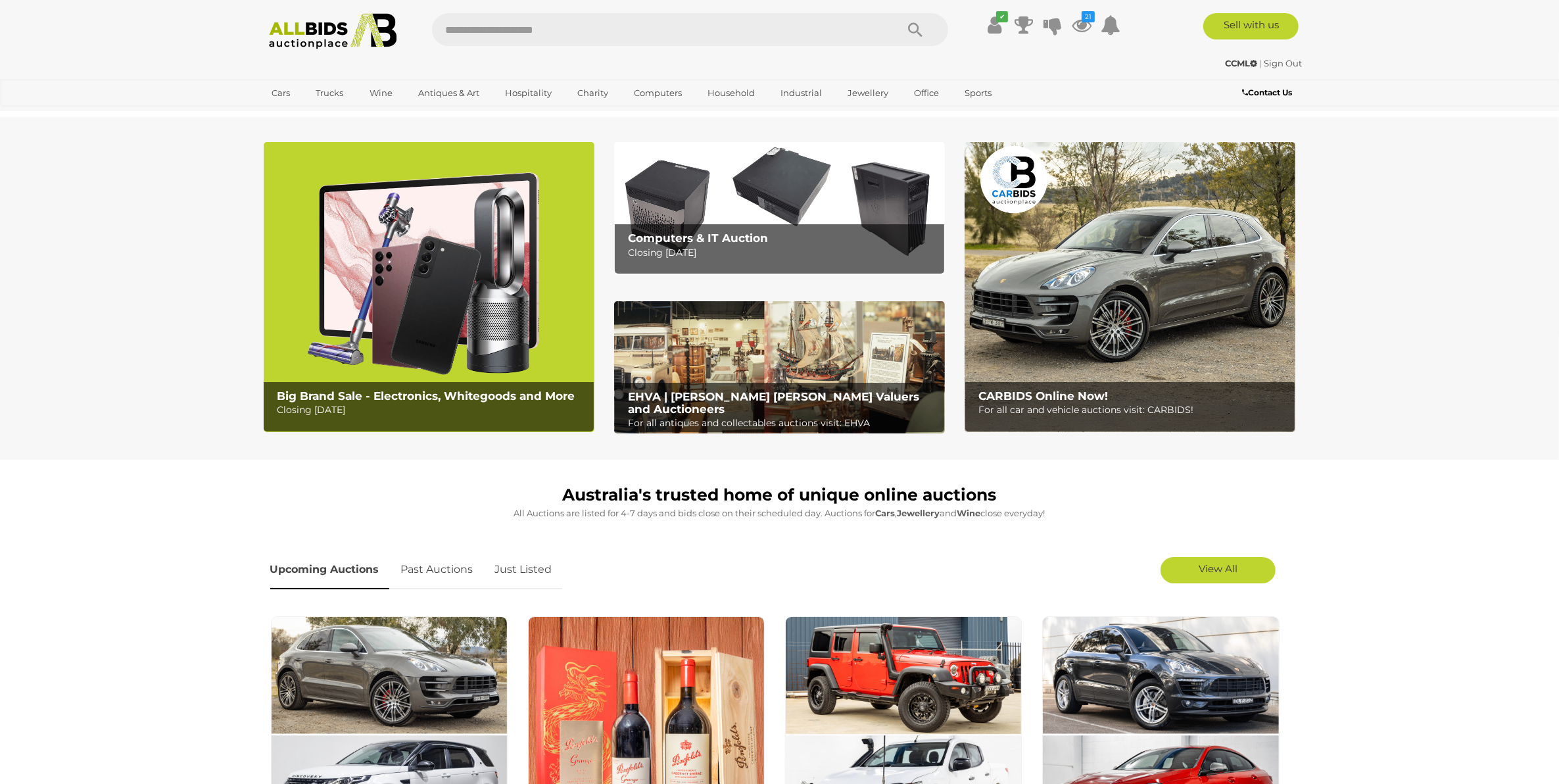
drag, startPoint x: 1075, startPoint y: 20, endPoint x: 1112, endPoint y: 66, distance: 59.0
click at [1075, 20] on icon at bounding box center [1081, 24] width 20 height 23
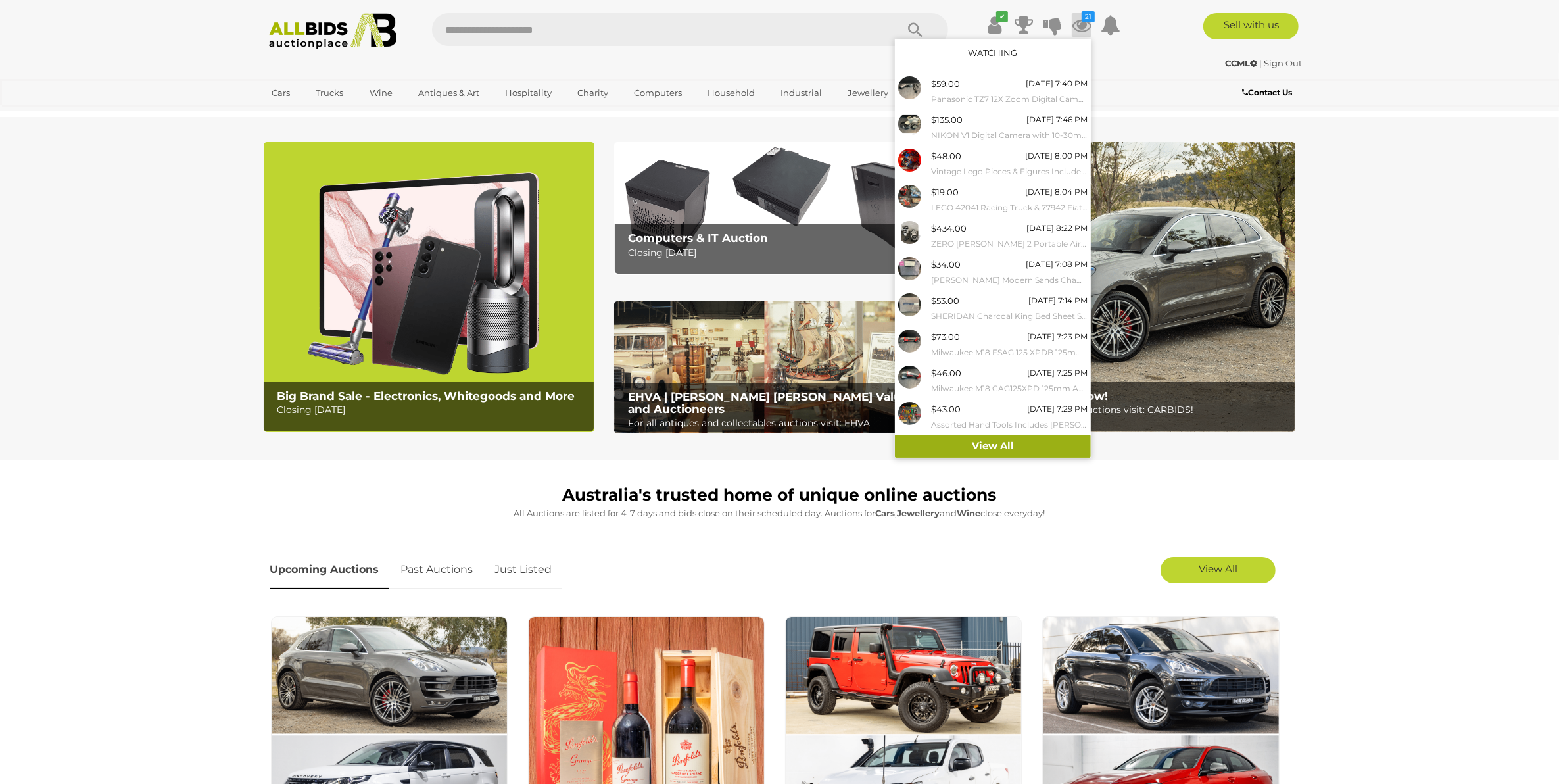
click at [999, 442] on link "View All" at bounding box center [993, 446] width 196 height 23
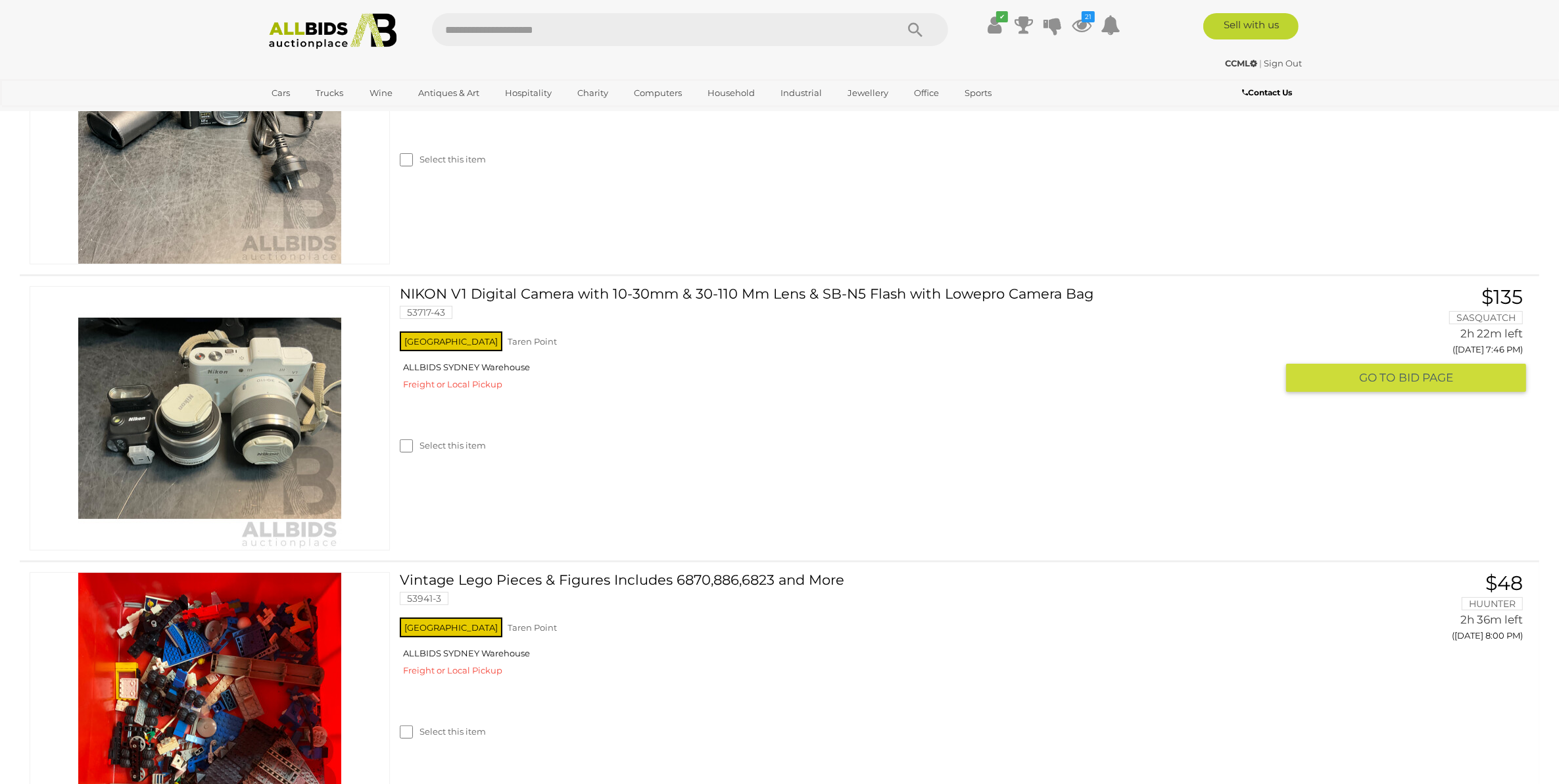
scroll to position [411, 0]
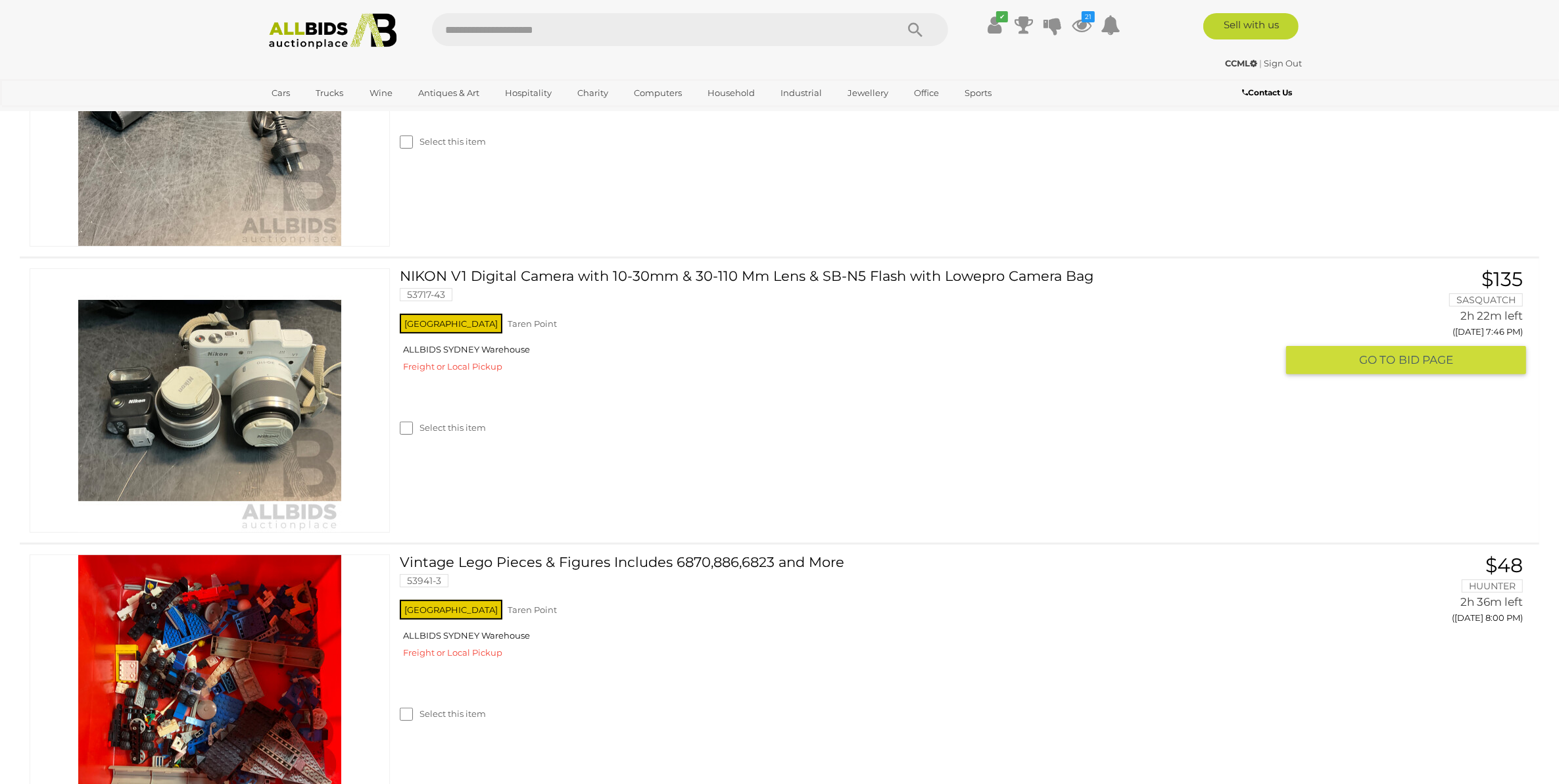
click at [746, 269] on link "NIKON V1 Digital Camera with 10-30mm & 30-110 Mm Lens & SB-N5 Flash with Lowepr…" at bounding box center [843, 290] width 866 height 43
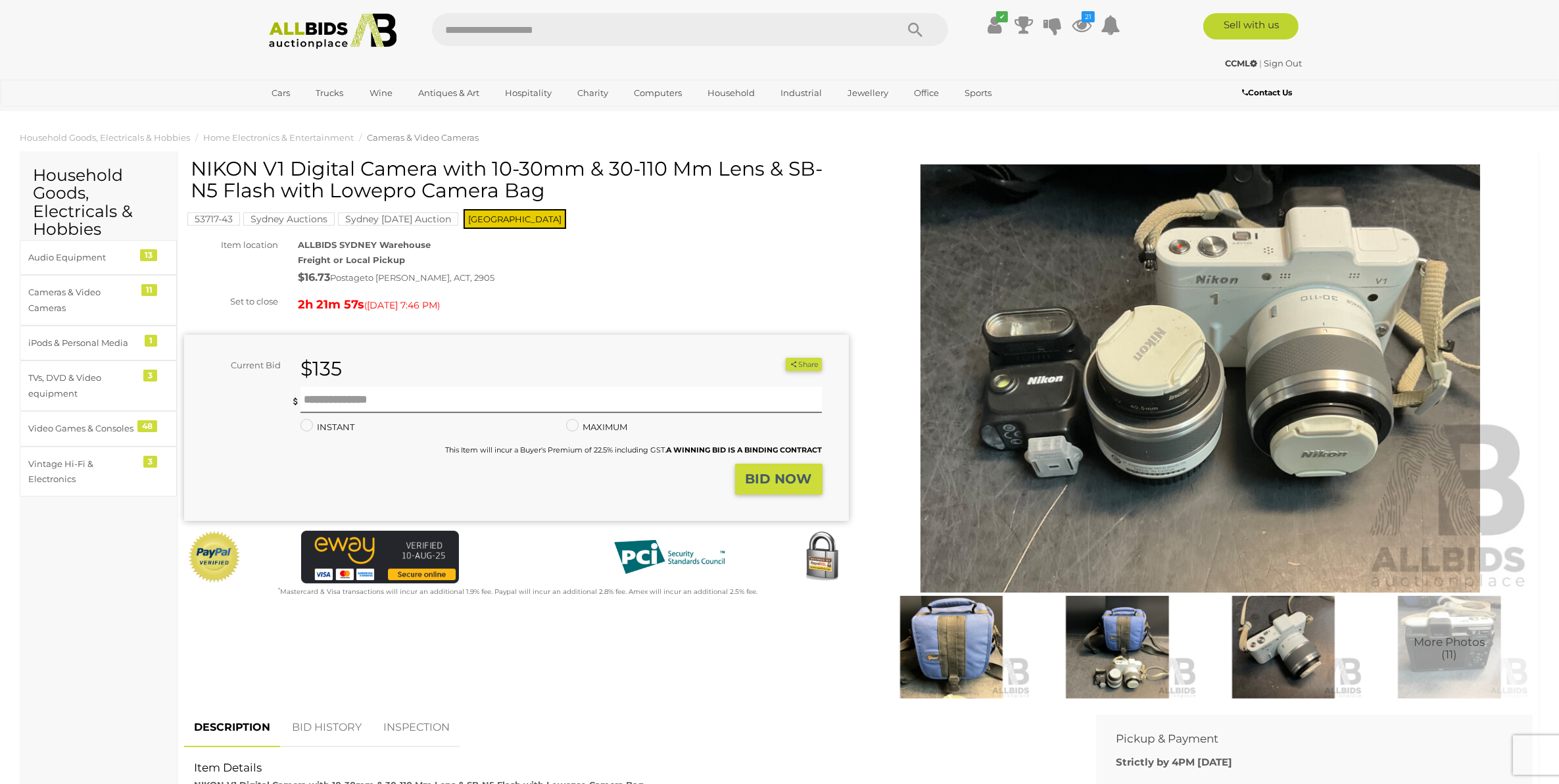
click at [1326, 466] on img at bounding box center [1201, 378] width 665 height 428
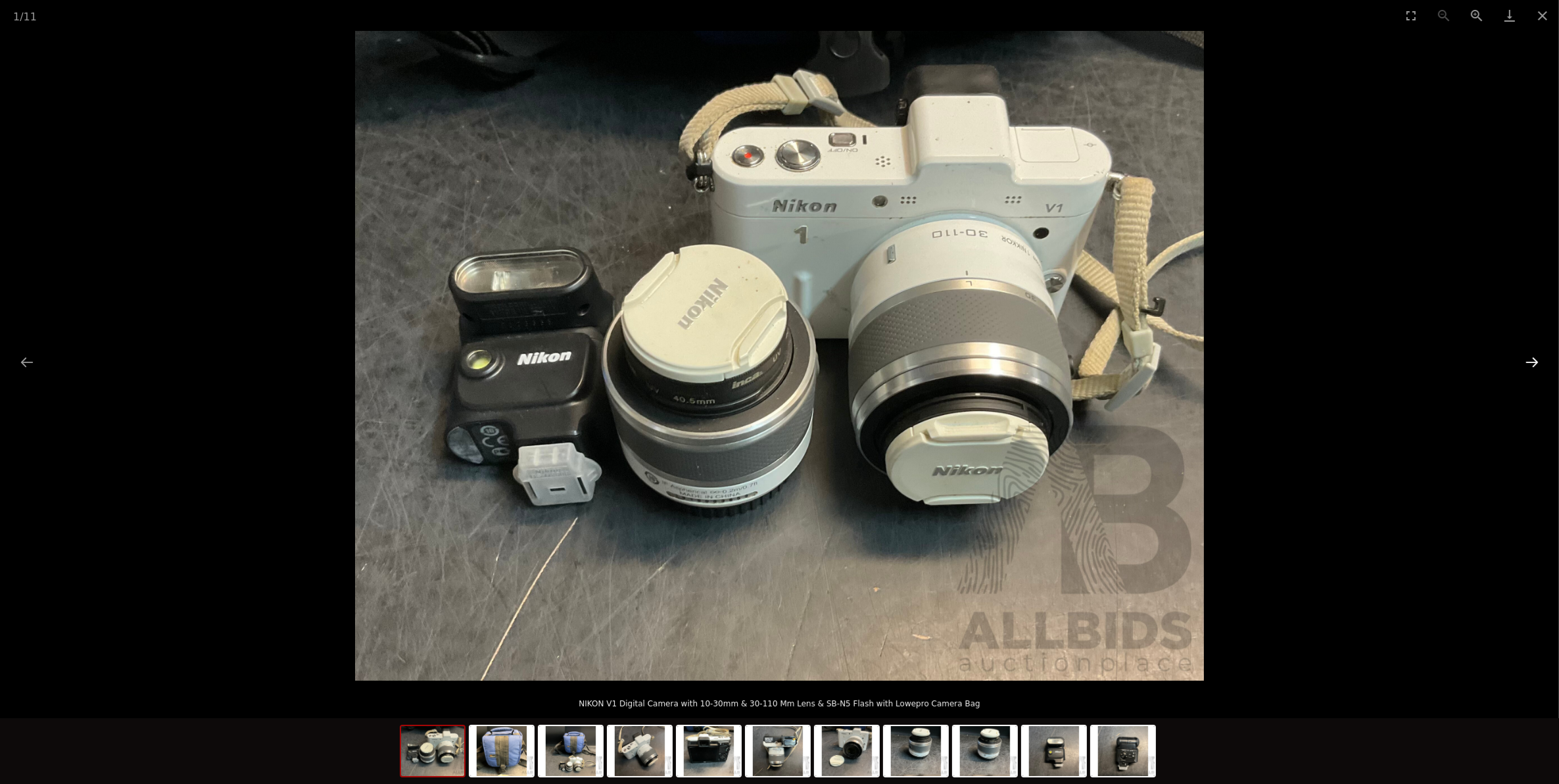
click at [1532, 353] on button "Next slide" at bounding box center [1532, 362] width 28 height 26
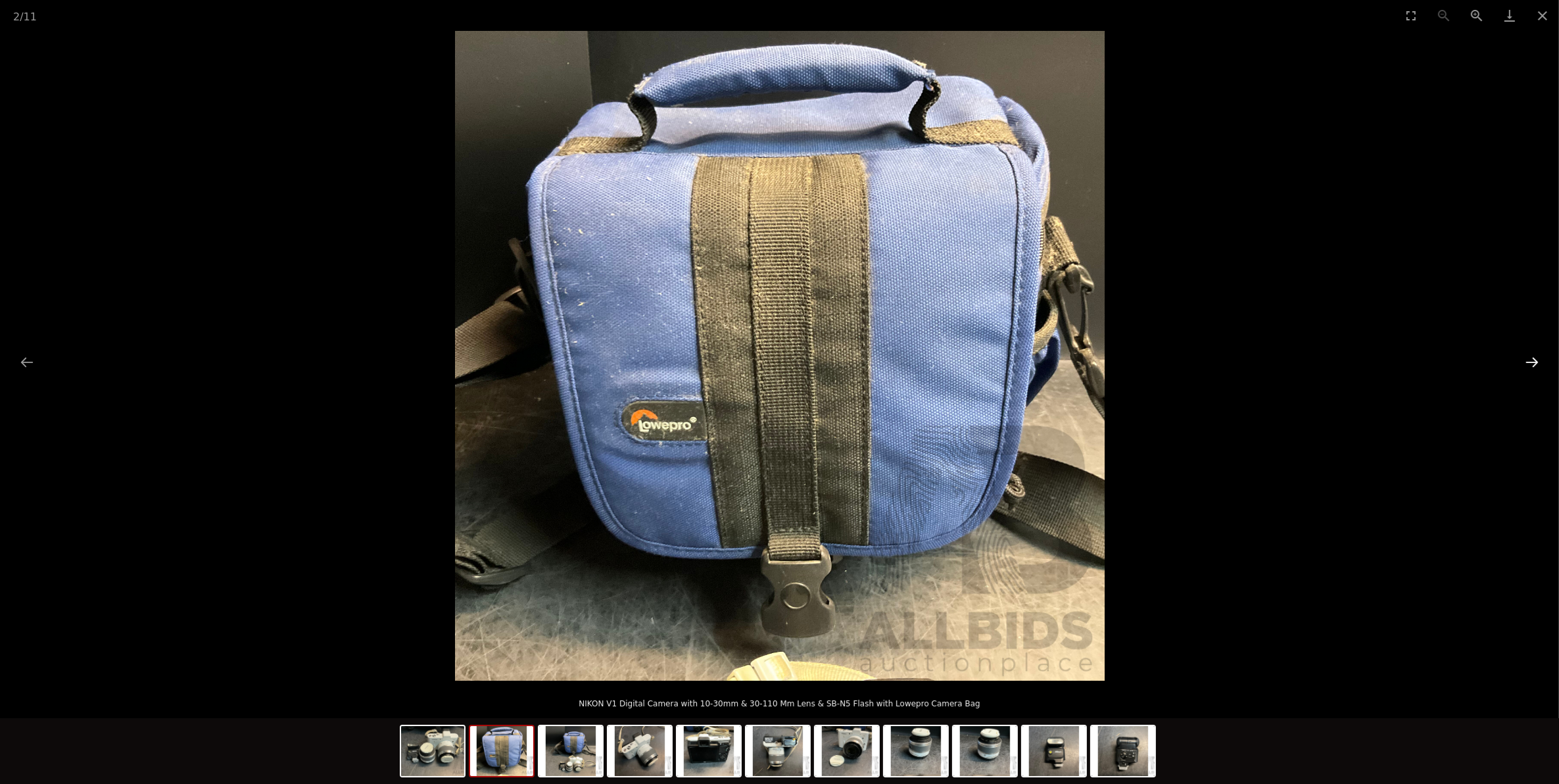
click at [1532, 353] on button "Next slide" at bounding box center [1532, 362] width 28 height 26
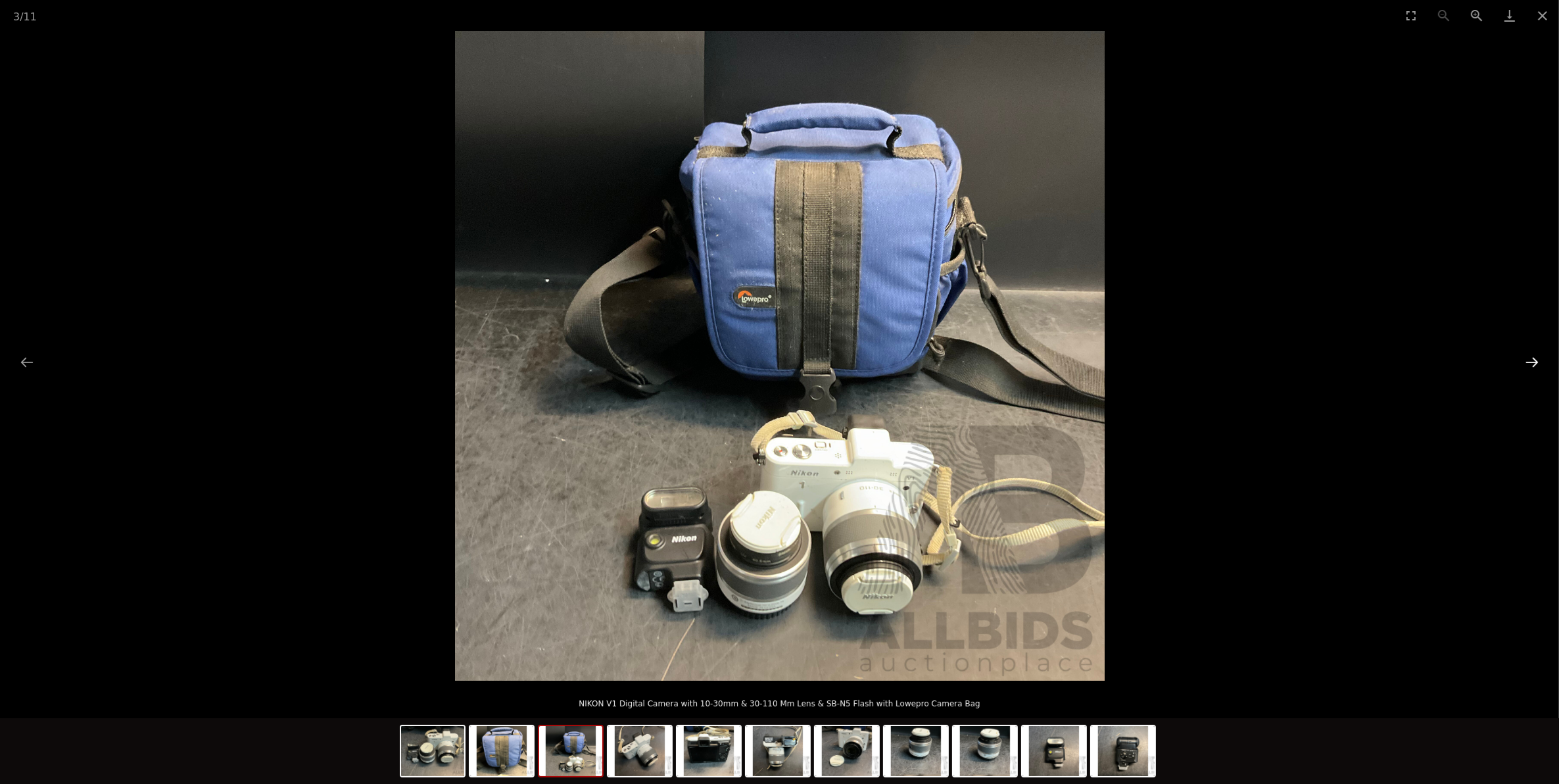
click at [1532, 353] on button "Next slide" at bounding box center [1532, 362] width 28 height 26
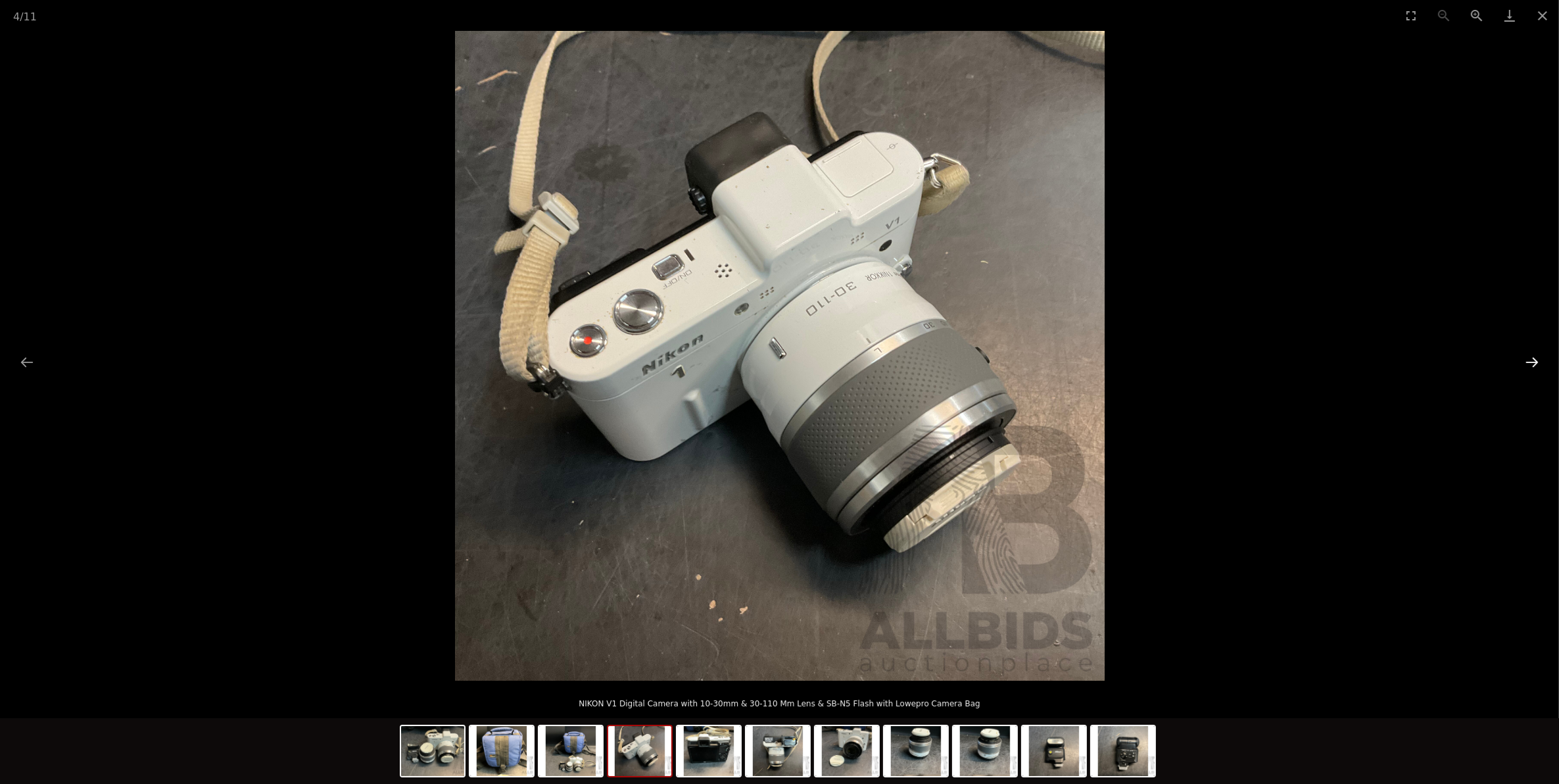
click at [1532, 353] on button "Next slide" at bounding box center [1532, 362] width 28 height 26
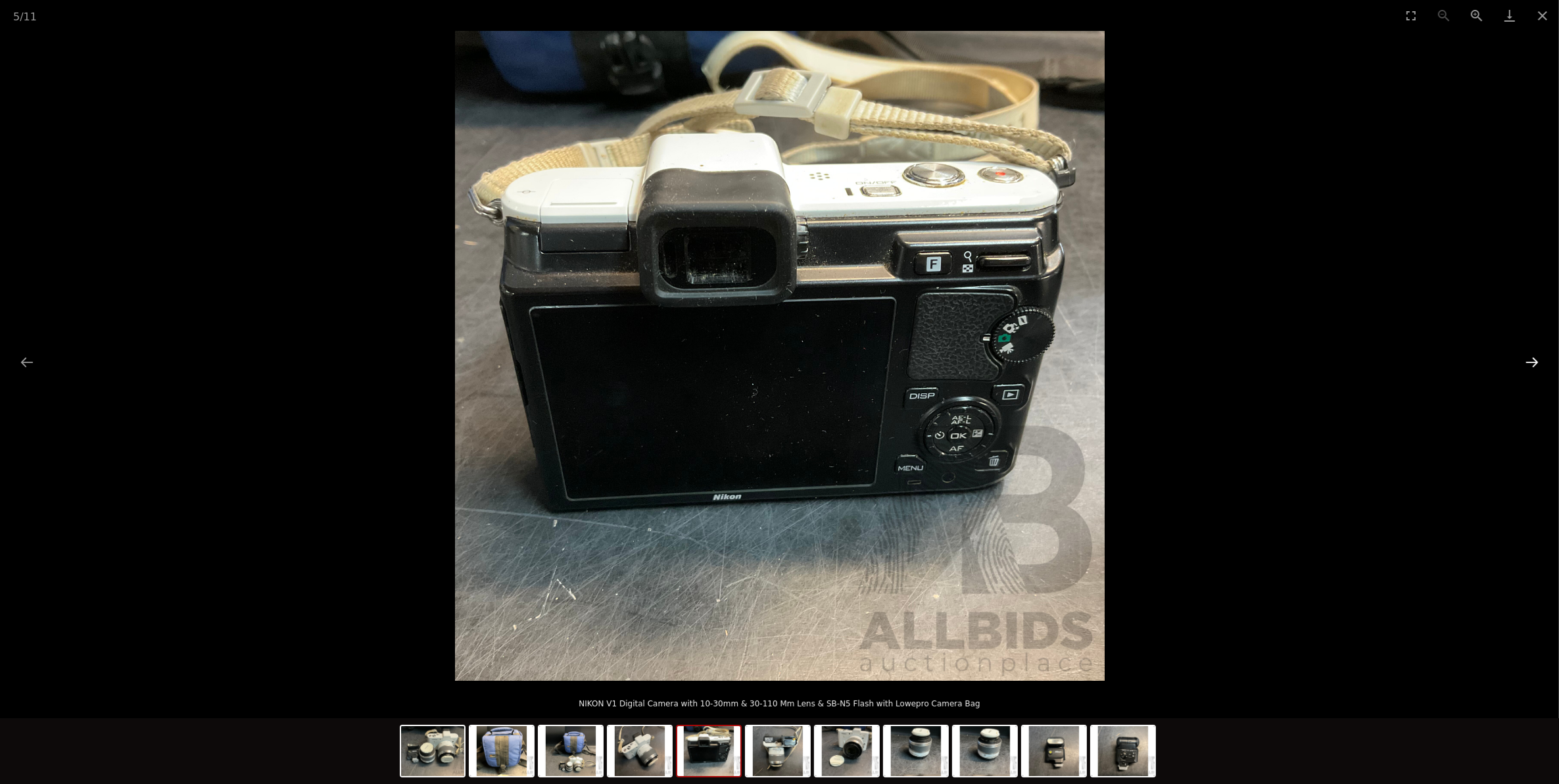
click at [1532, 353] on button "Next slide" at bounding box center [1532, 362] width 28 height 26
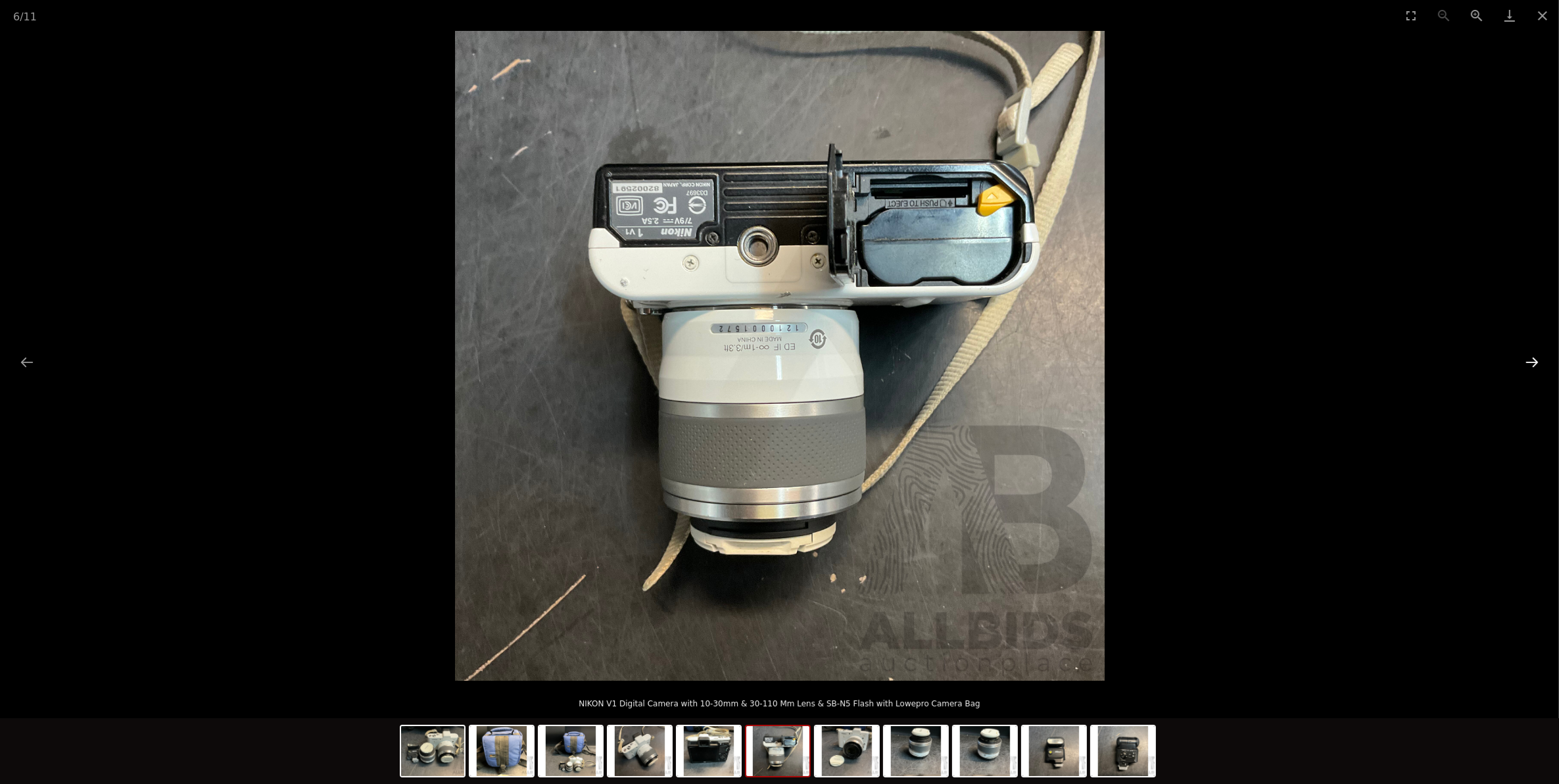
click at [1532, 353] on button "Next slide" at bounding box center [1532, 362] width 28 height 26
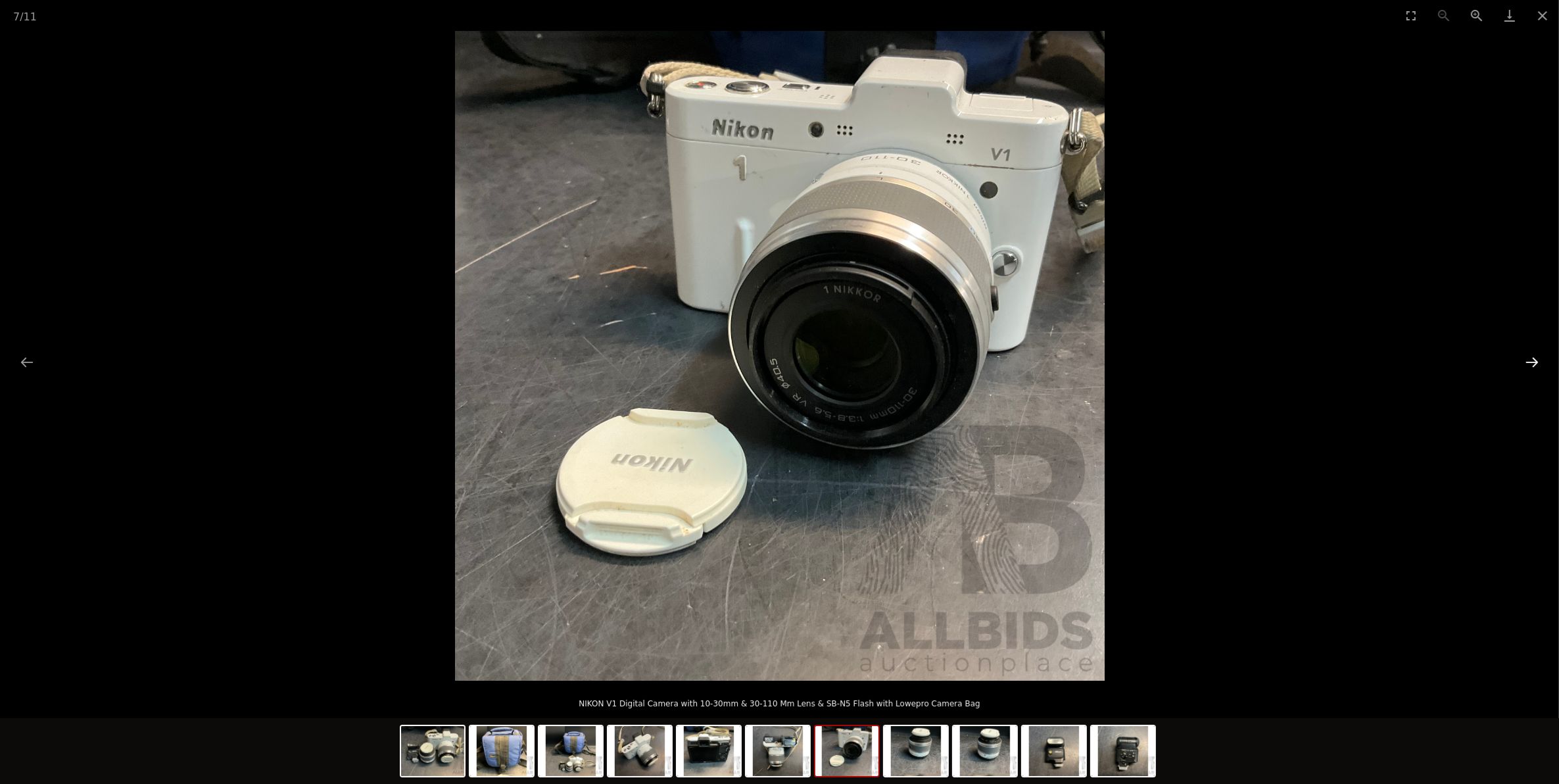
click at [1532, 353] on button "Next slide" at bounding box center [1532, 362] width 28 height 26
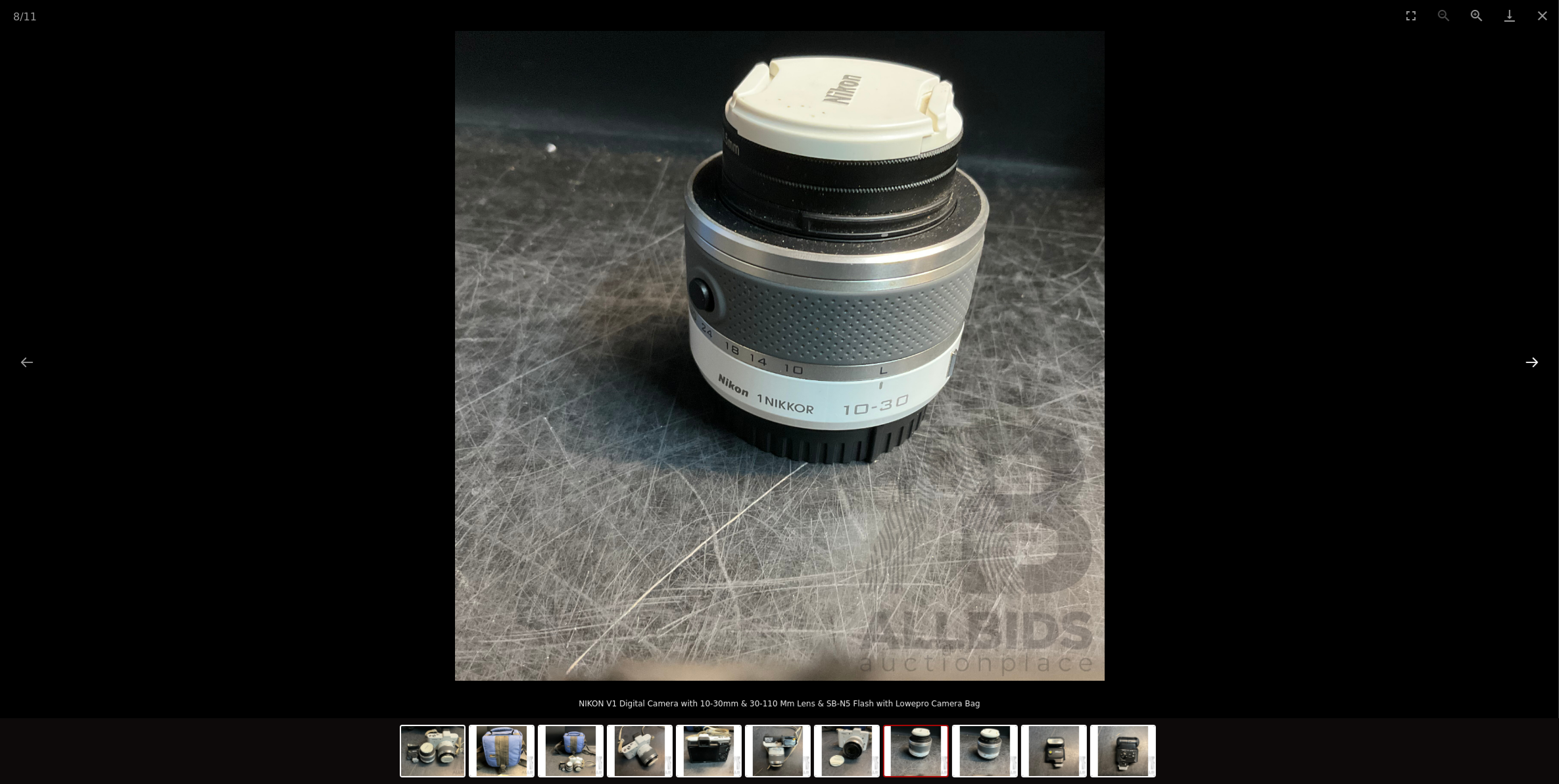
click at [1532, 353] on button "Next slide" at bounding box center [1532, 362] width 28 height 26
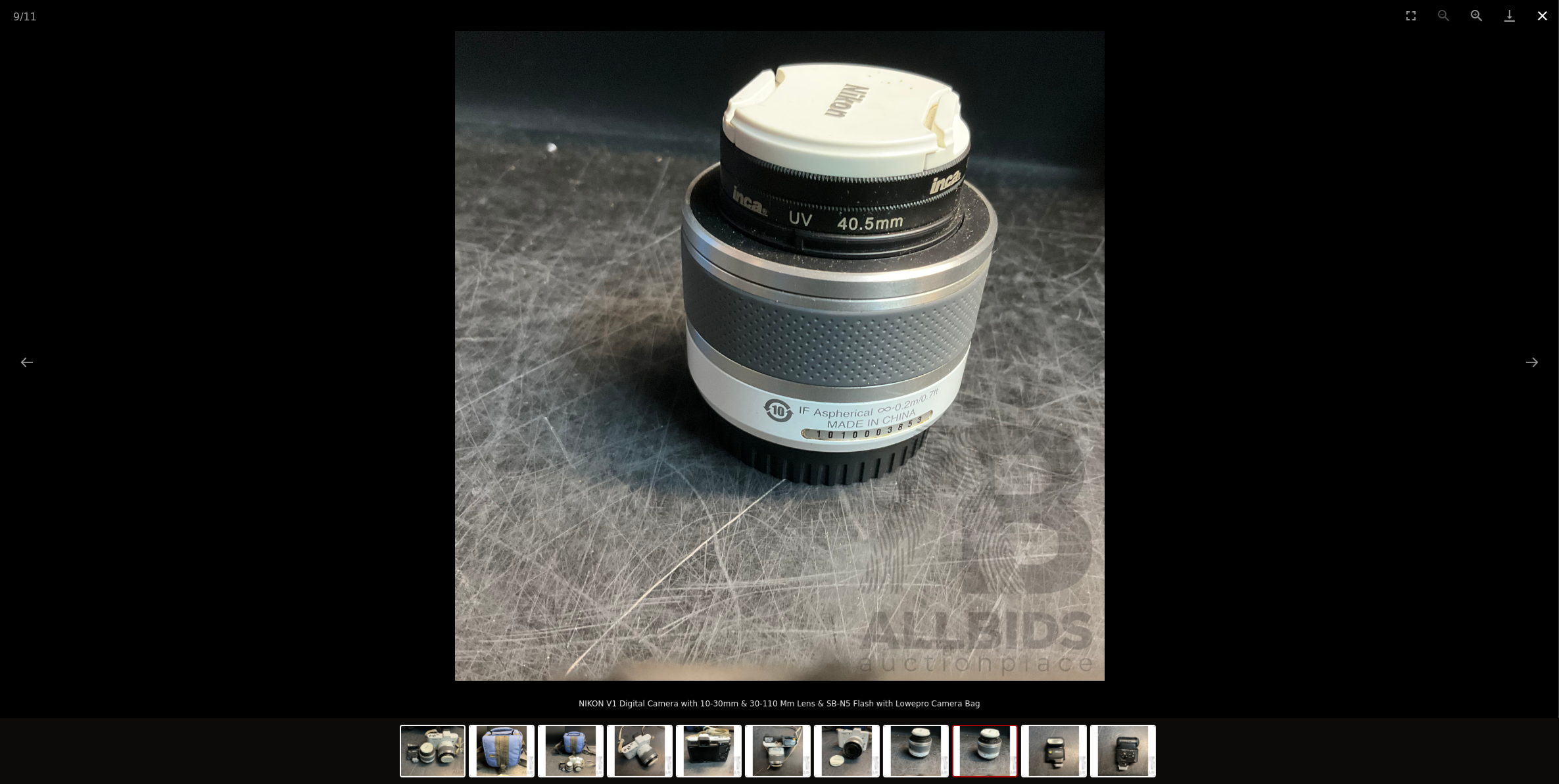
click at [1536, 20] on button "Close gallery" at bounding box center [1542, 15] width 33 height 31
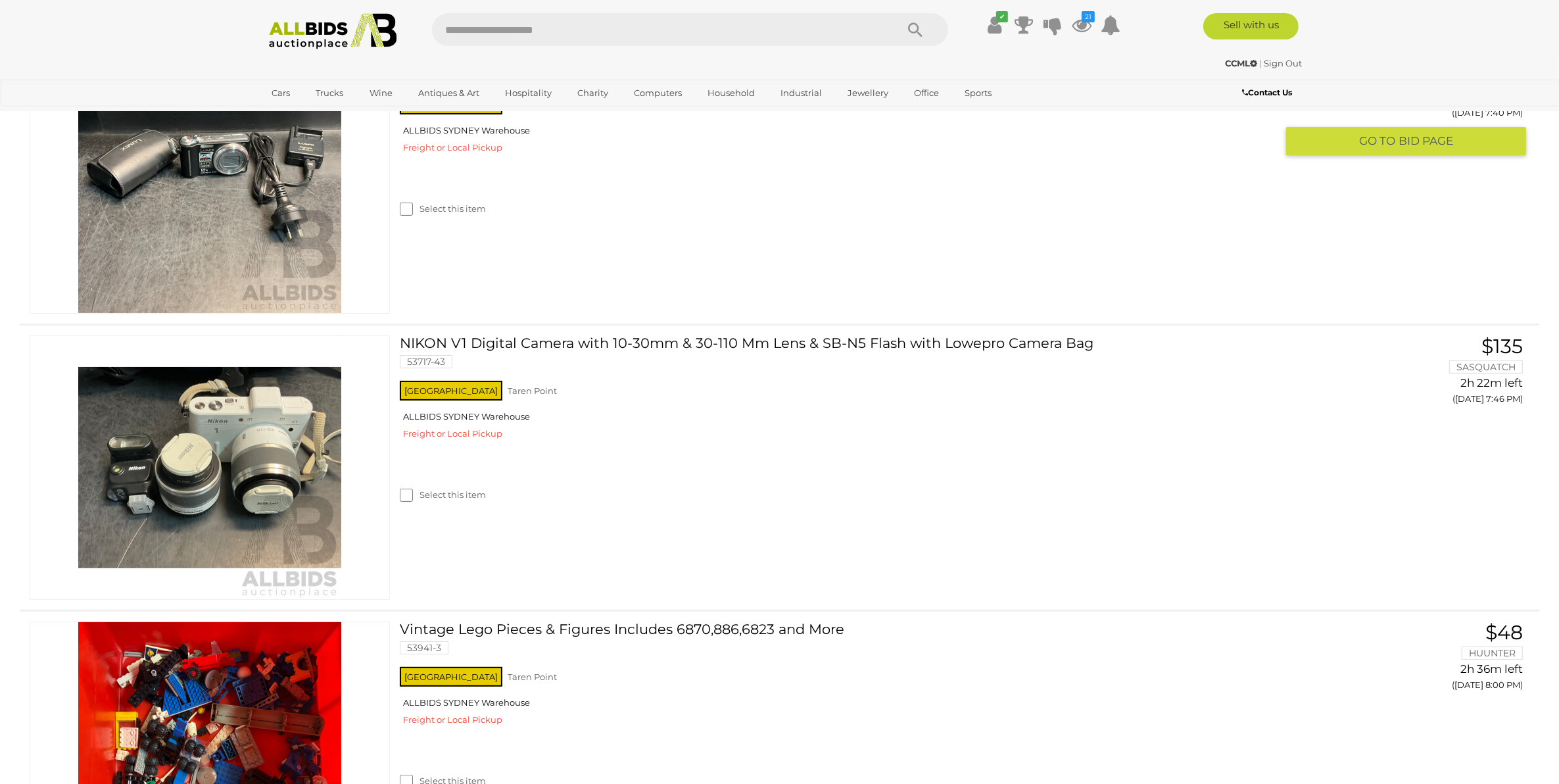
scroll to position [600, 0]
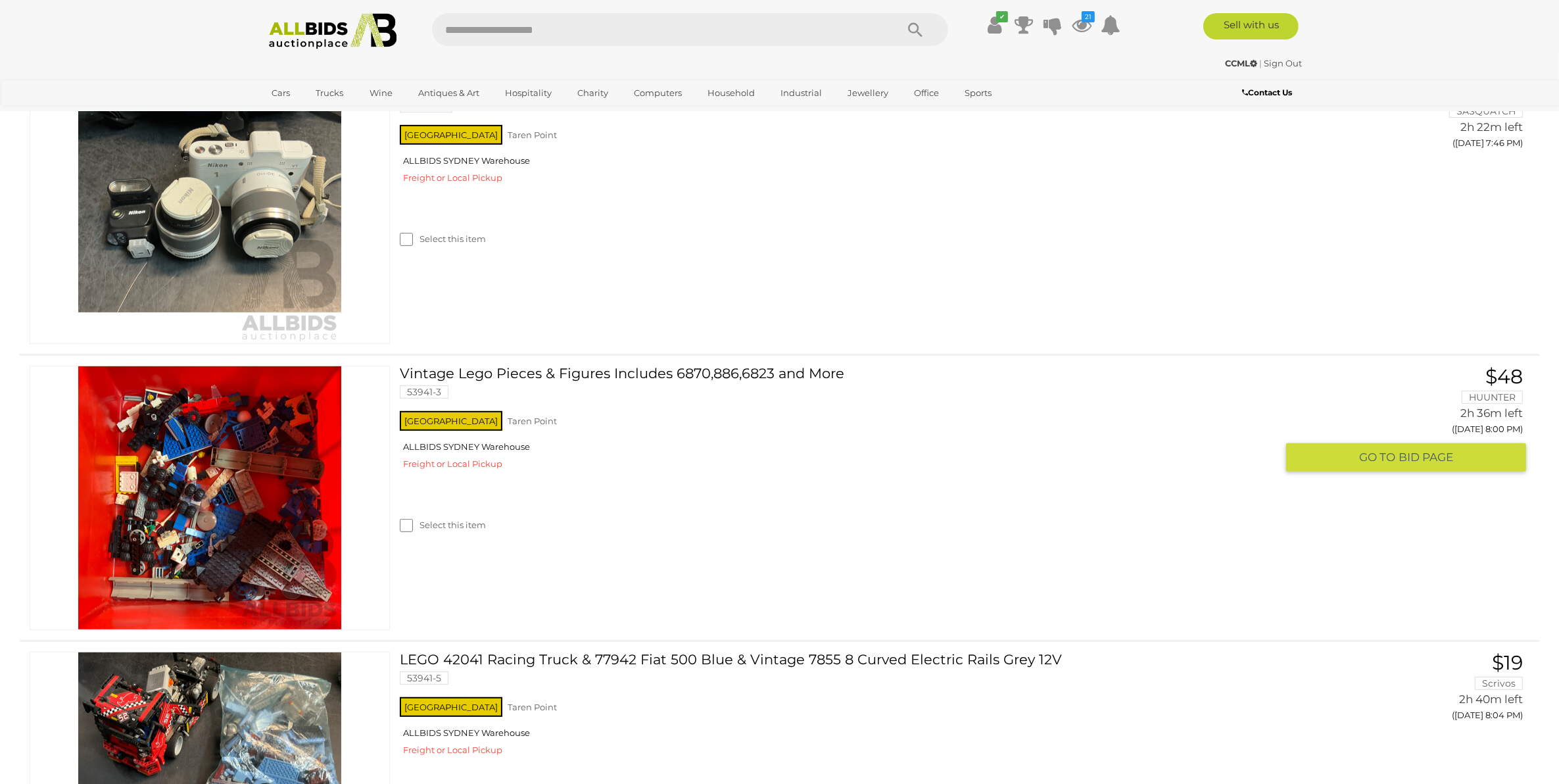
click at [650, 375] on link "Vintage Lego Pieces & Figures Includes 6870,886,6823 and More 53941-3" at bounding box center [843, 386] width 866 height 43
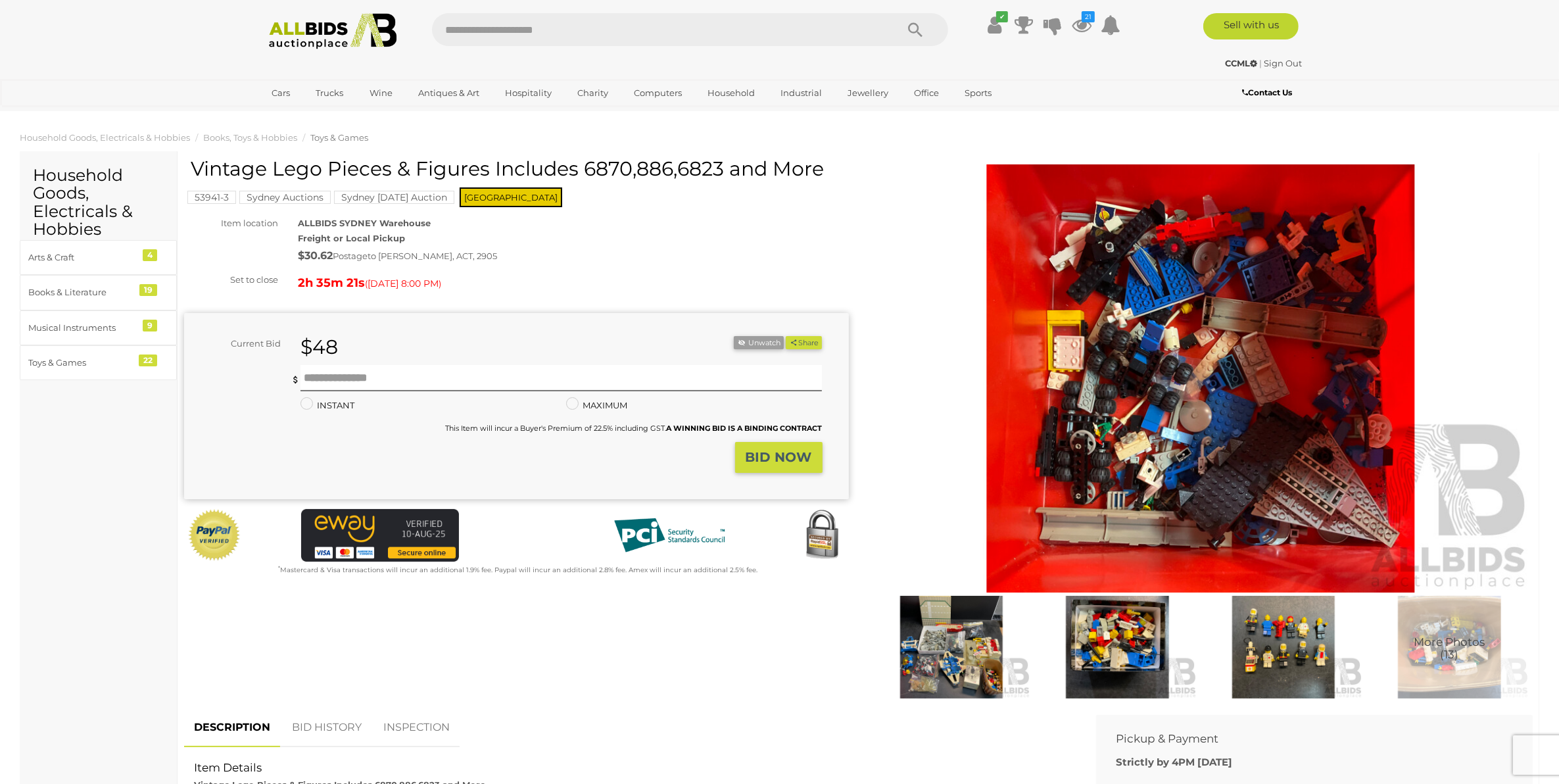
click at [1100, 402] on img at bounding box center [1201, 378] width 665 height 428
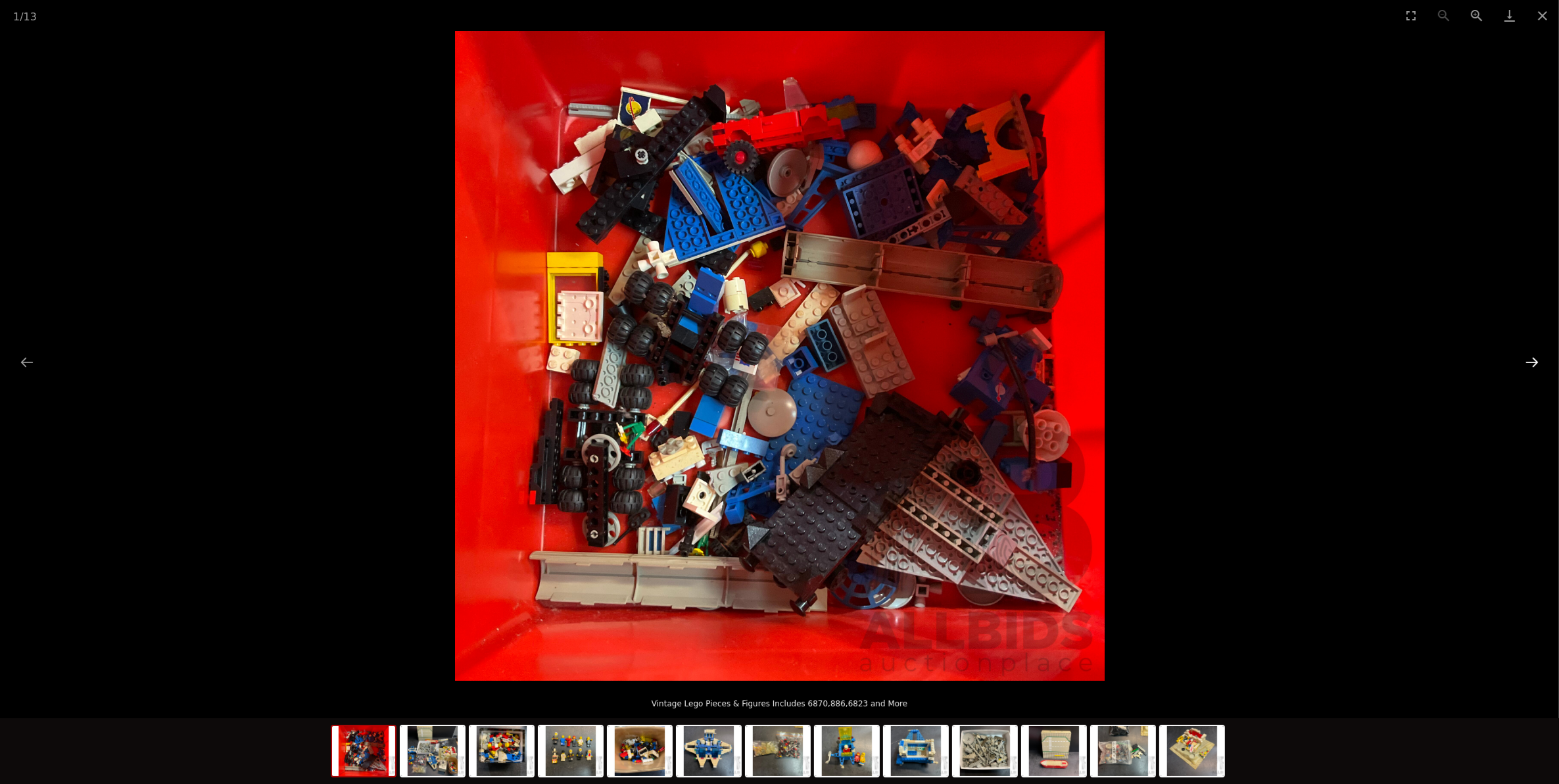
click at [1529, 354] on button "Next slide" at bounding box center [1532, 362] width 28 height 26
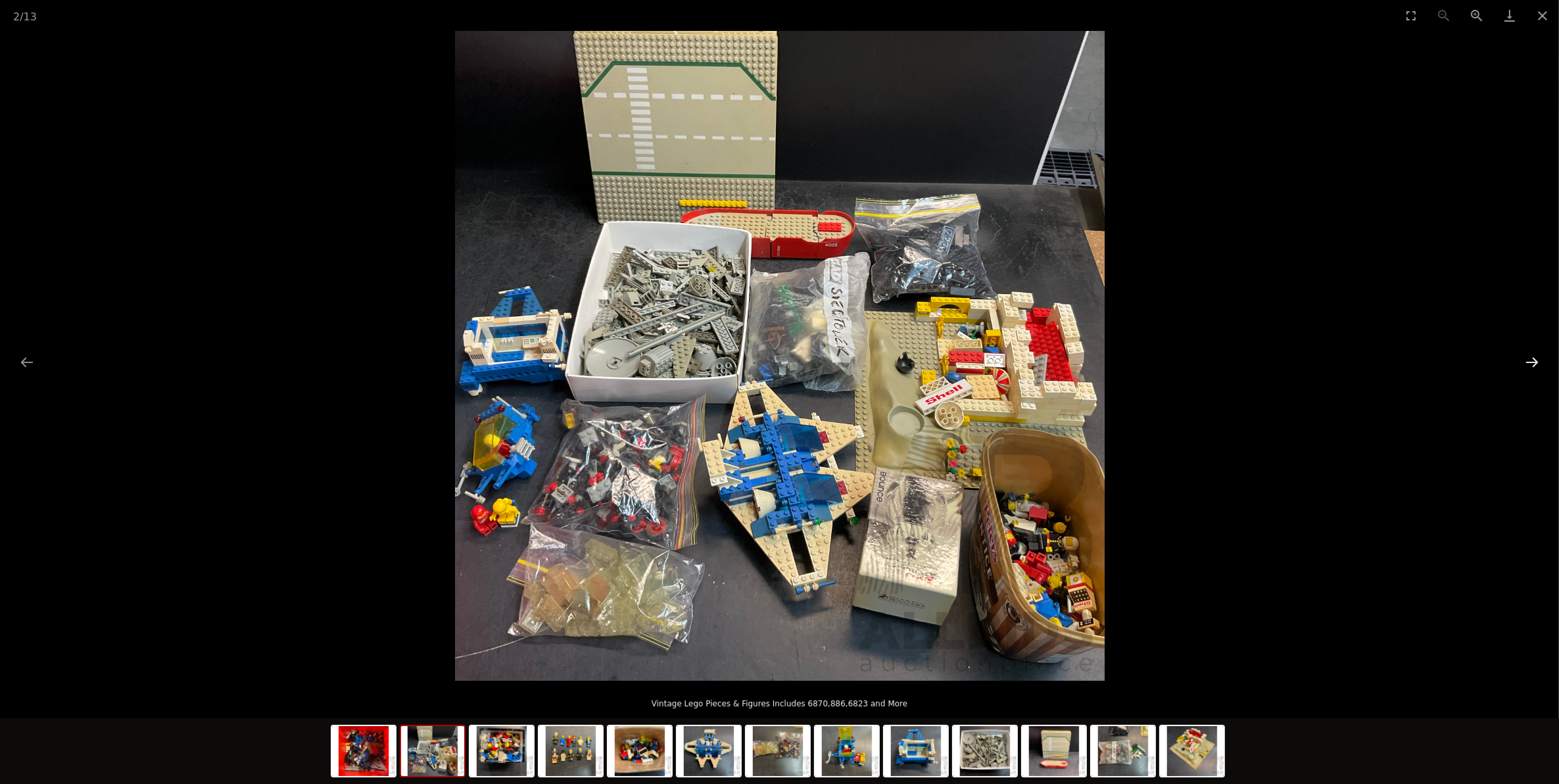
click at [1529, 354] on button "Next slide" at bounding box center [1532, 362] width 28 height 26
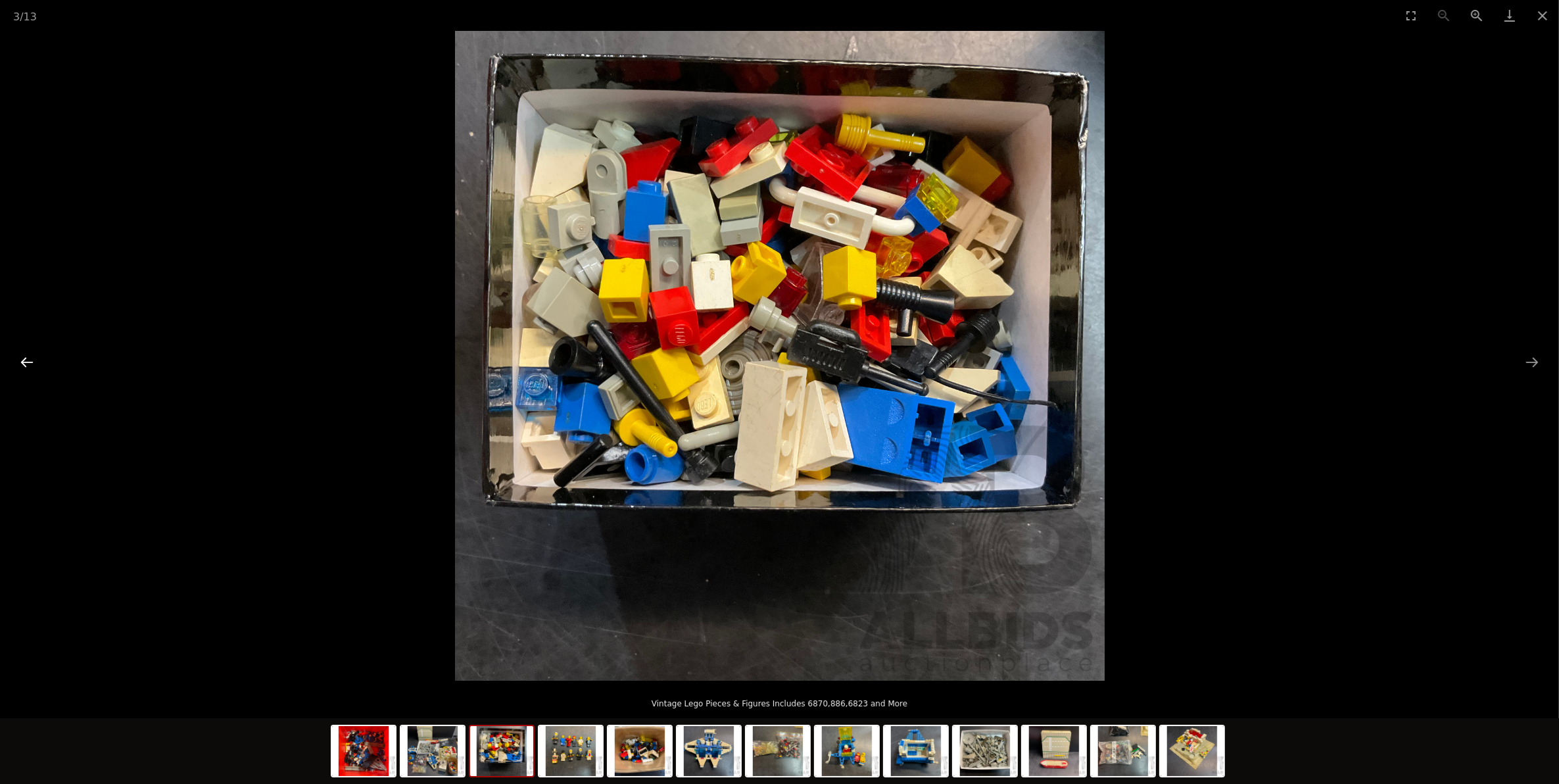
click at [24, 360] on button "Previous slide" at bounding box center [26, 362] width 28 height 26
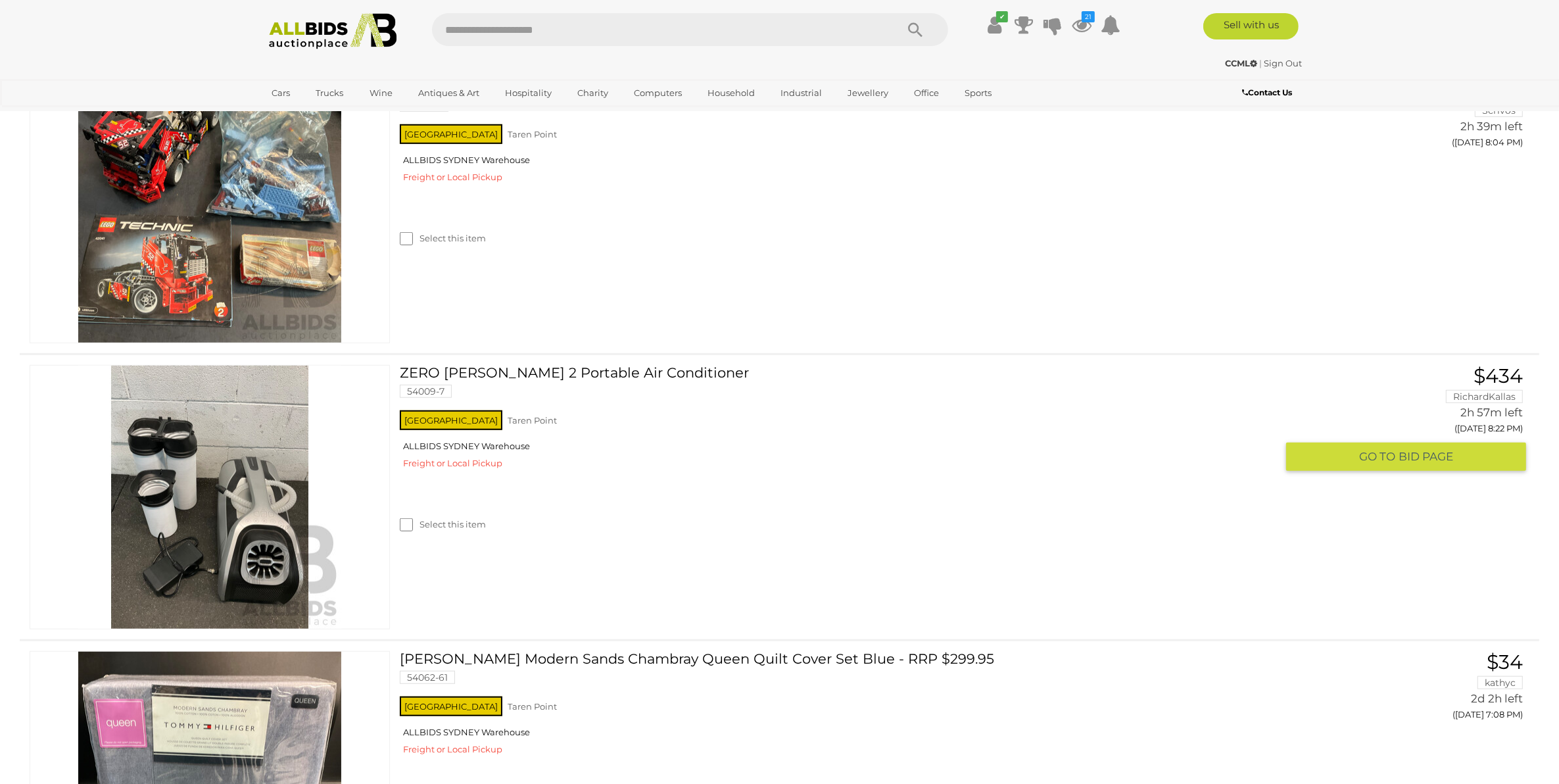
scroll to position [1175, 0]
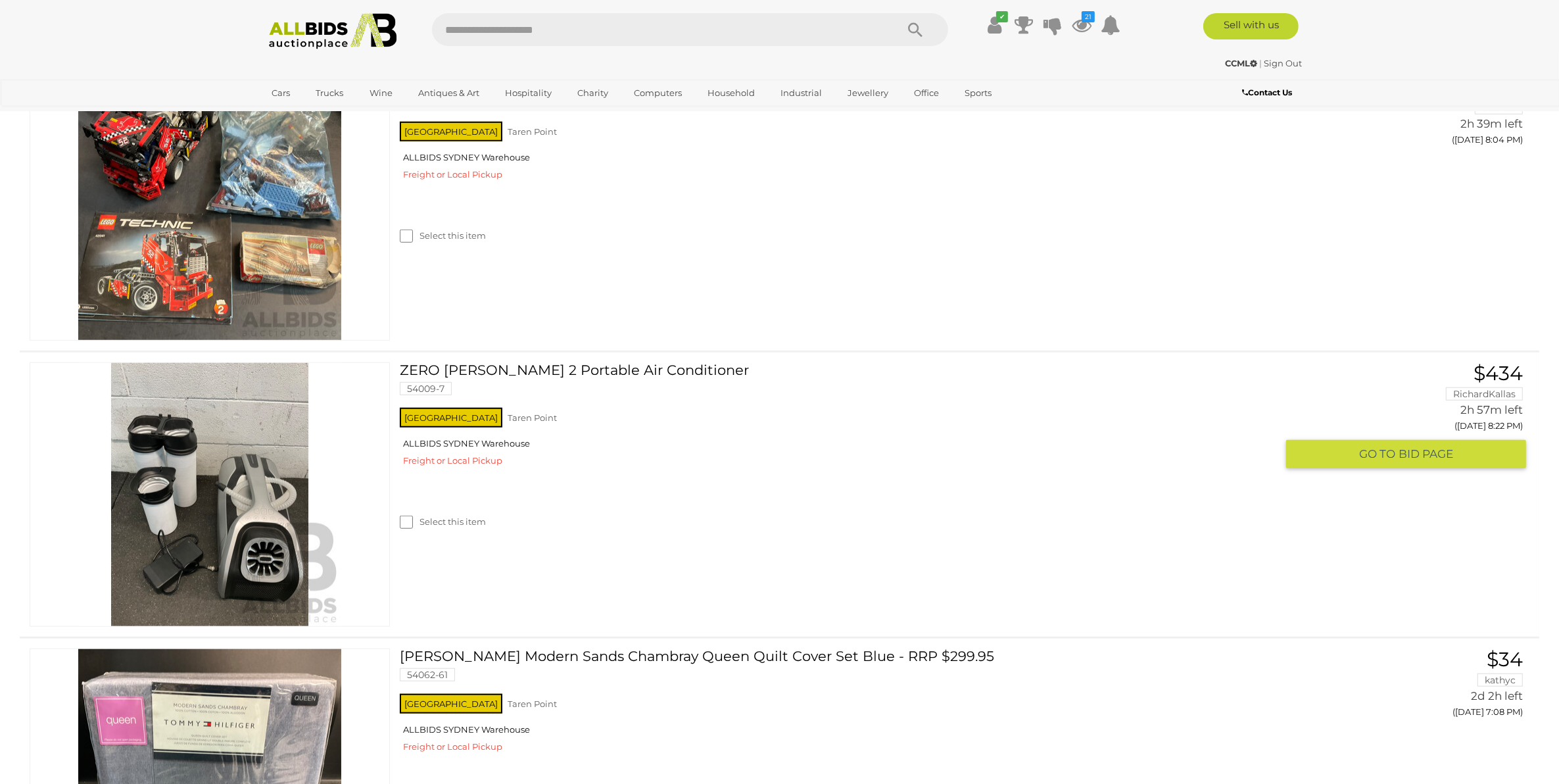
click at [574, 375] on link "ZERO BREEZE Mark 2 Portable Air Conditioner 54009-7" at bounding box center [843, 383] width 866 height 43
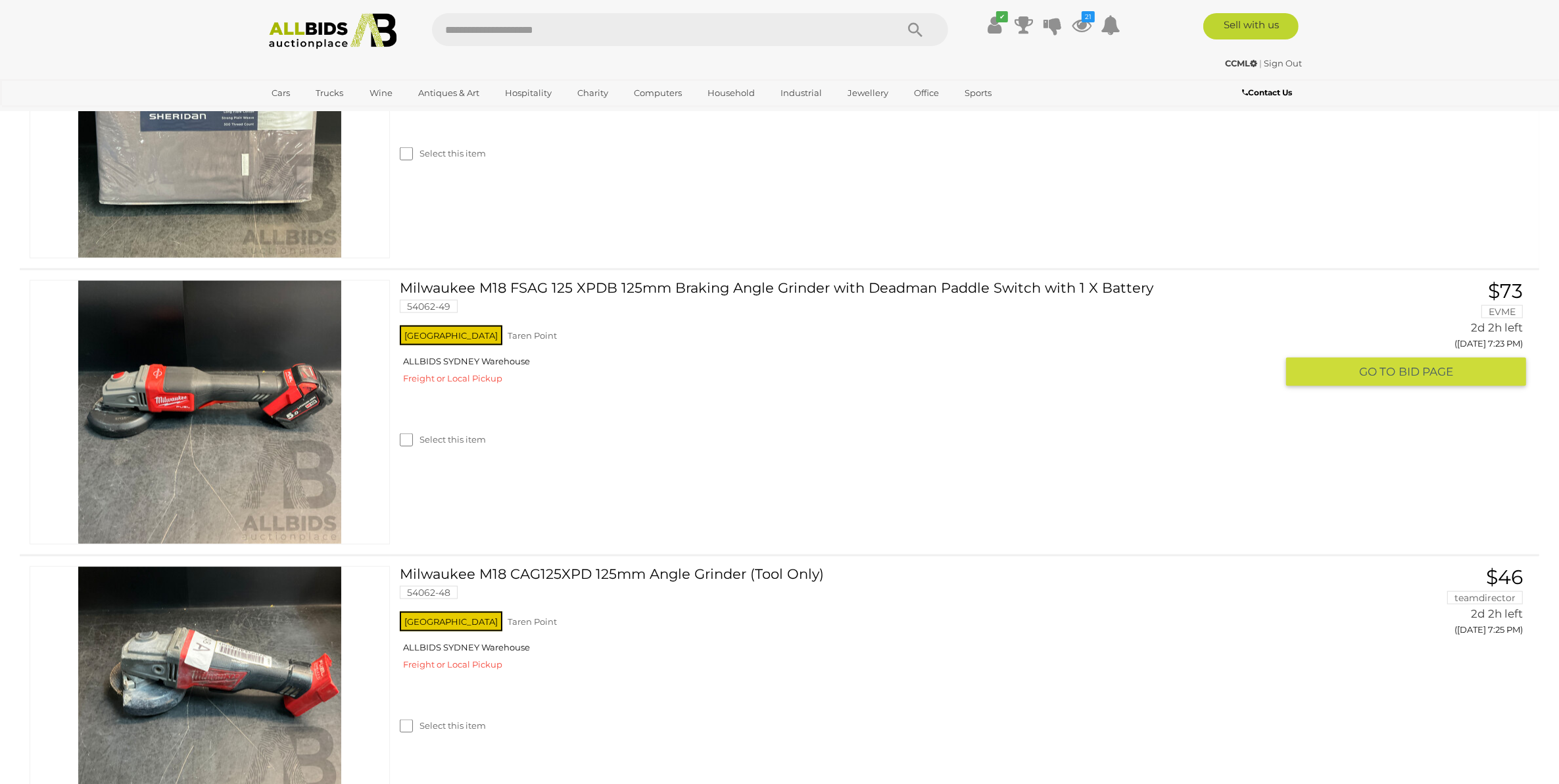
scroll to position [2197, 0]
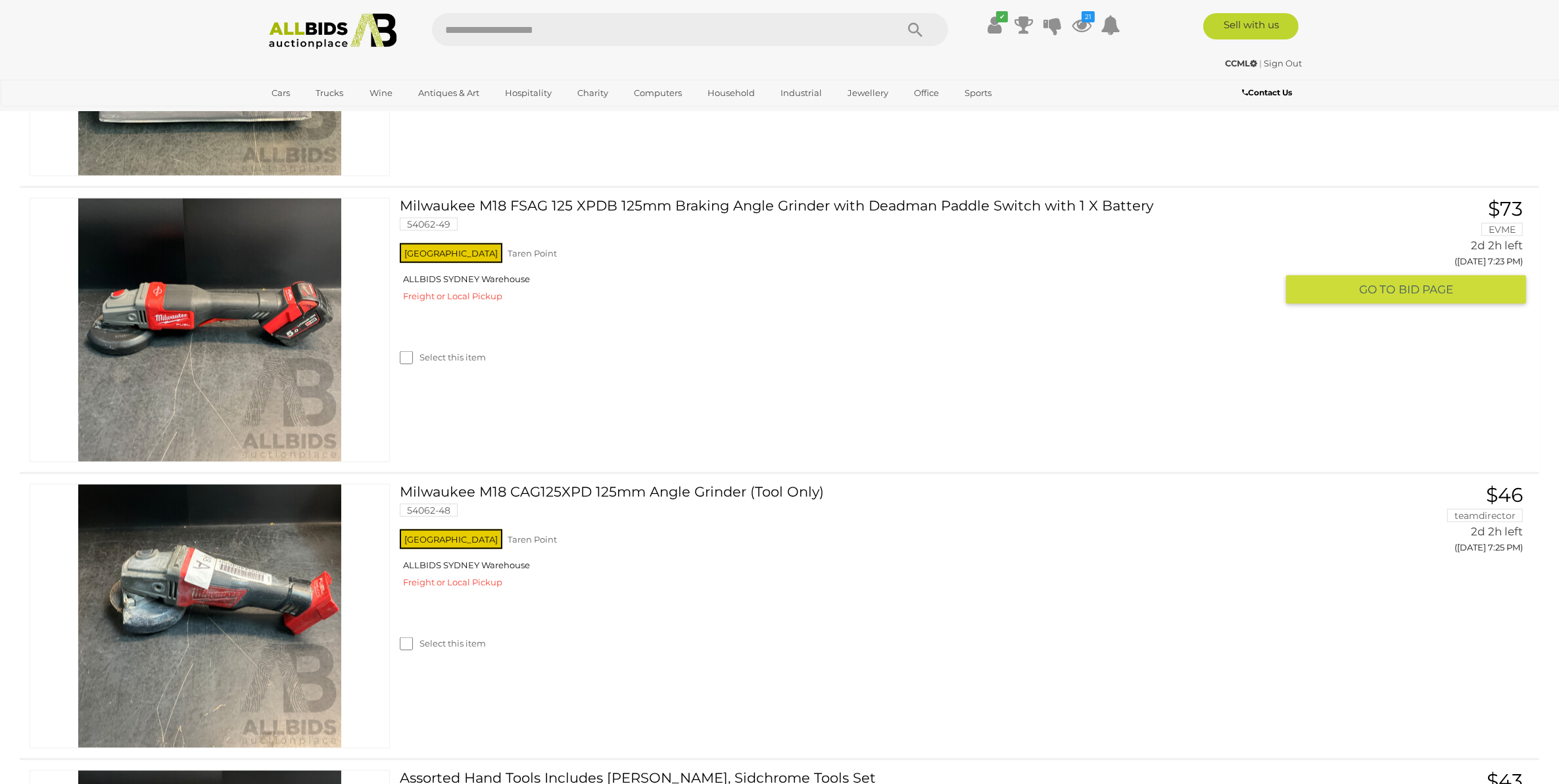
click at [232, 300] on link at bounding box center [209, 330] width 360 height 264
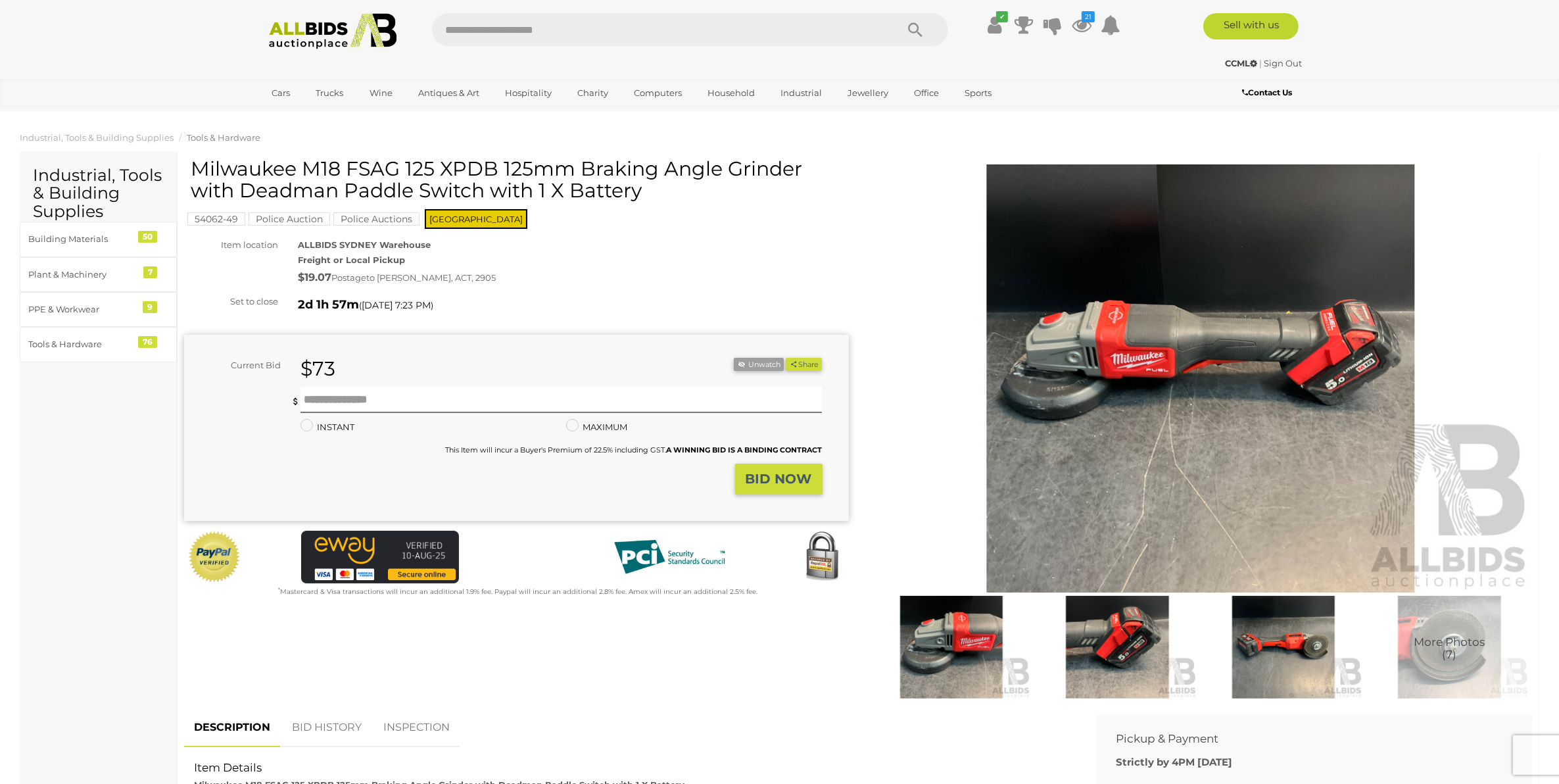
click at [1148, 417] on img at bounding box center [1201, 378] width 665 height 428
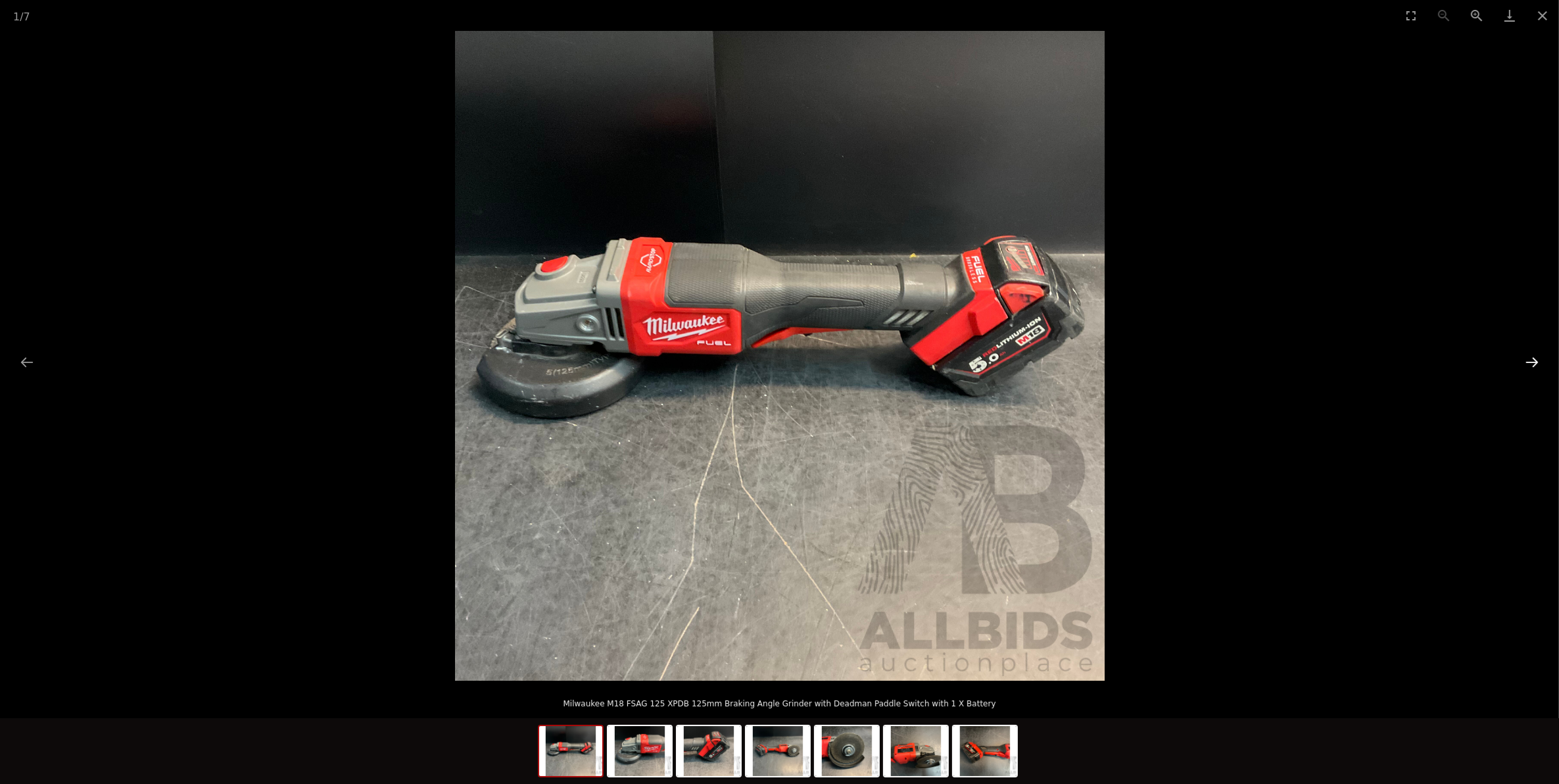
click at [1524, 355] on button "Next slide" at bounding box center [1532, 362] width 28 height 26
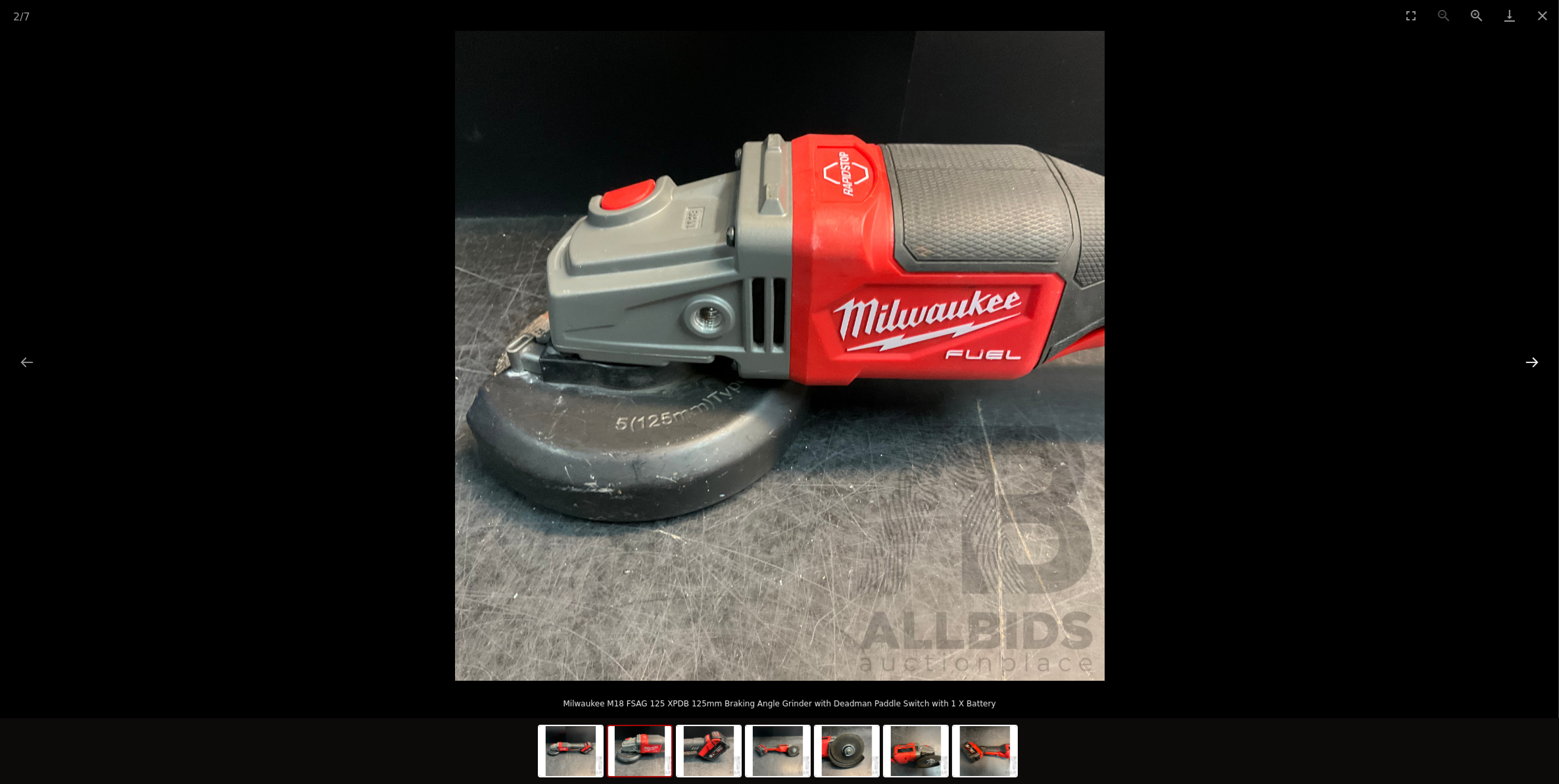
click at [1524, 355] on button "Next slide" at bounding box center [1532, 362] width 28 height 26
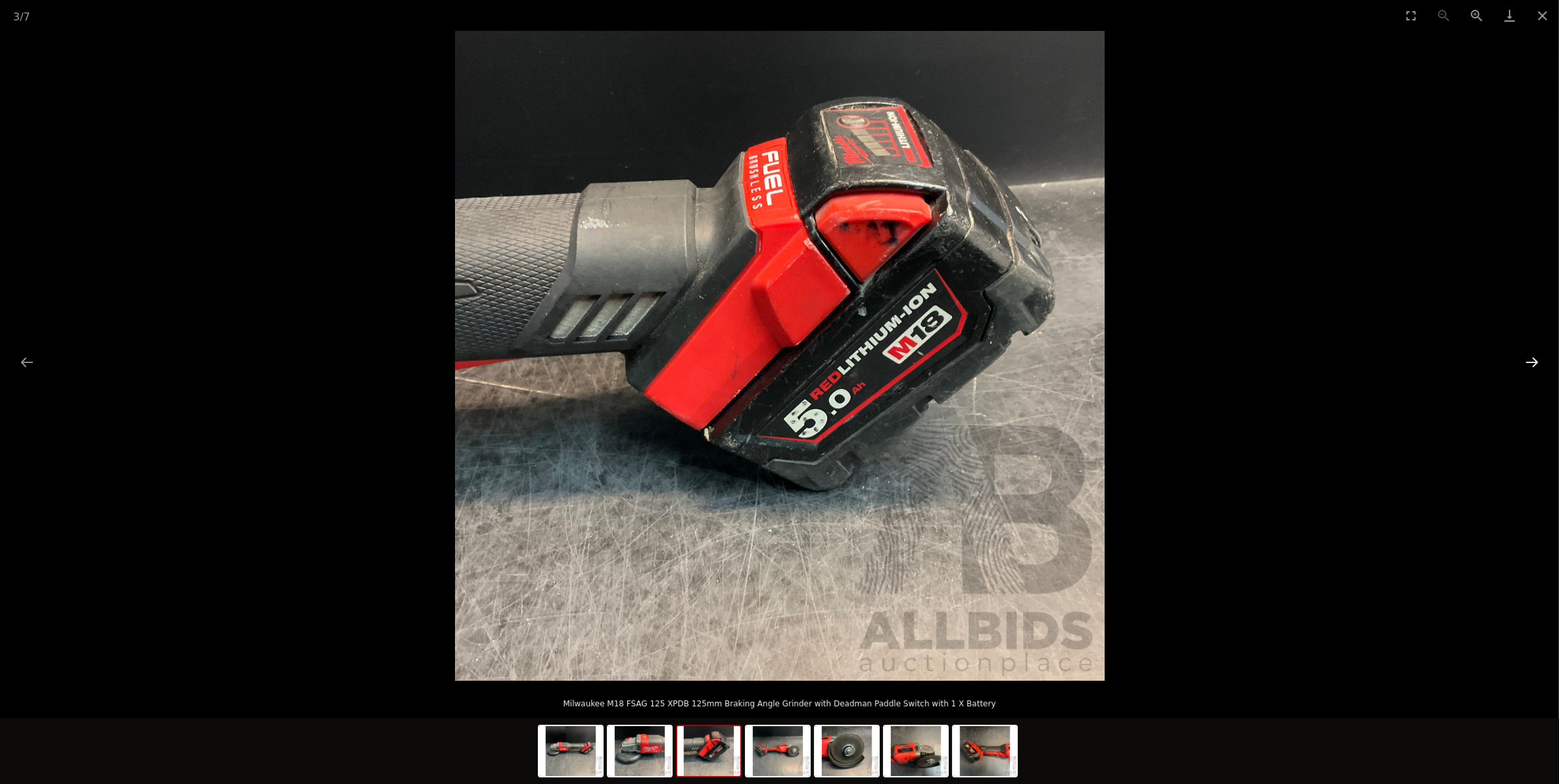
click at [1524, 355] on button "Next slide" at bounding box center [1532, 362] width 28 height 26
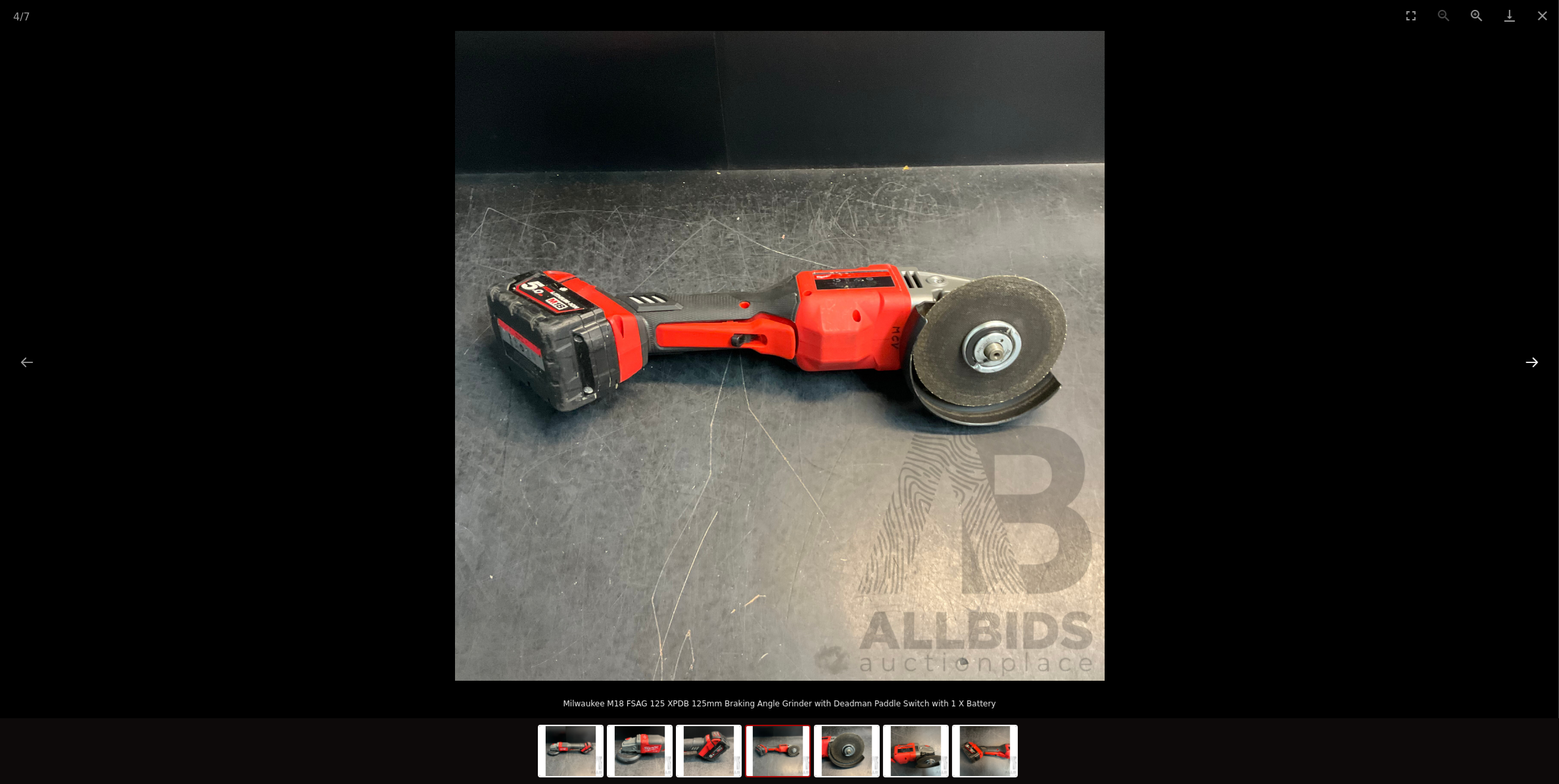
click at [1524, 355] on button "Next slide" at bounding box center [1532, 362] width 28 height 26
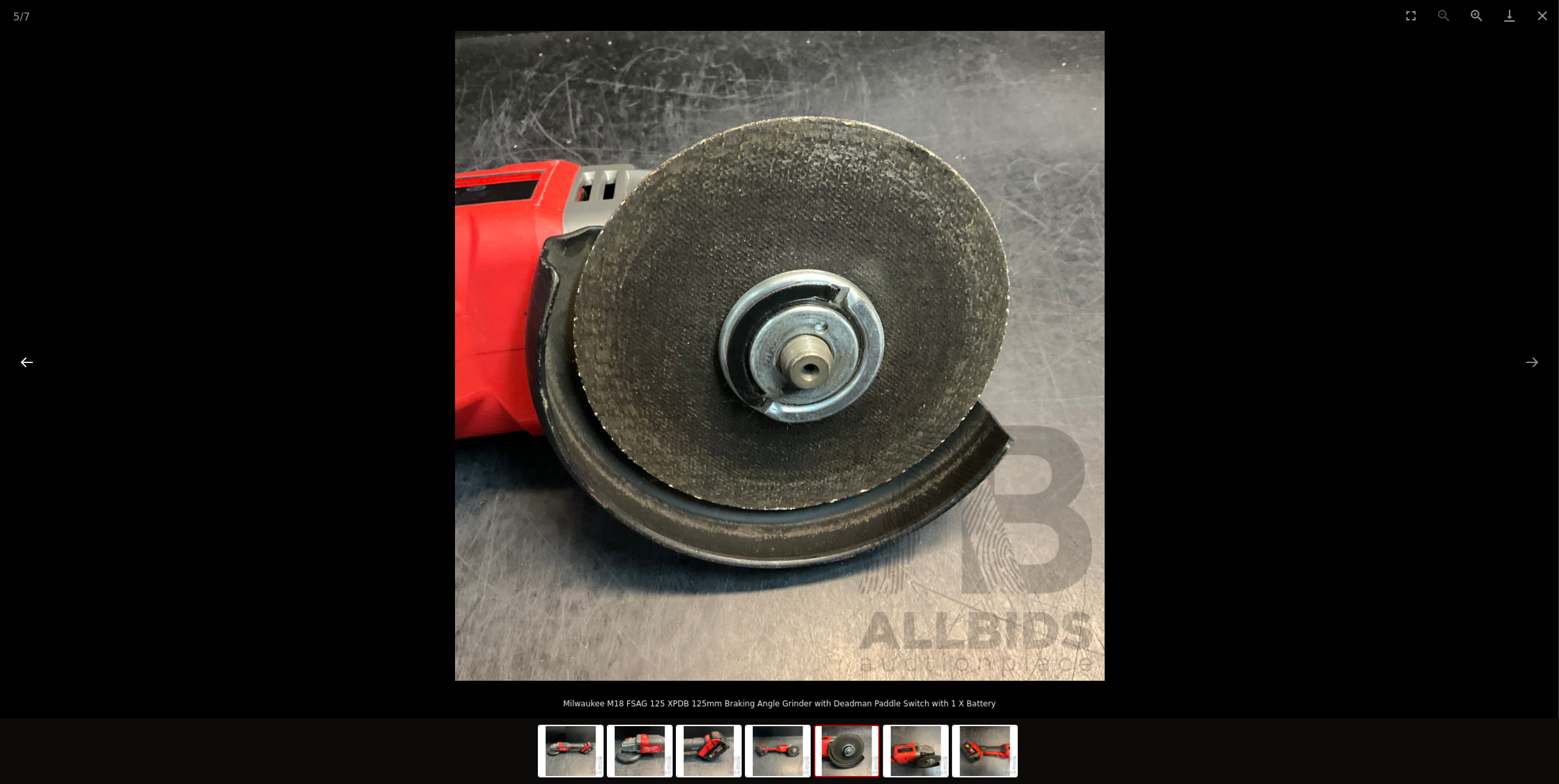
click at [24, 352] on button "Previous slide" at bounding box center [26, 362] width 28 height 26
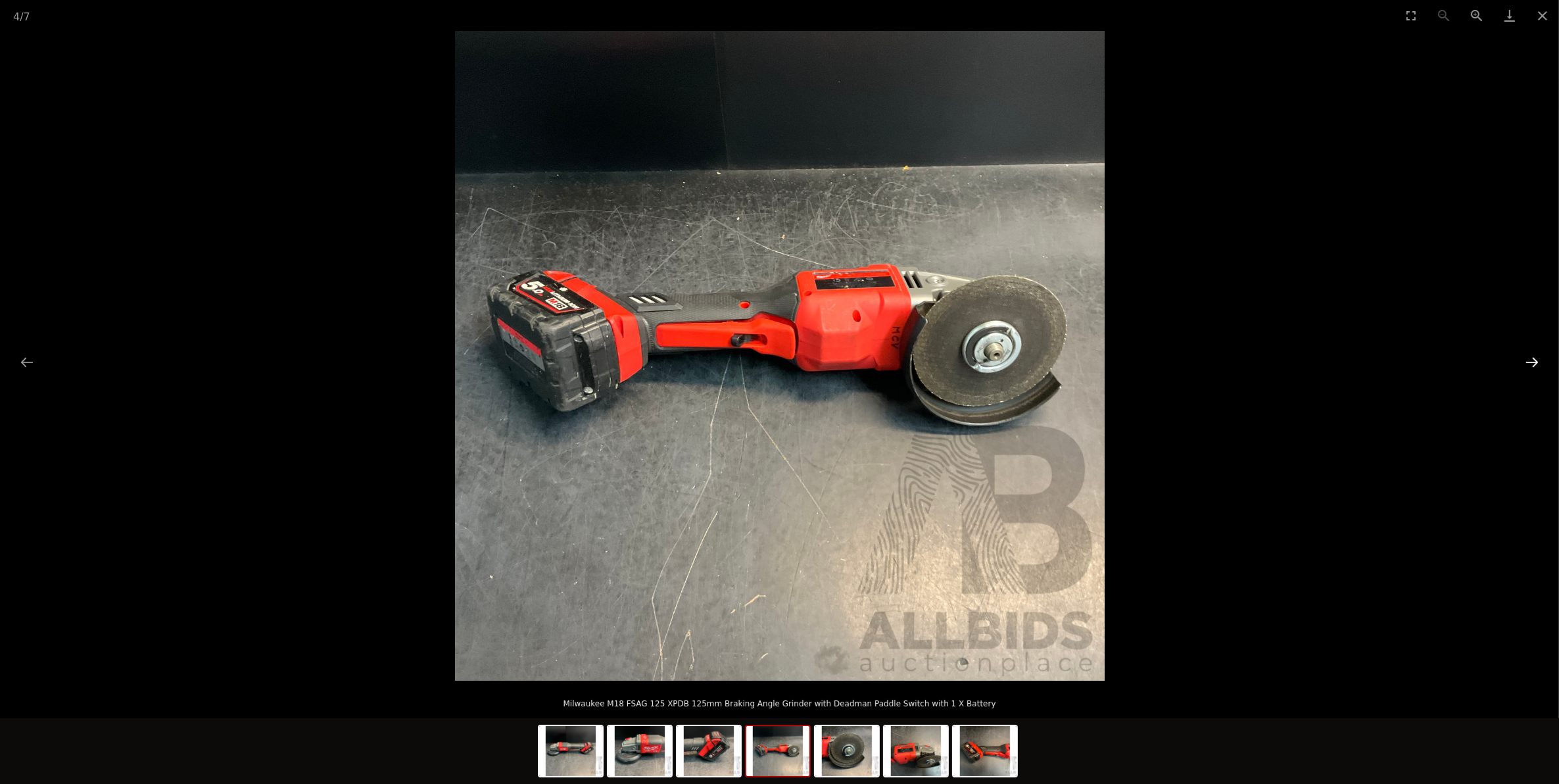
click at [1525, 355] on button "Next slide" at bounding box center [1532, 362] width 28 height 26
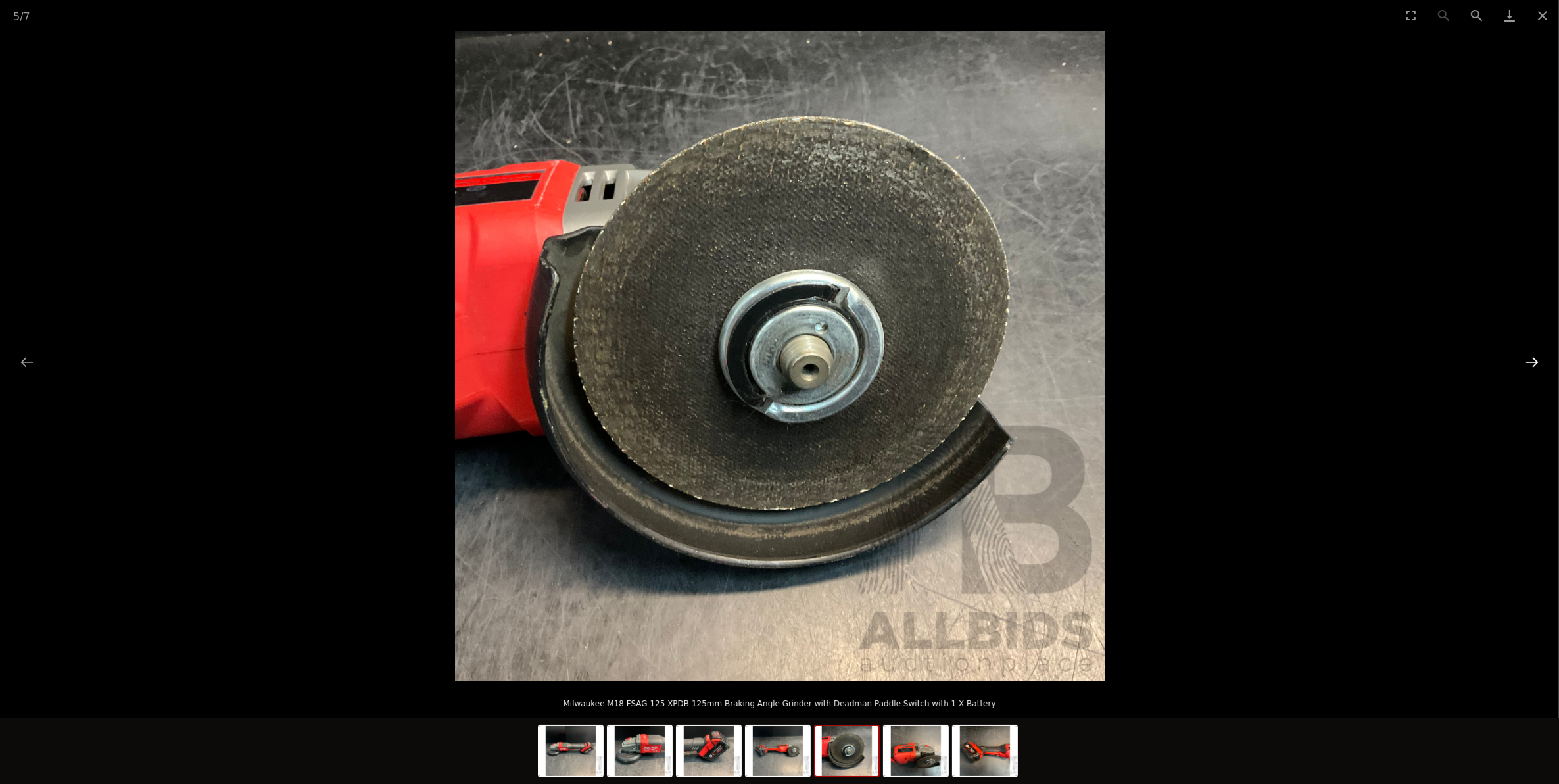
click at [1525, 355] on button "Next slide" at bounding box center [1532, 362] width 28 height 26
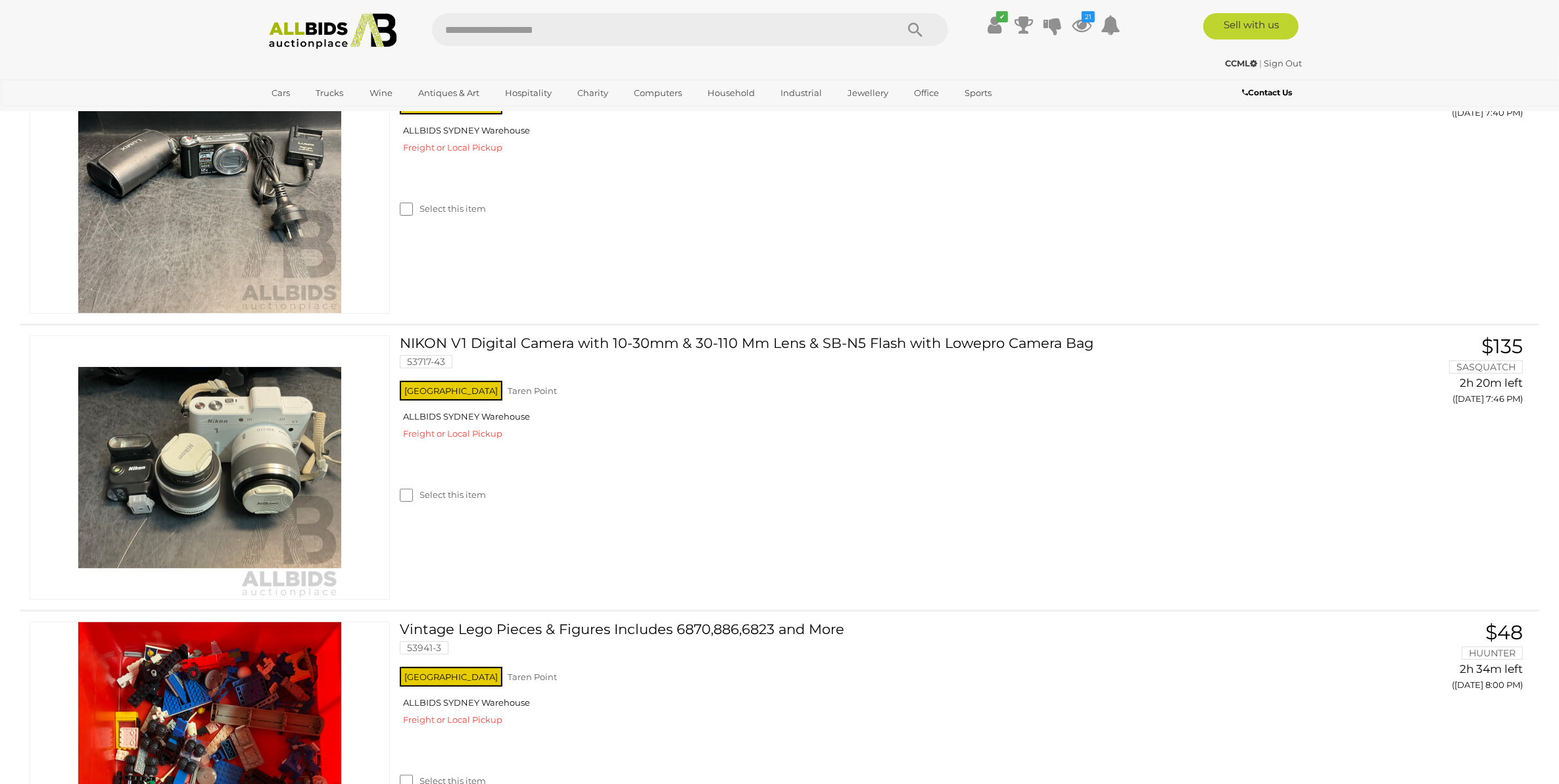
scroll to position [2316, 0]
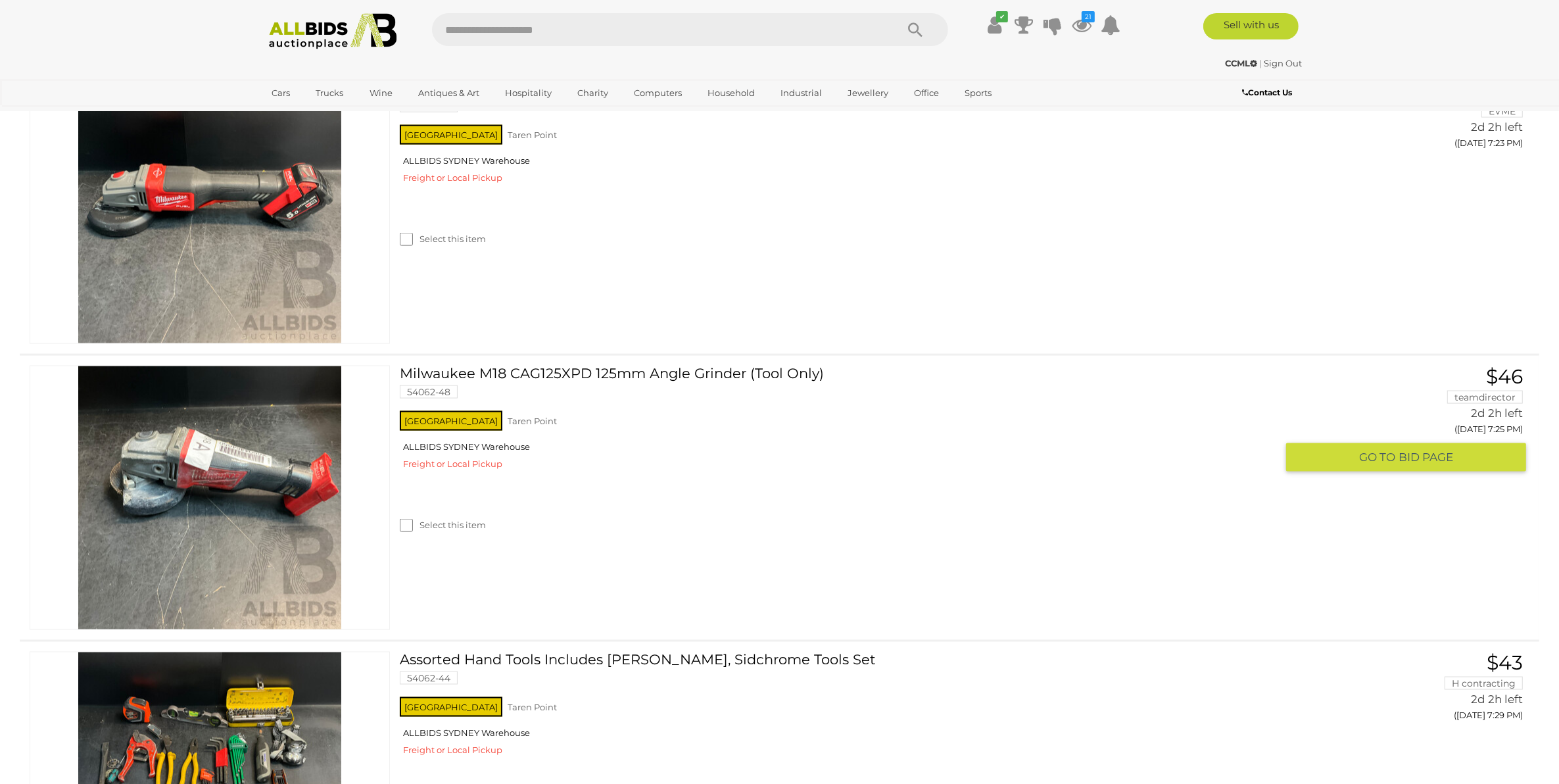
click at [558, 365] on link "Milwaukee M18 CAG125XPD 125mm Angle Grinder (Tool Only) 54062-48" at bounding box center [843, 386] width 866 height 43
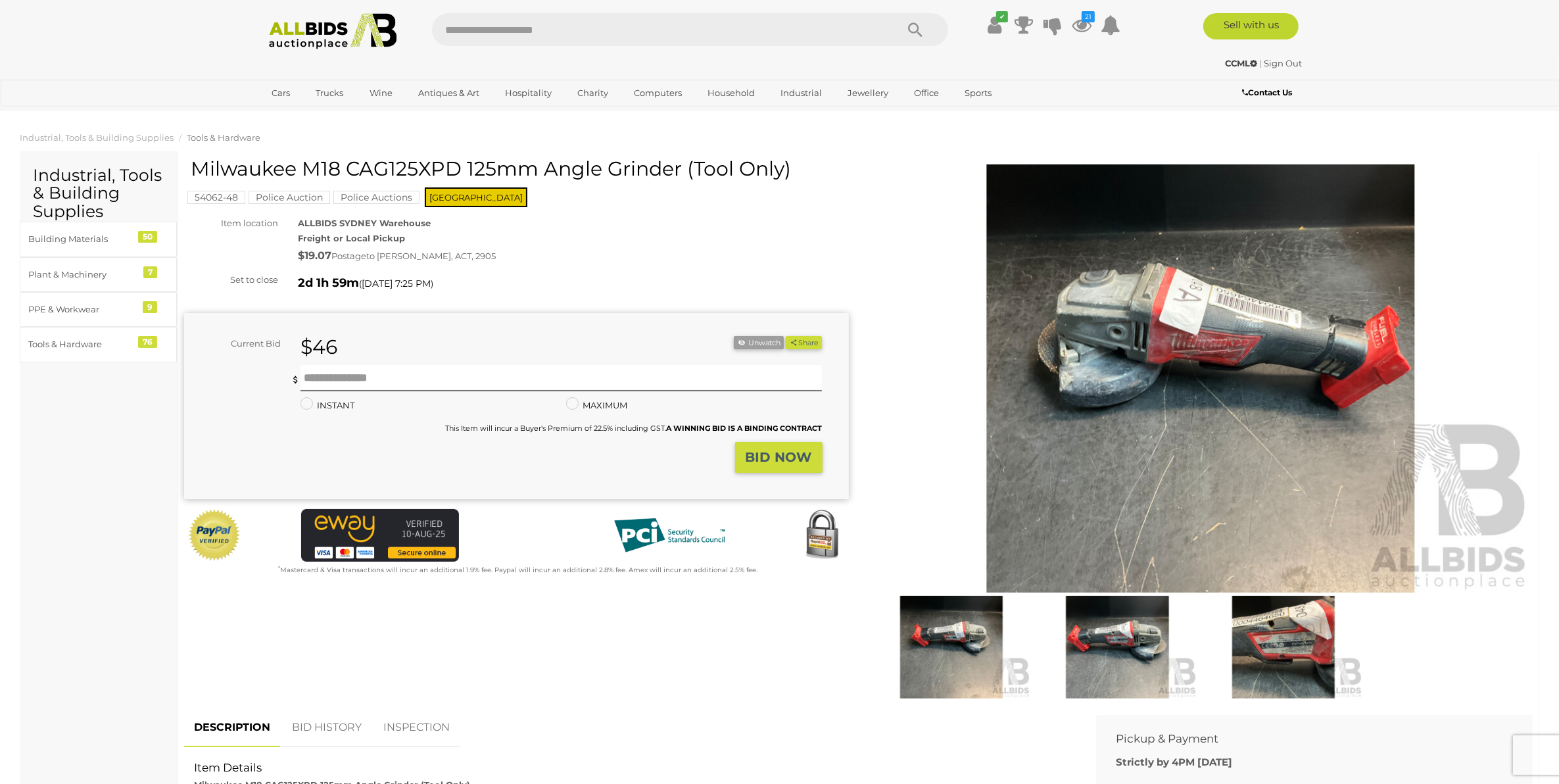
click at [1247, 402] on img at bounding box center [1201, 378] width 665 height 428
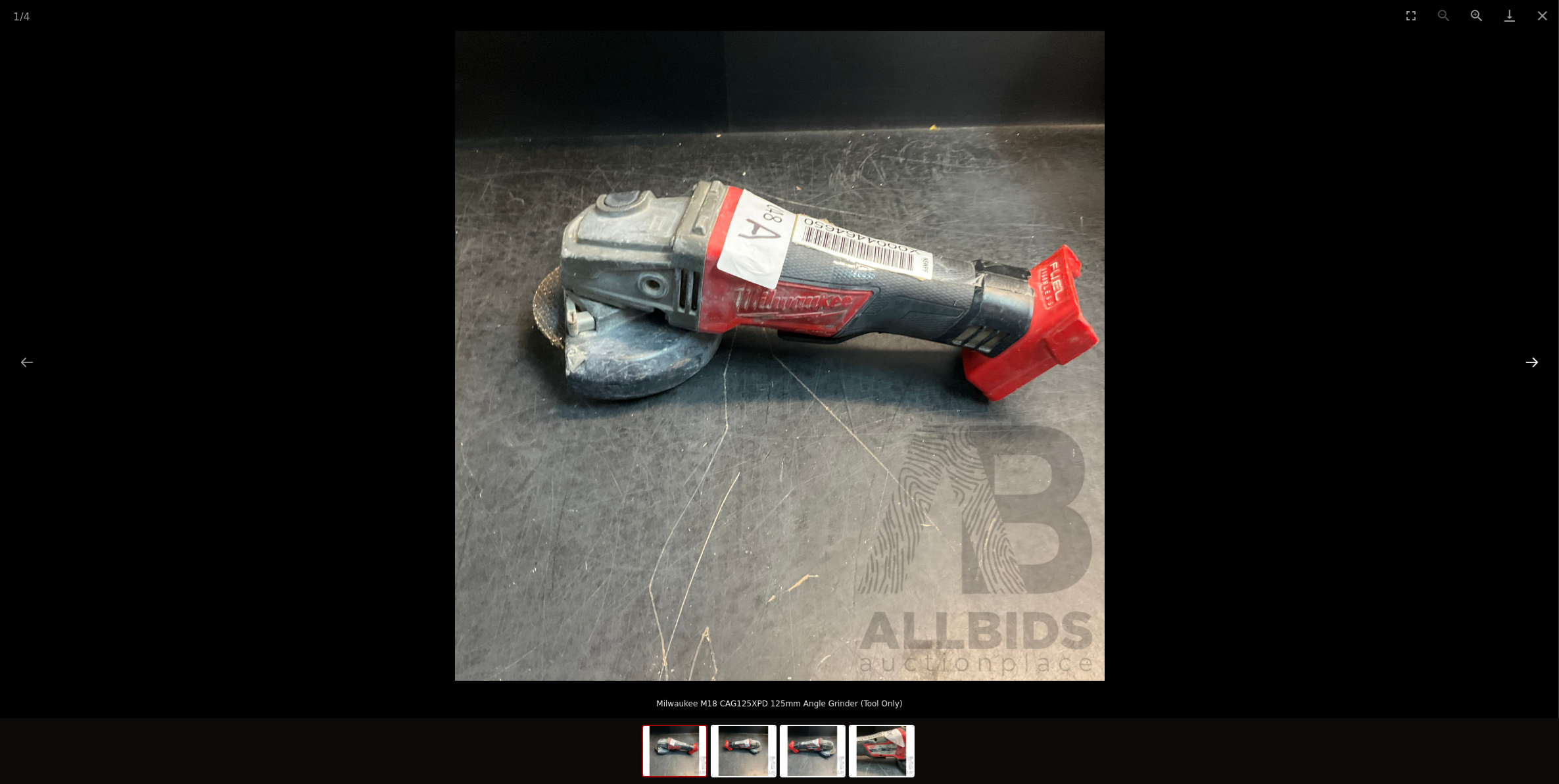
click at [1530, 357] on button "Next slide" at bounding box center [1532, 362] width 28 height 26
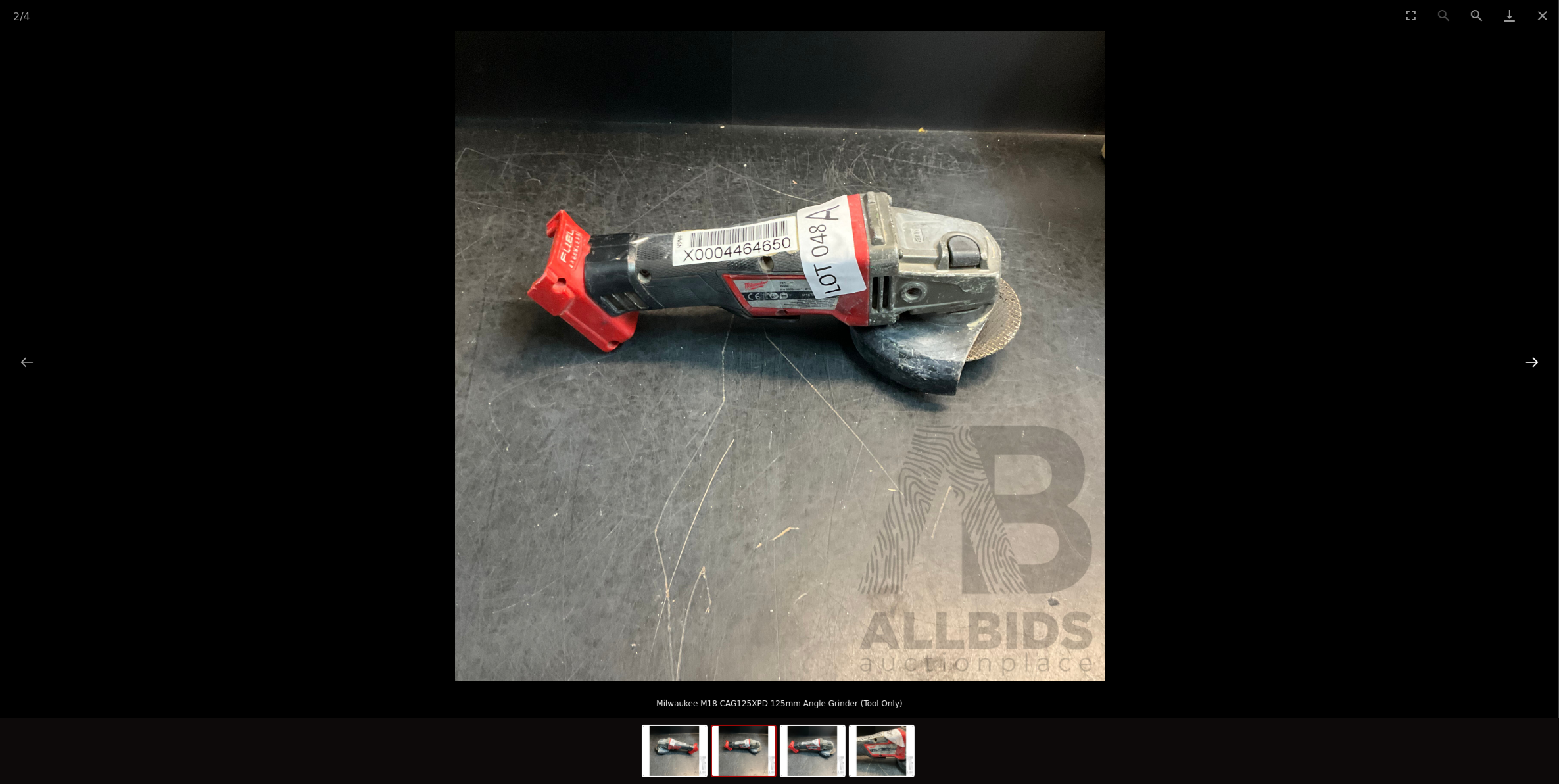
click at [1530, 357] on button "Next slide" at bounding box center [1532, 362] width 28 height 26
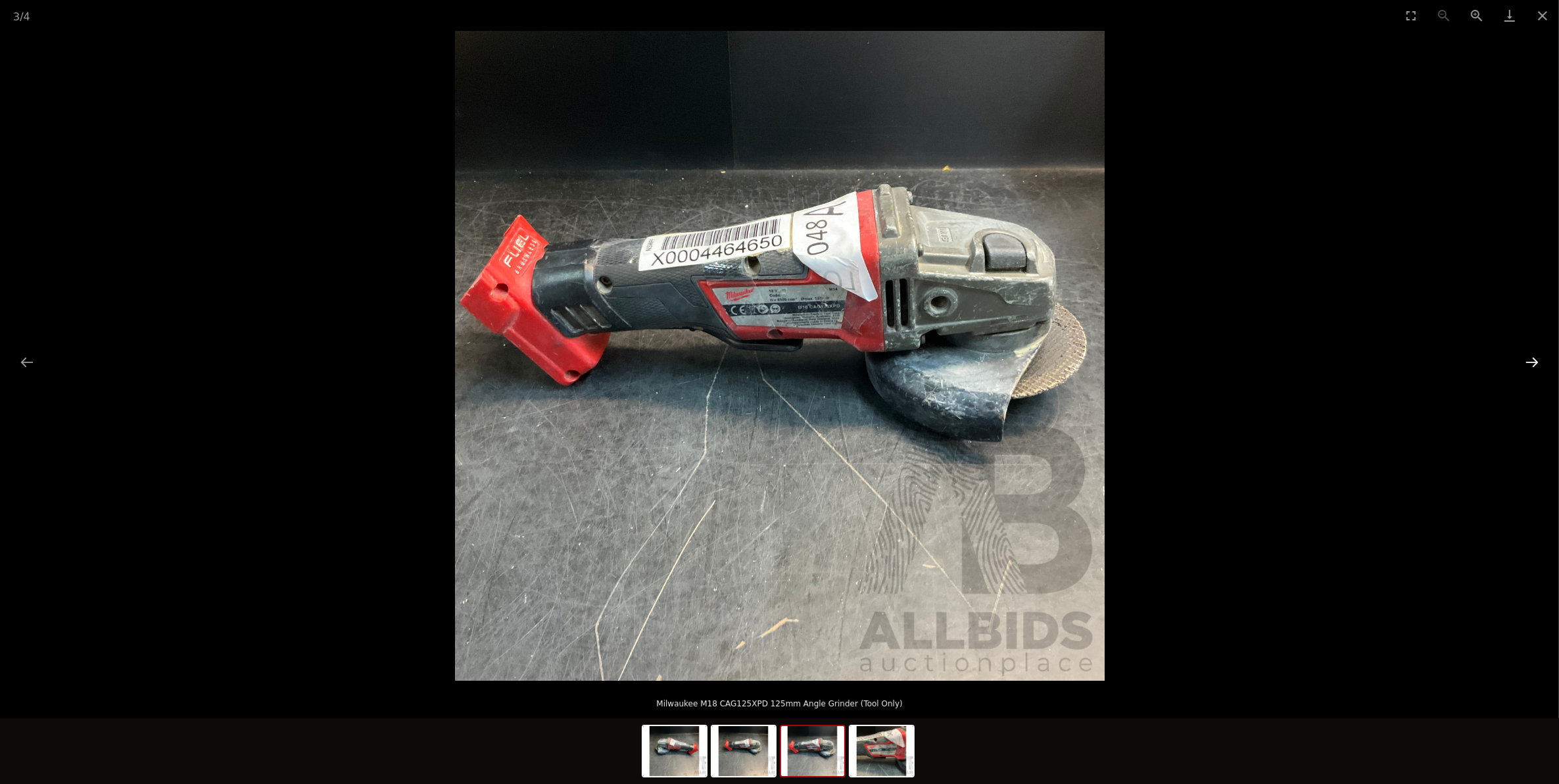
click at [1530, 357] on button "Next slide" at bounding box center [1532, 362] width 28 height 26
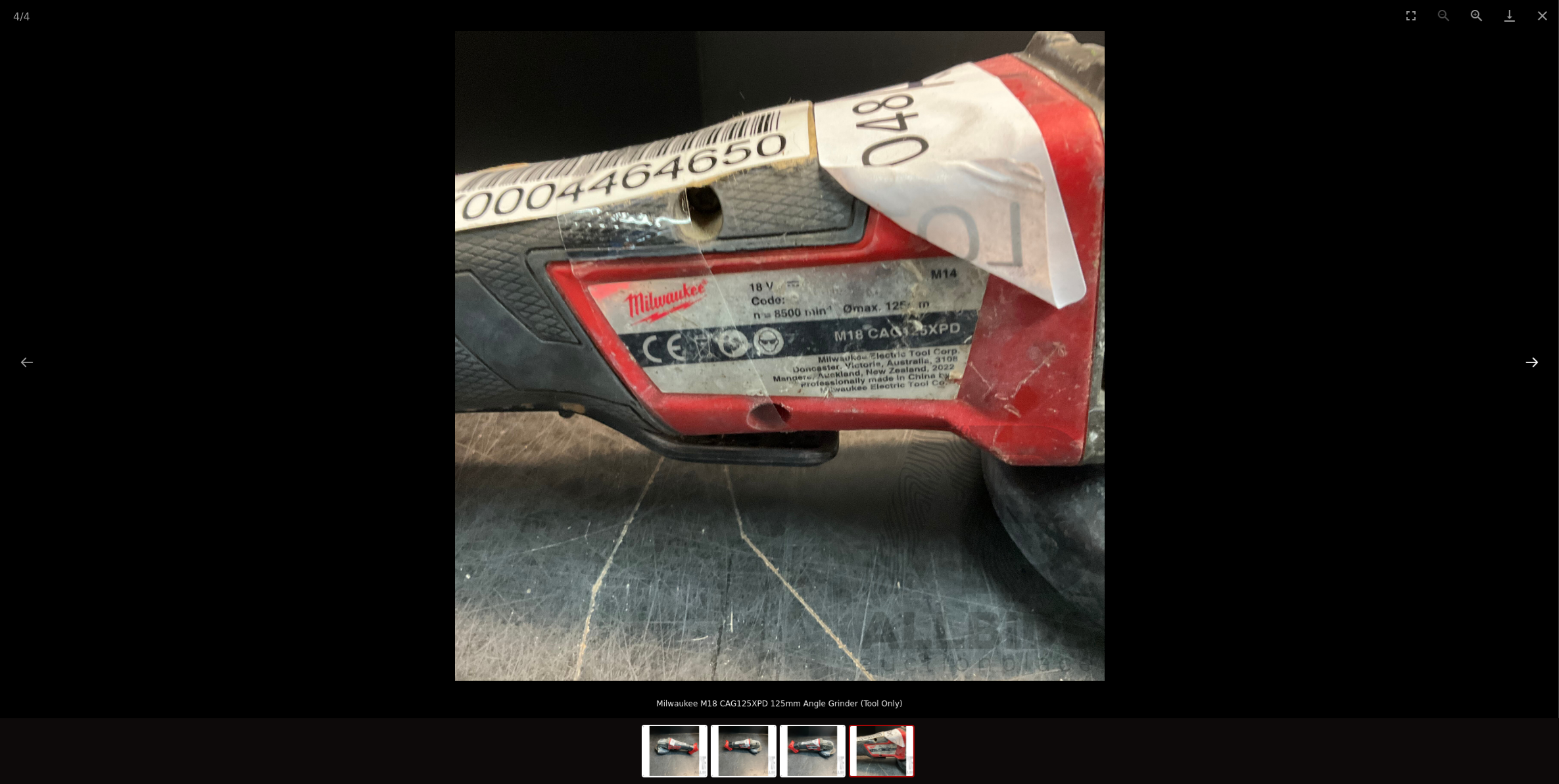
click at [1530, 357] on button "Next slide" at bounding box center [1532, 362] width 28 height 26
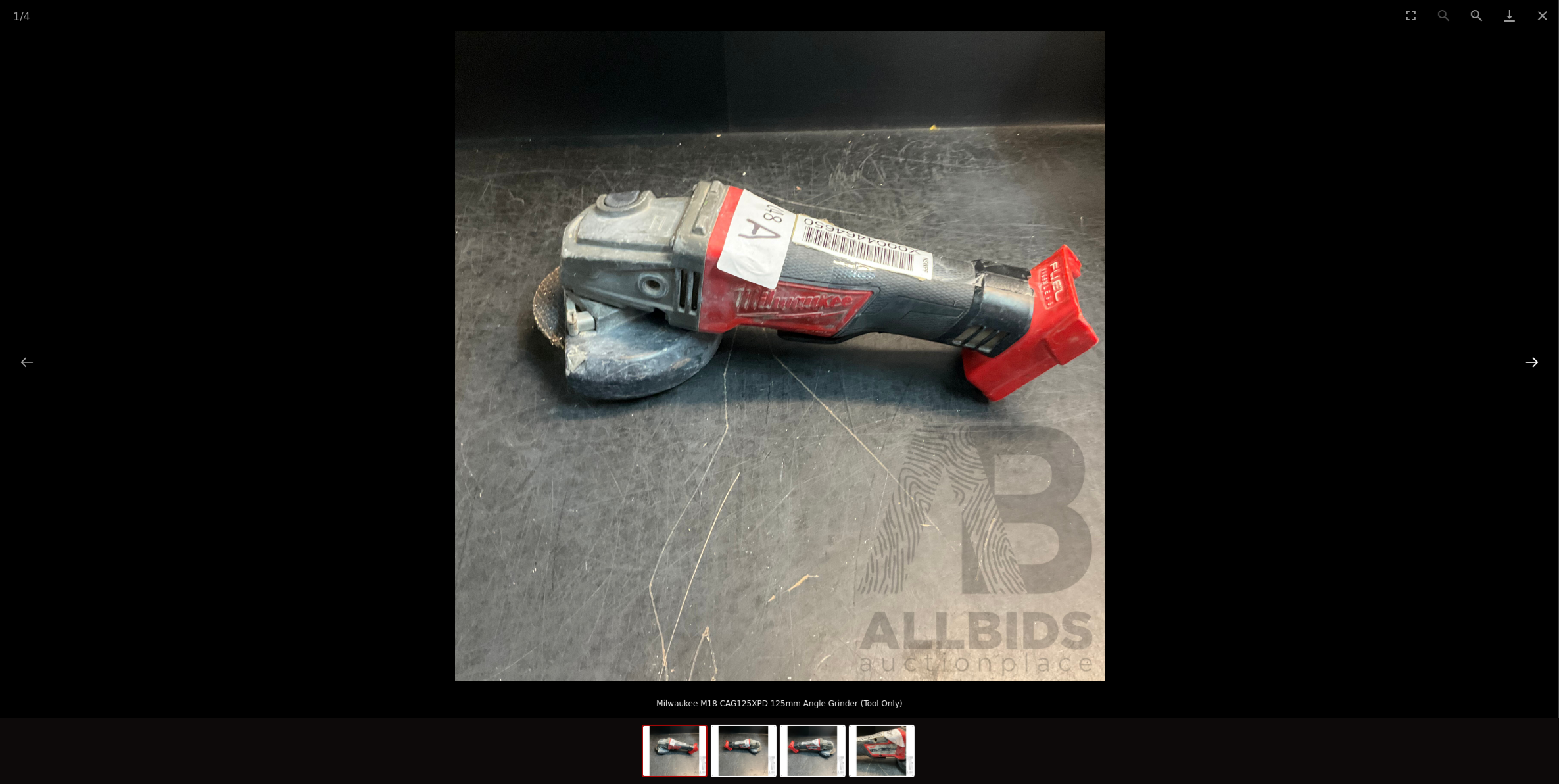
click at [1530, 357] on button "Next slide" at bounding box center [1532, 362] width 28 height 26
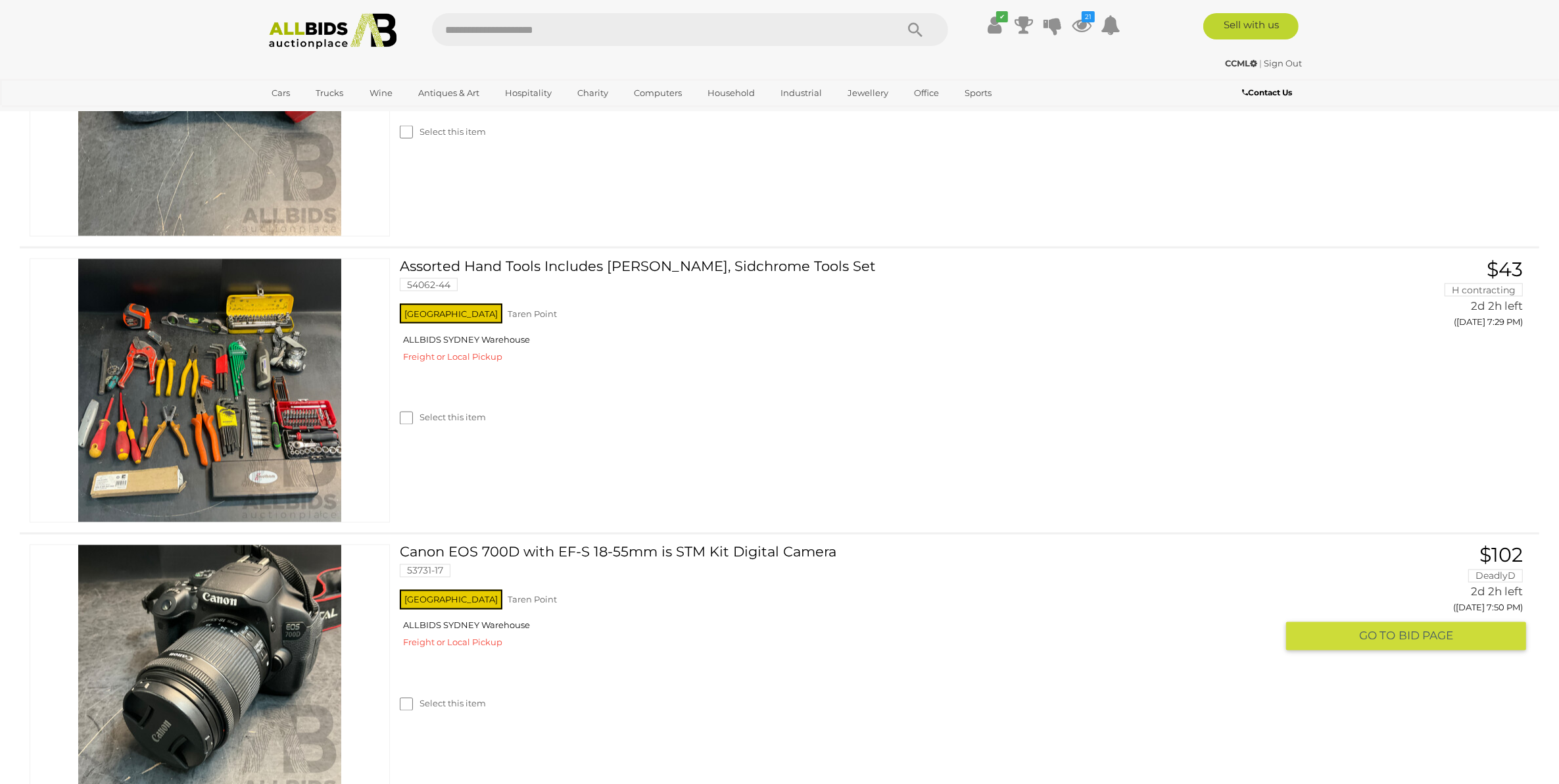
scroll to position [2684, 0]
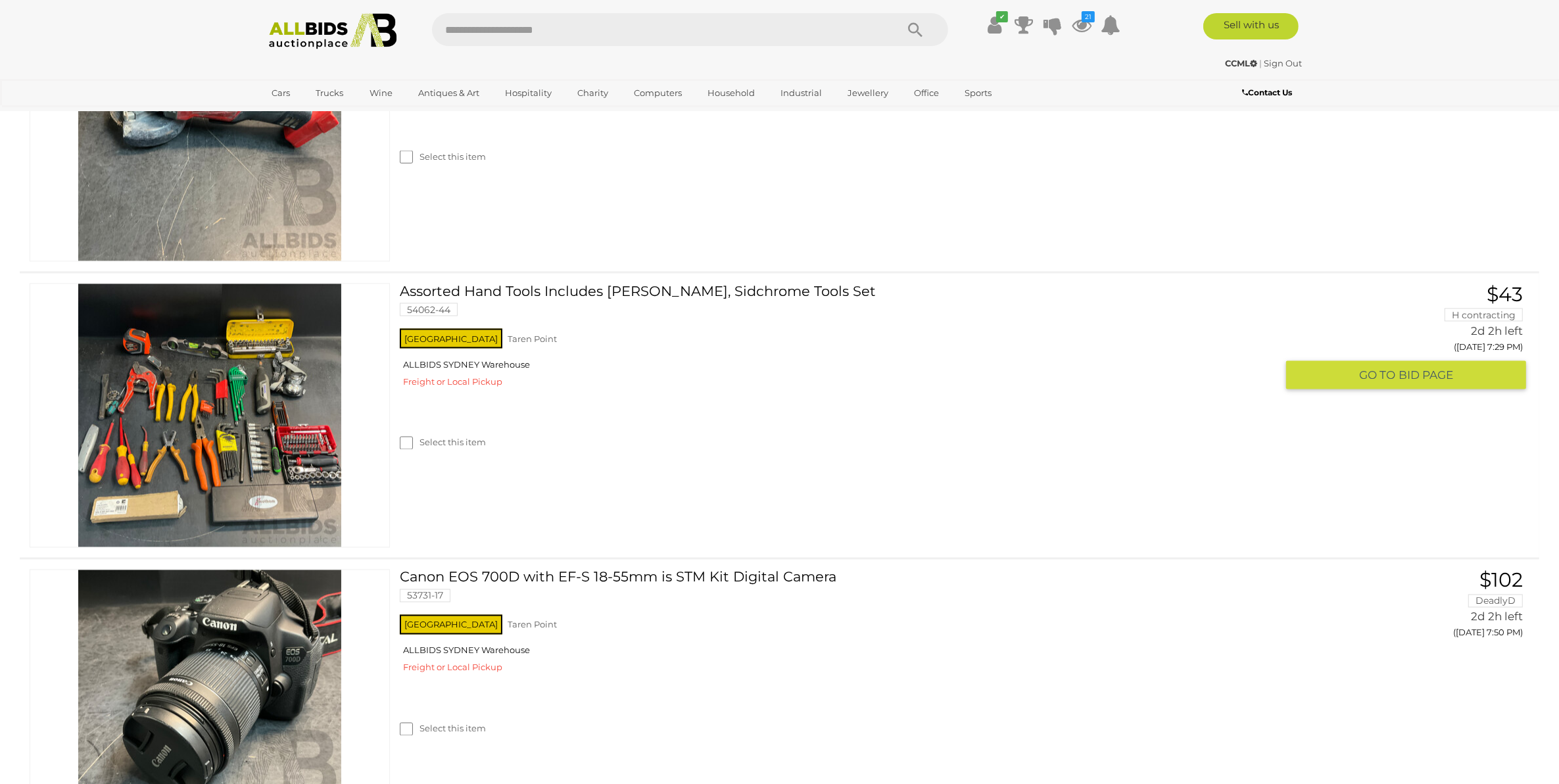
click at [639, 294] on link "Assorted Hand Tools Includes [PERSON_NAME], Sidchrome Tools Set 54062-44" at bounding box center [843, 305] width 866 height 43
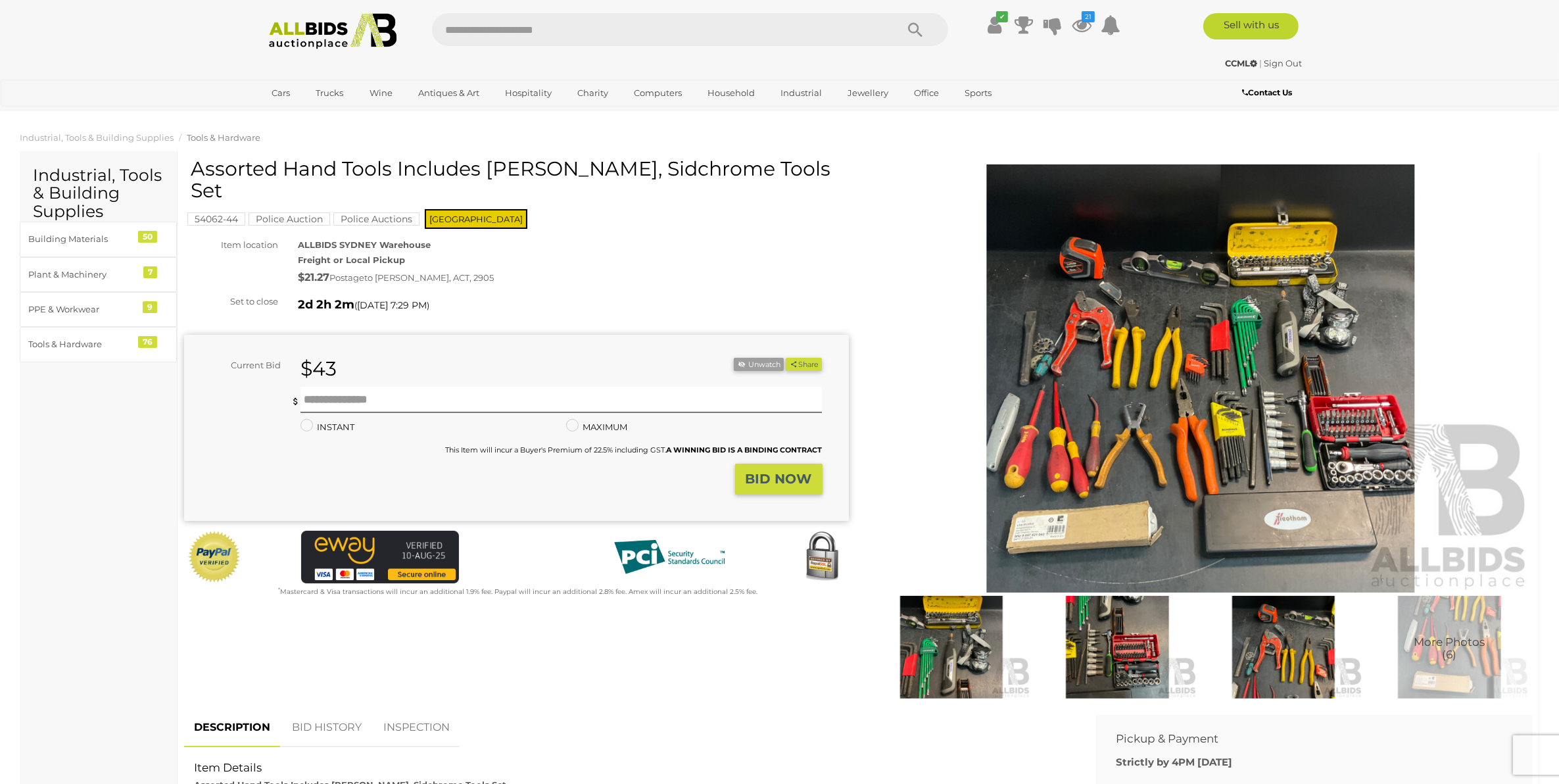
click at [1216, 343] on img at bounding box center [1201, 378] width 665 height 428
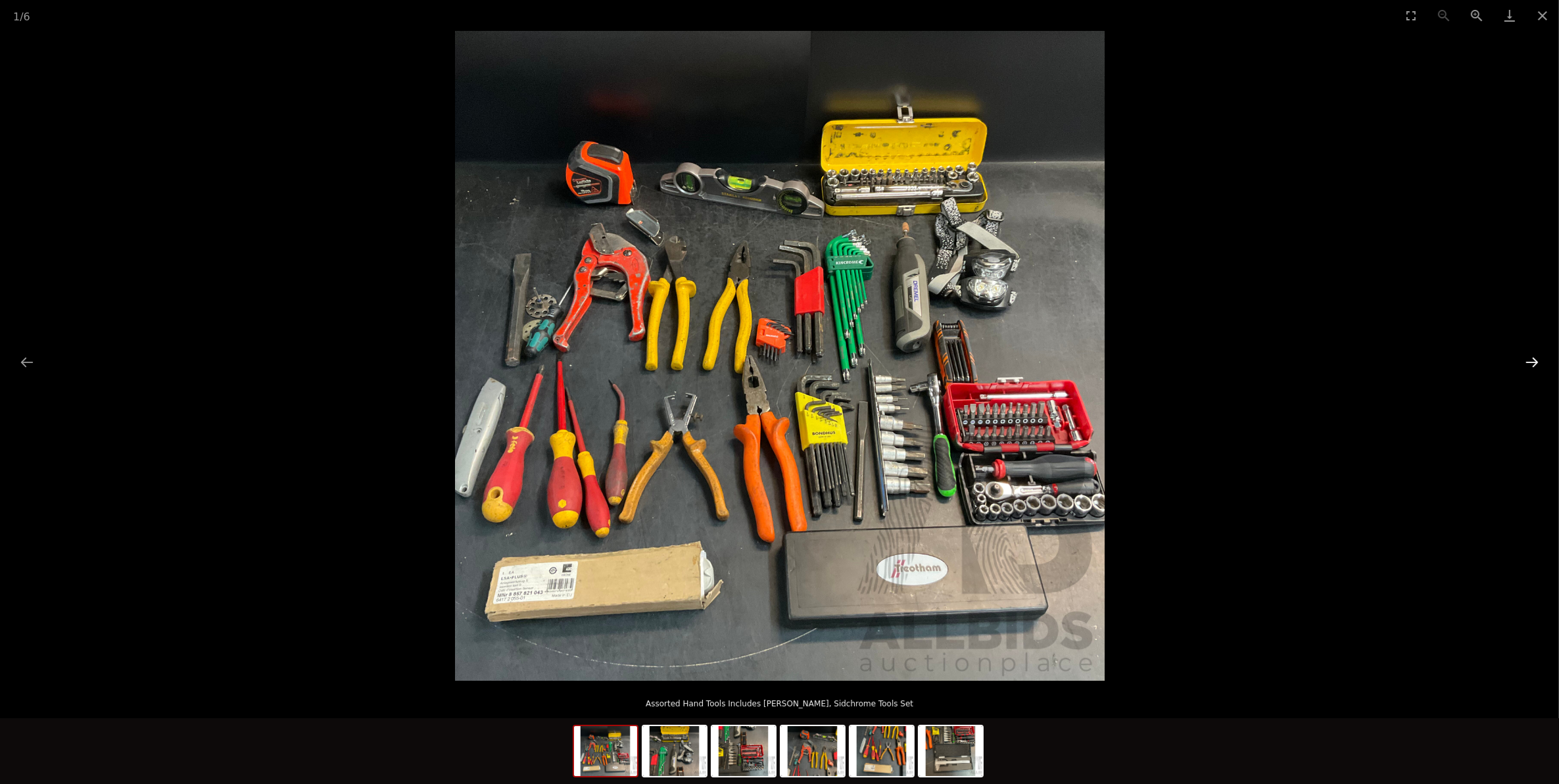
click at [1530, 355] on button "Next slide" at bounding box center [1532, 362] width 28 height 26
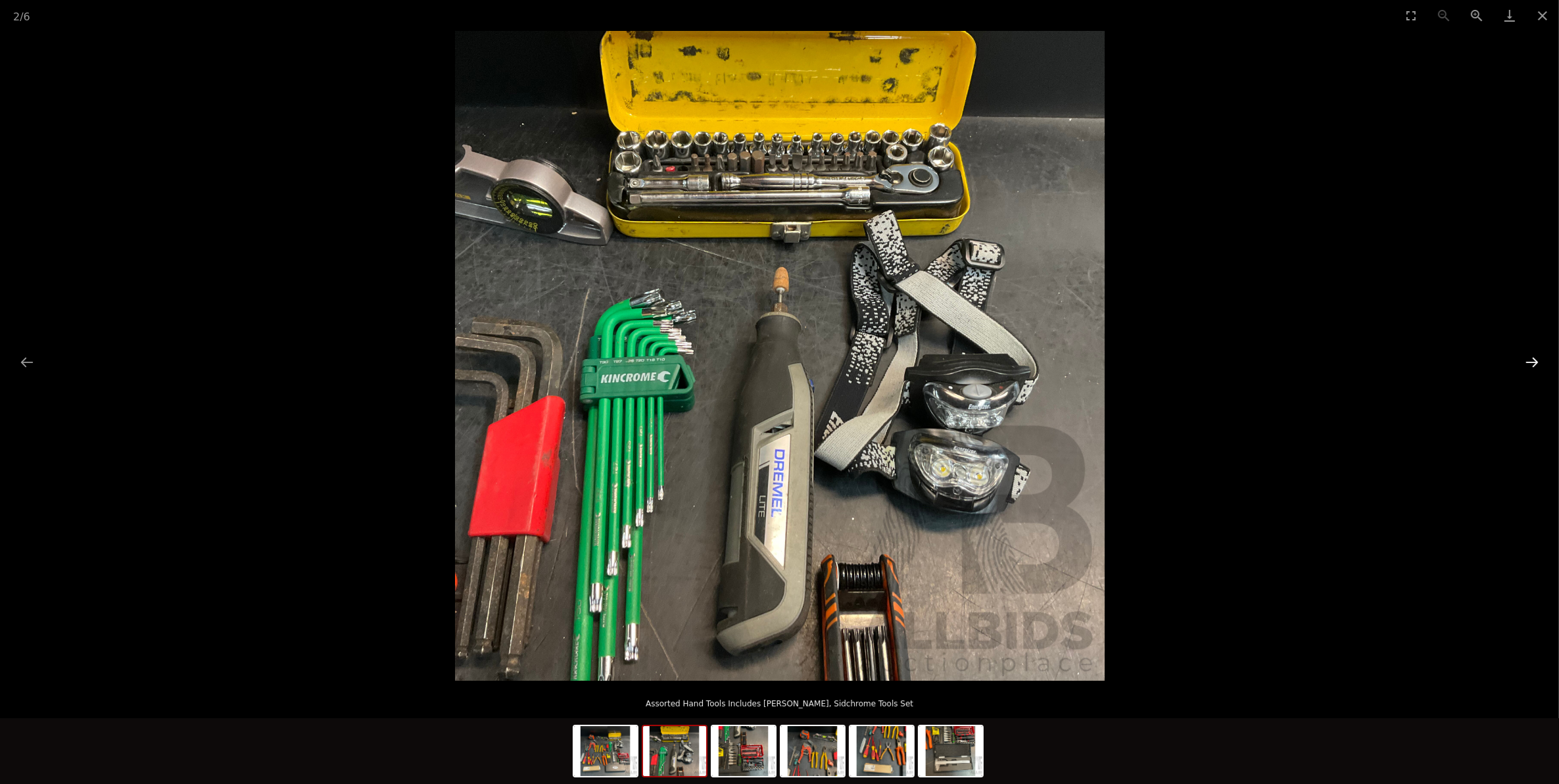
click at [1530, 366] on button "Next slide" at bounding box center [1532, 362] width 28 height 26
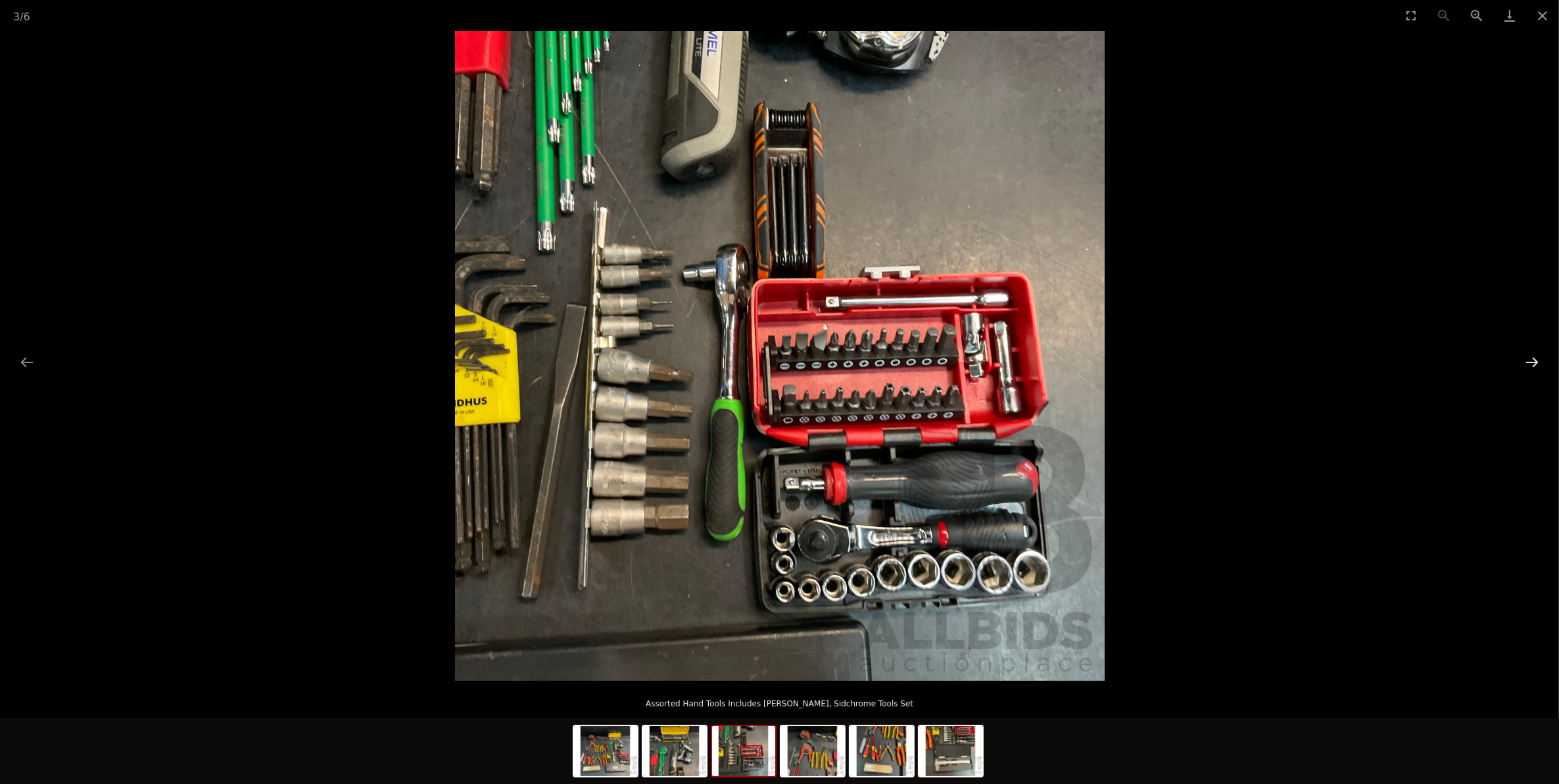
click at [1530, 366] on button "Next slide" at bounding box center [1532, 362] width 28 height 26
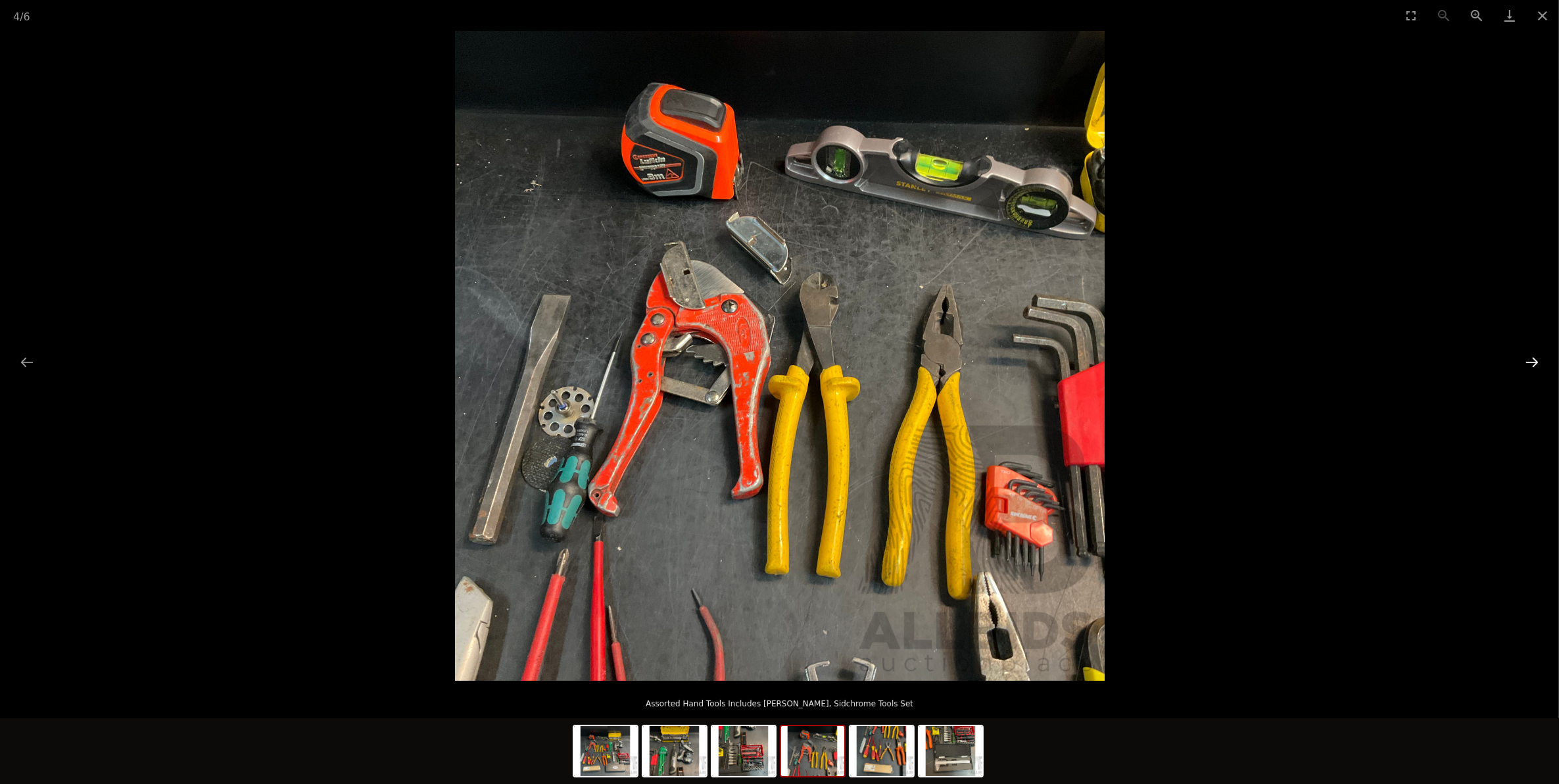
click at [1530, 366] on button "Next slide" at bounding box center [1532, 362] width 28 height 26
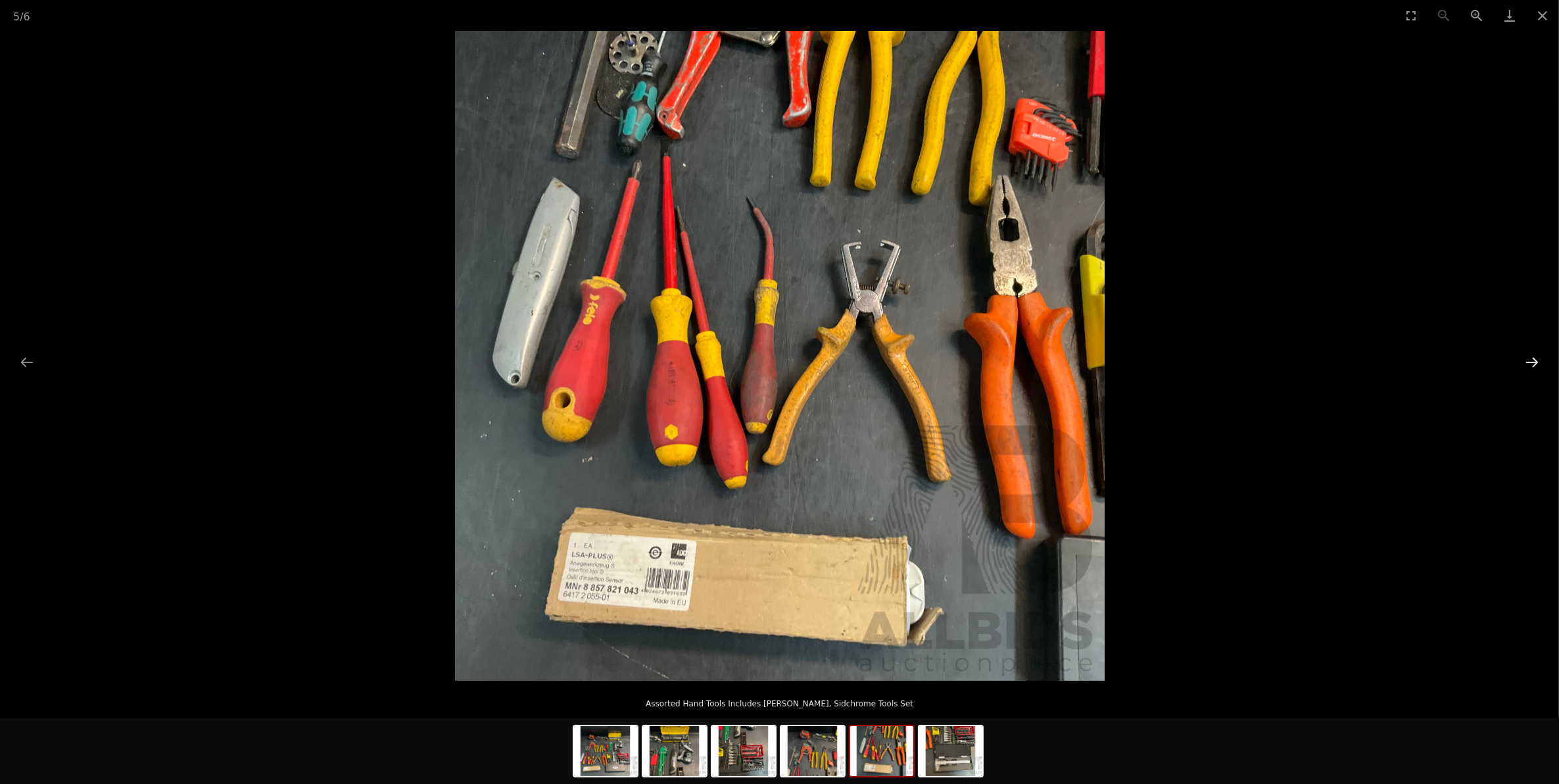
click at [1530, 366] on button "Next slide" at bounding box center [1532, 362] width 28 height 26
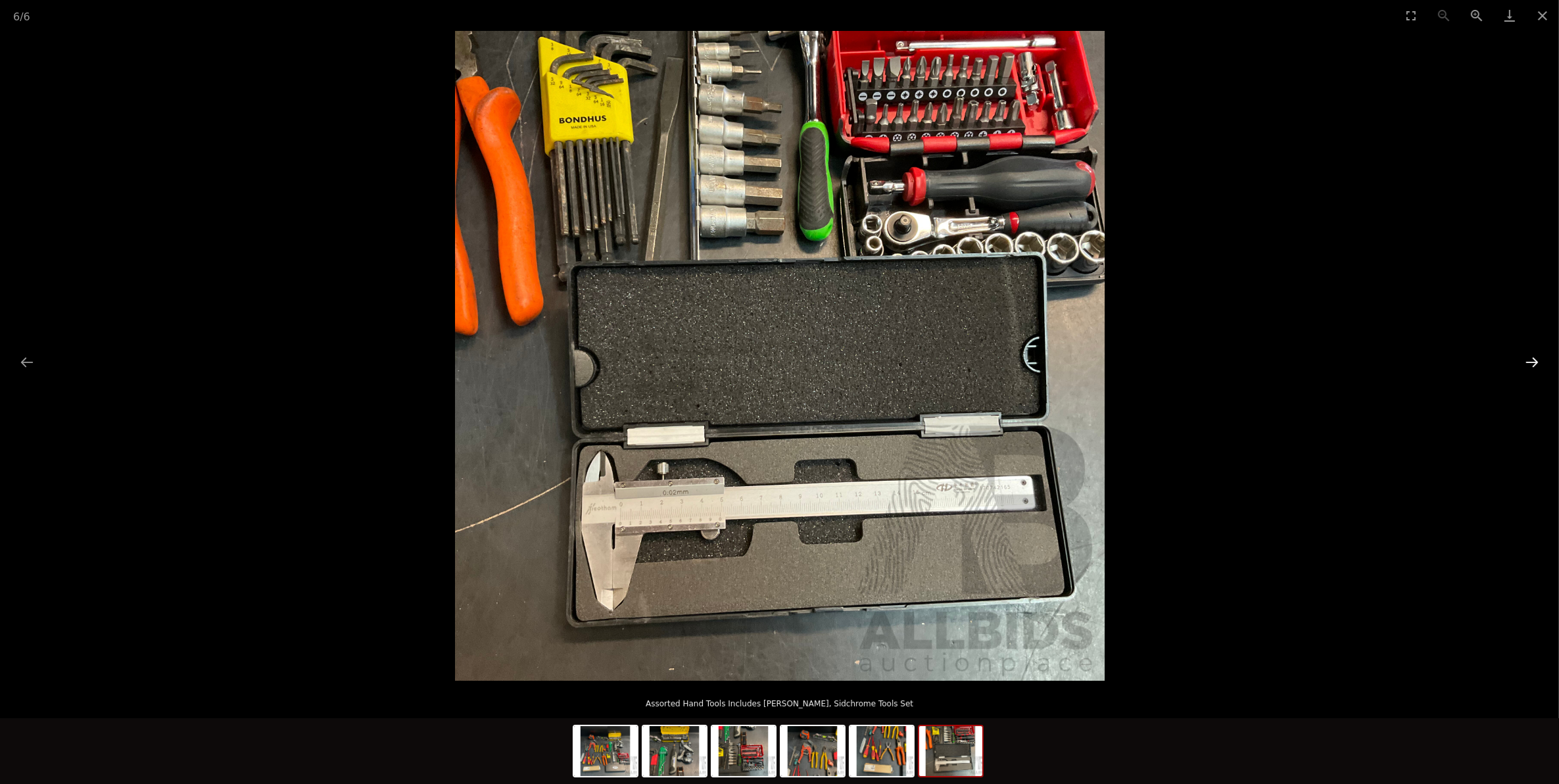
click at [1536, 355] on button "Next slide" at bounding box center [1532, 362] width 28 height 26
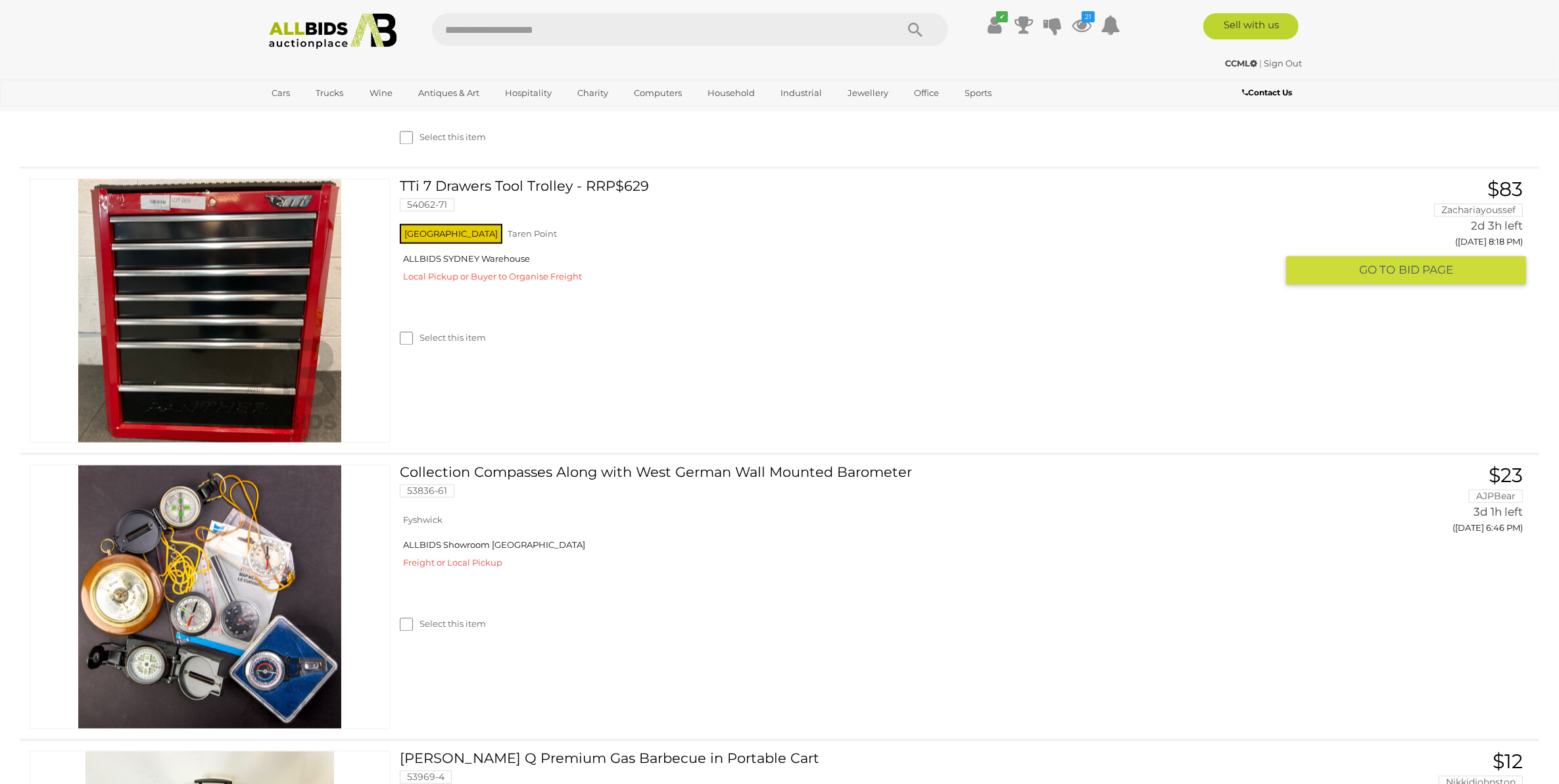
scroll to position [3298, 0]
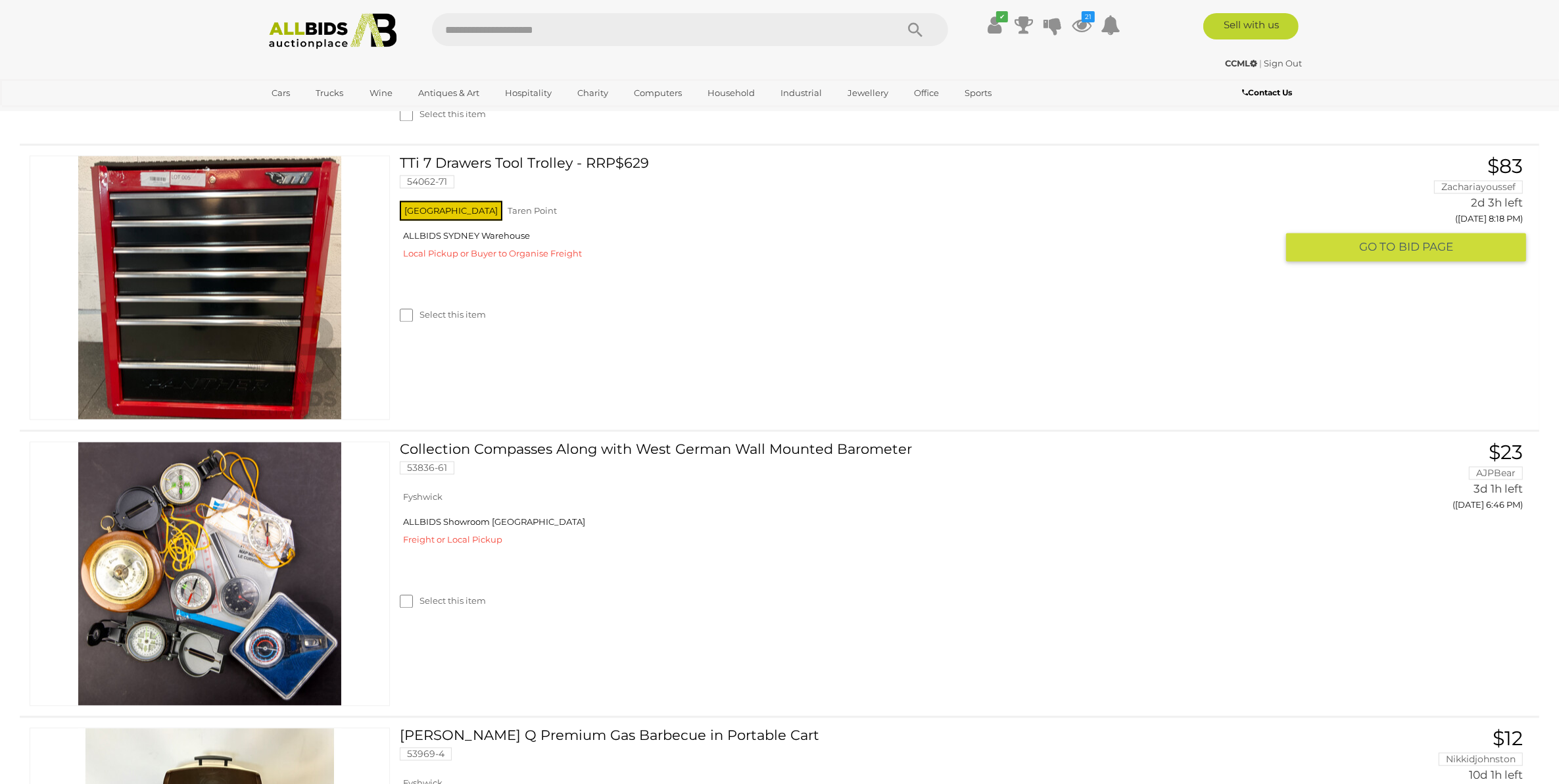
click at [612, 198] on link "TTi 7 Drawers Tool Trolley - RRP$629 54062-71" at bounding box center [843, 177] width 866 height 43
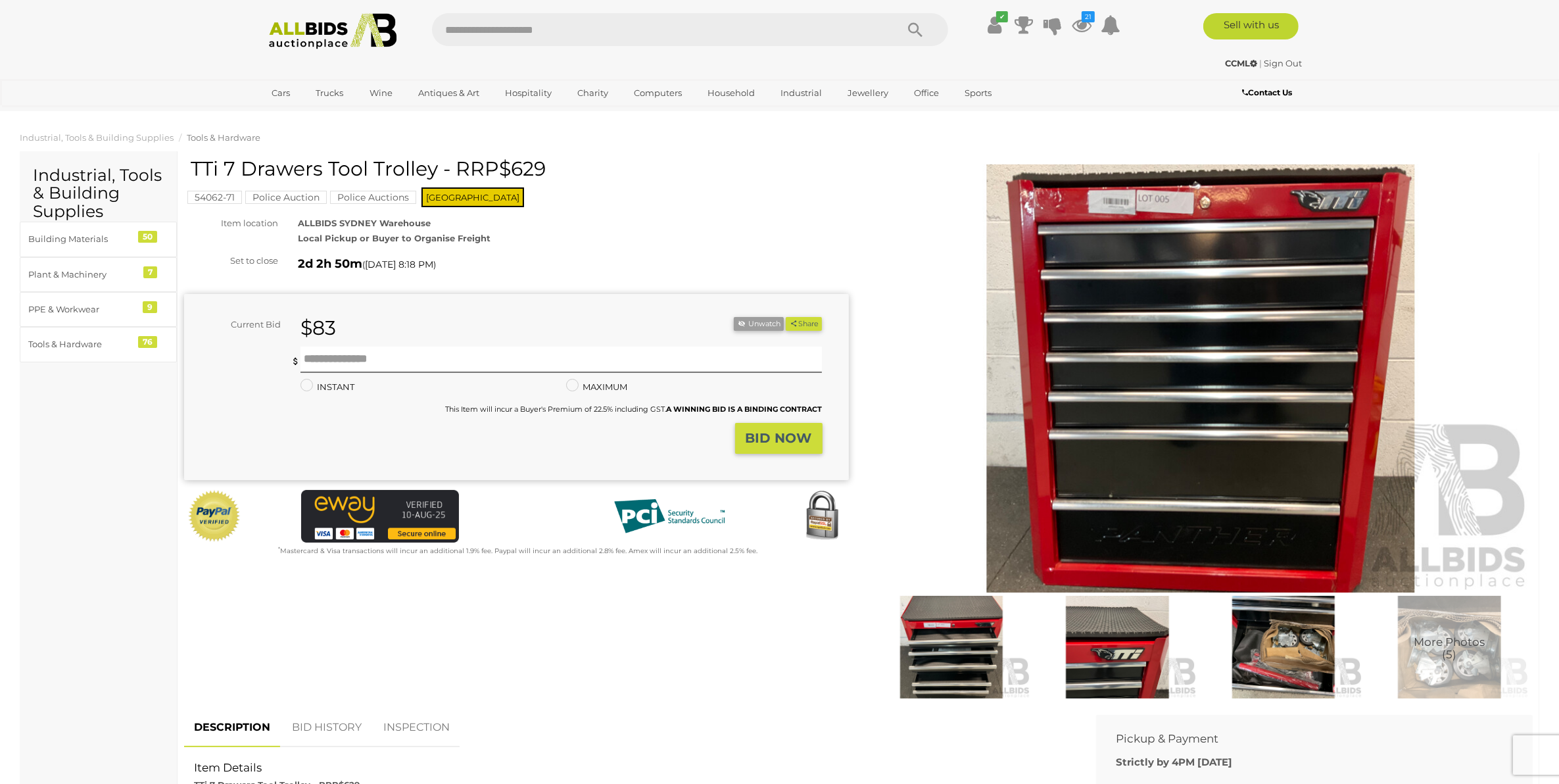
click at [1322, 392] on img at bounding box center [1201, 378] width 665 height 428
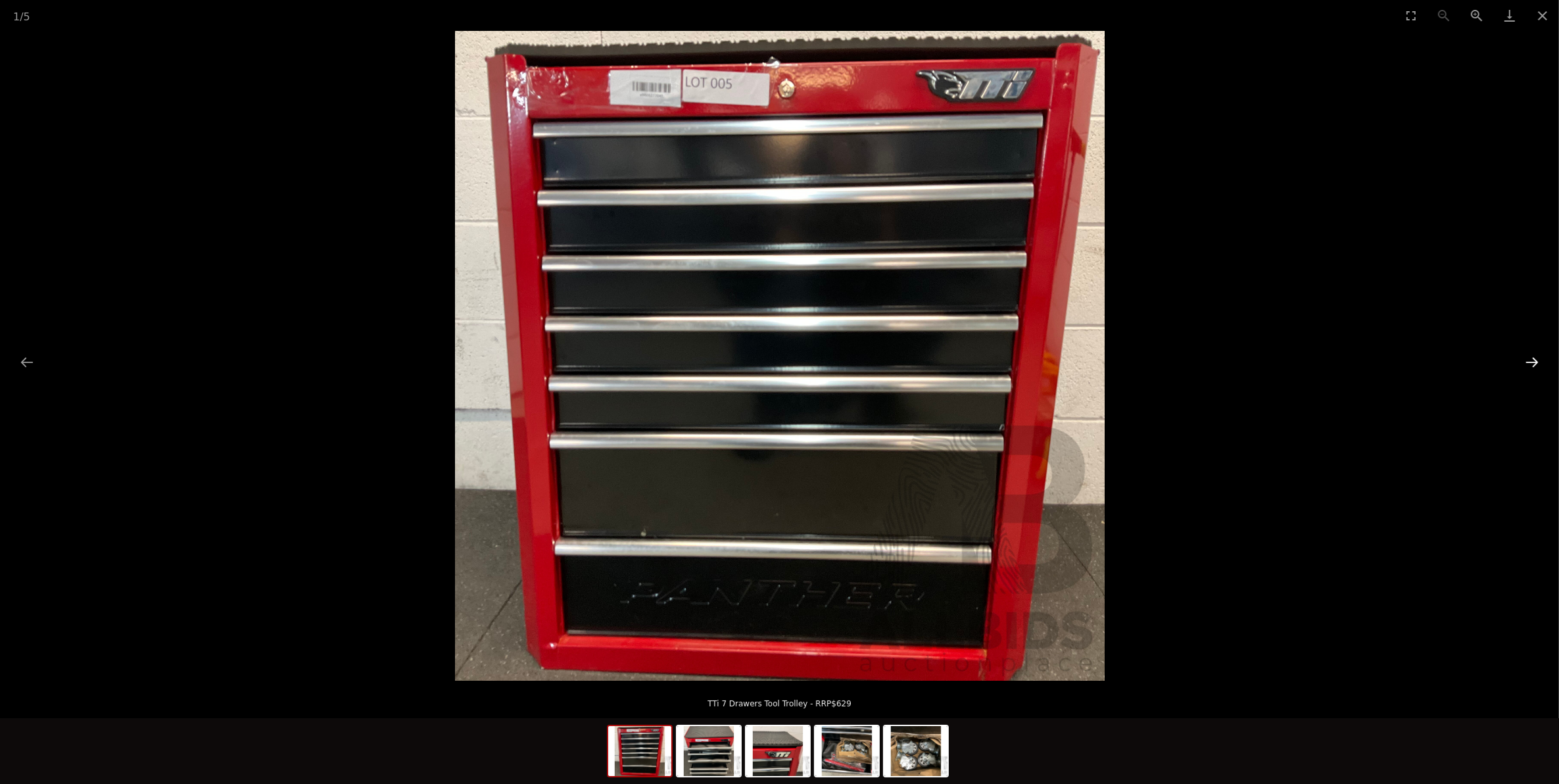
click at [1539, 366] on button "Next slide" at bounding box center [1532, 362] width 28 height 26
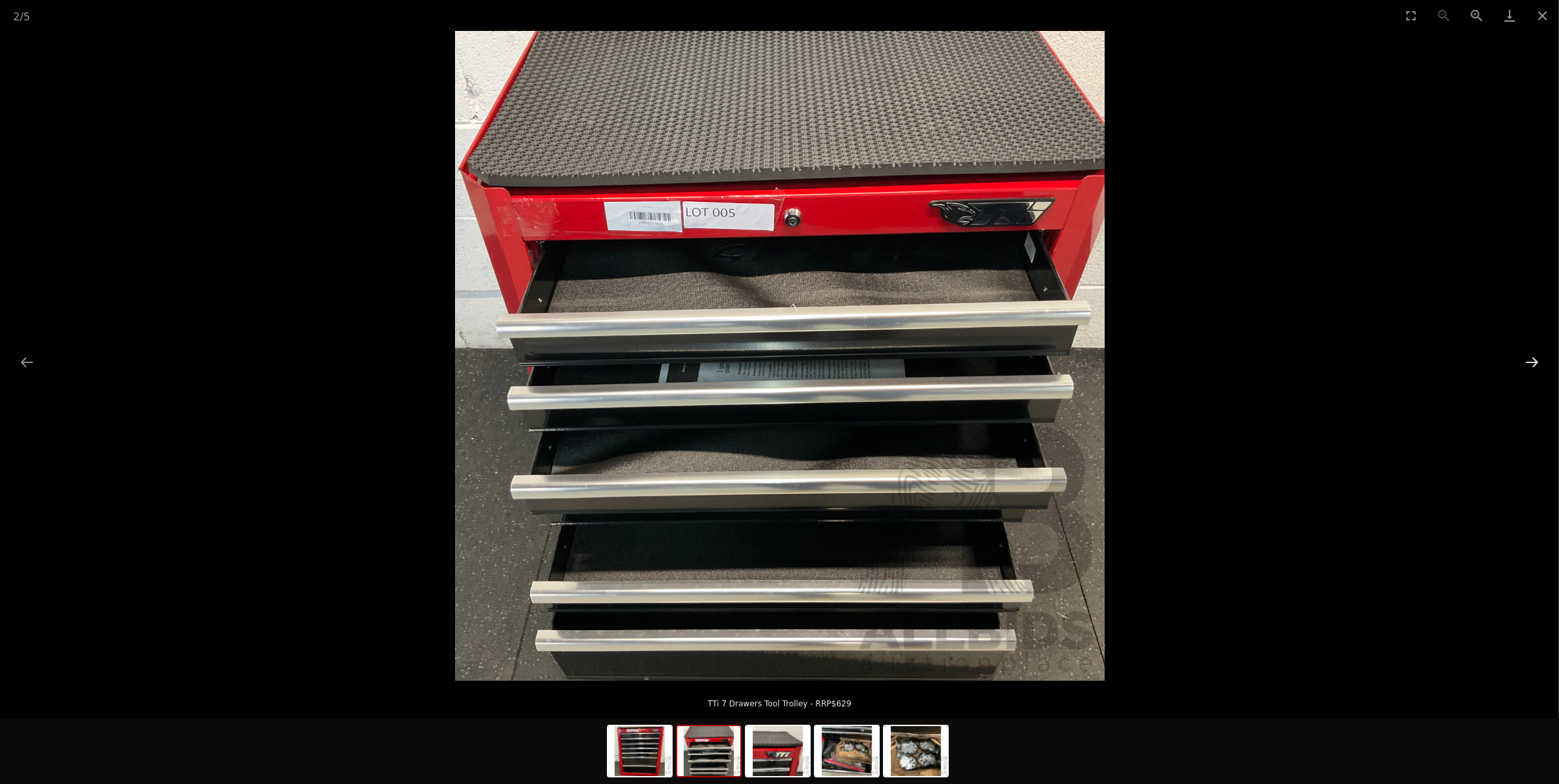
click at [1541, 365] on button "Next slide" at bounding box center [1532, 362] width 28 height 26
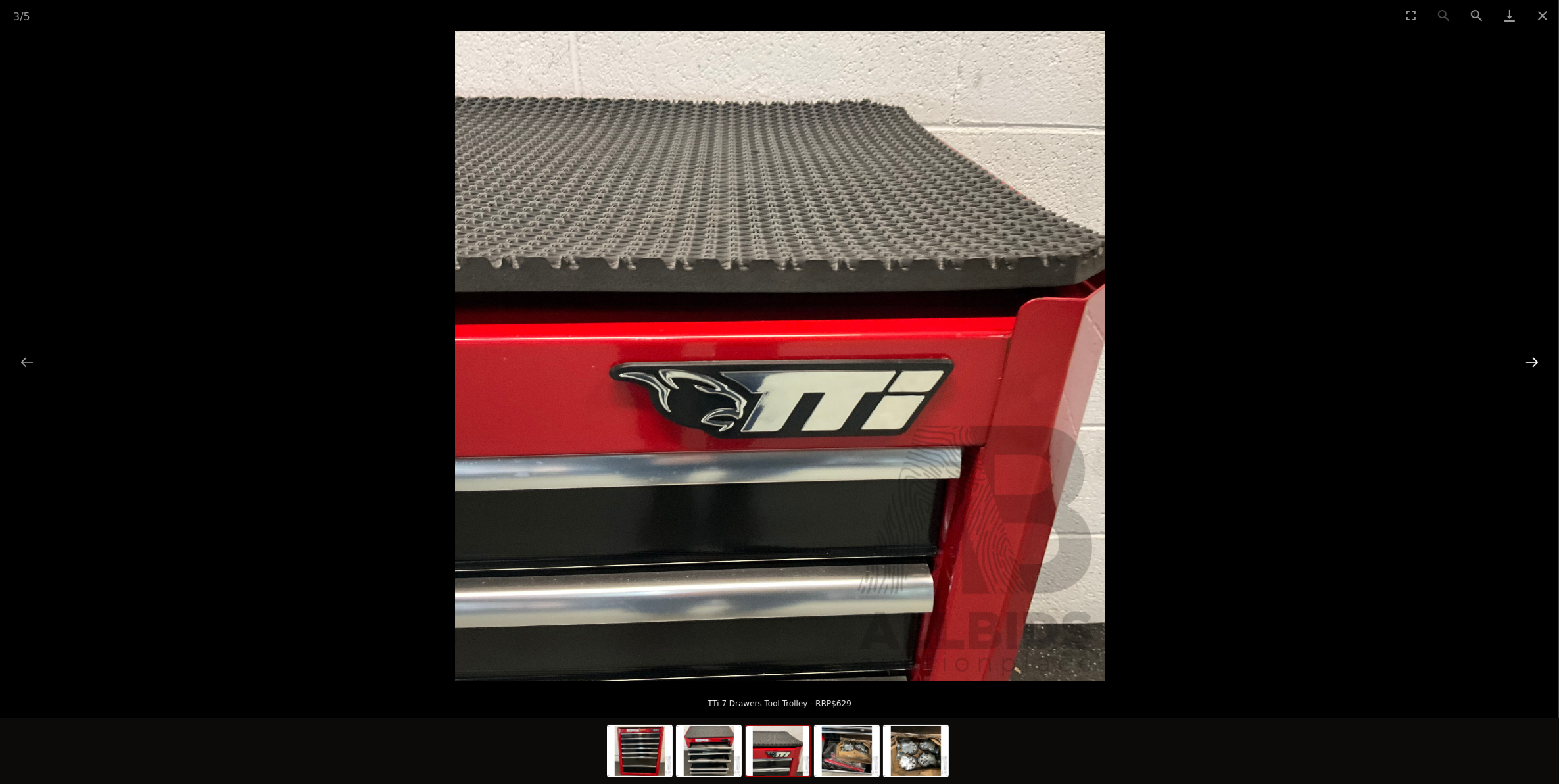
click at [1541, 365] on button "Next slide" at bounding box center [1532, 362] width 28 height 26
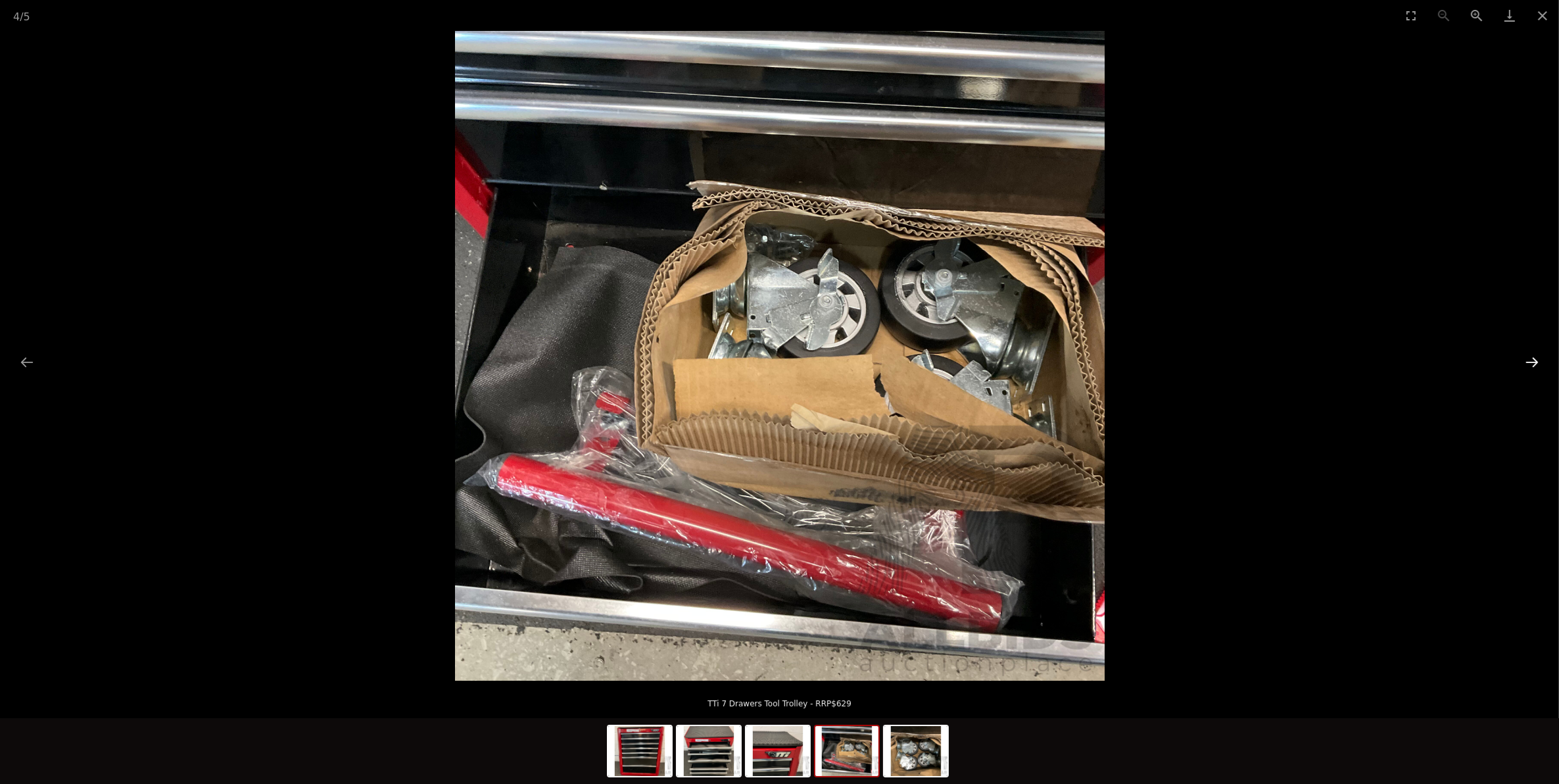
click at [1527, 364] on button "Next slide" at bounding box center [1532, 362] width 28 height 26
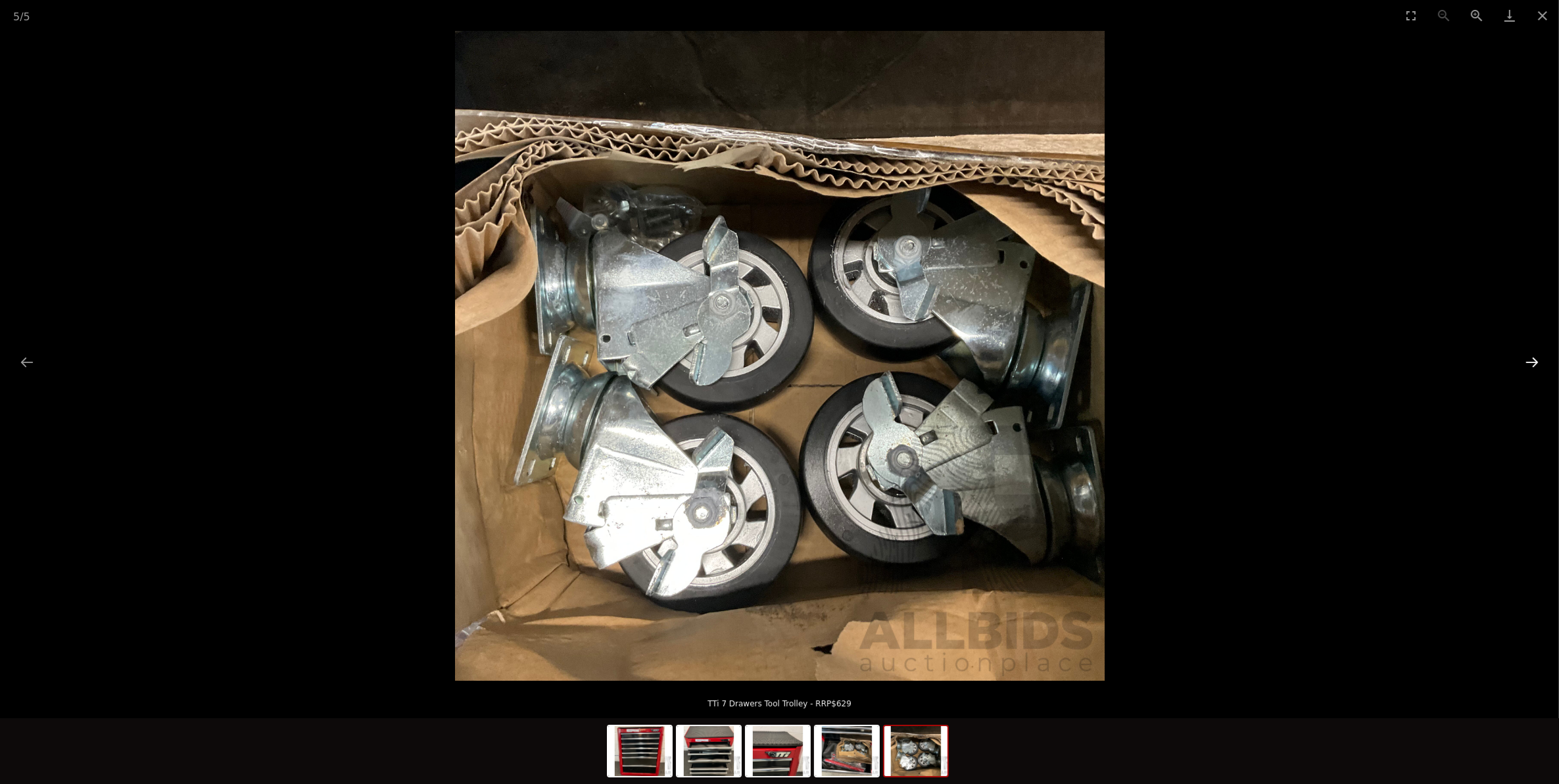
click at [1527, 364] on button "Next slide" at bounding box center [1532, 362] width 28 height 26
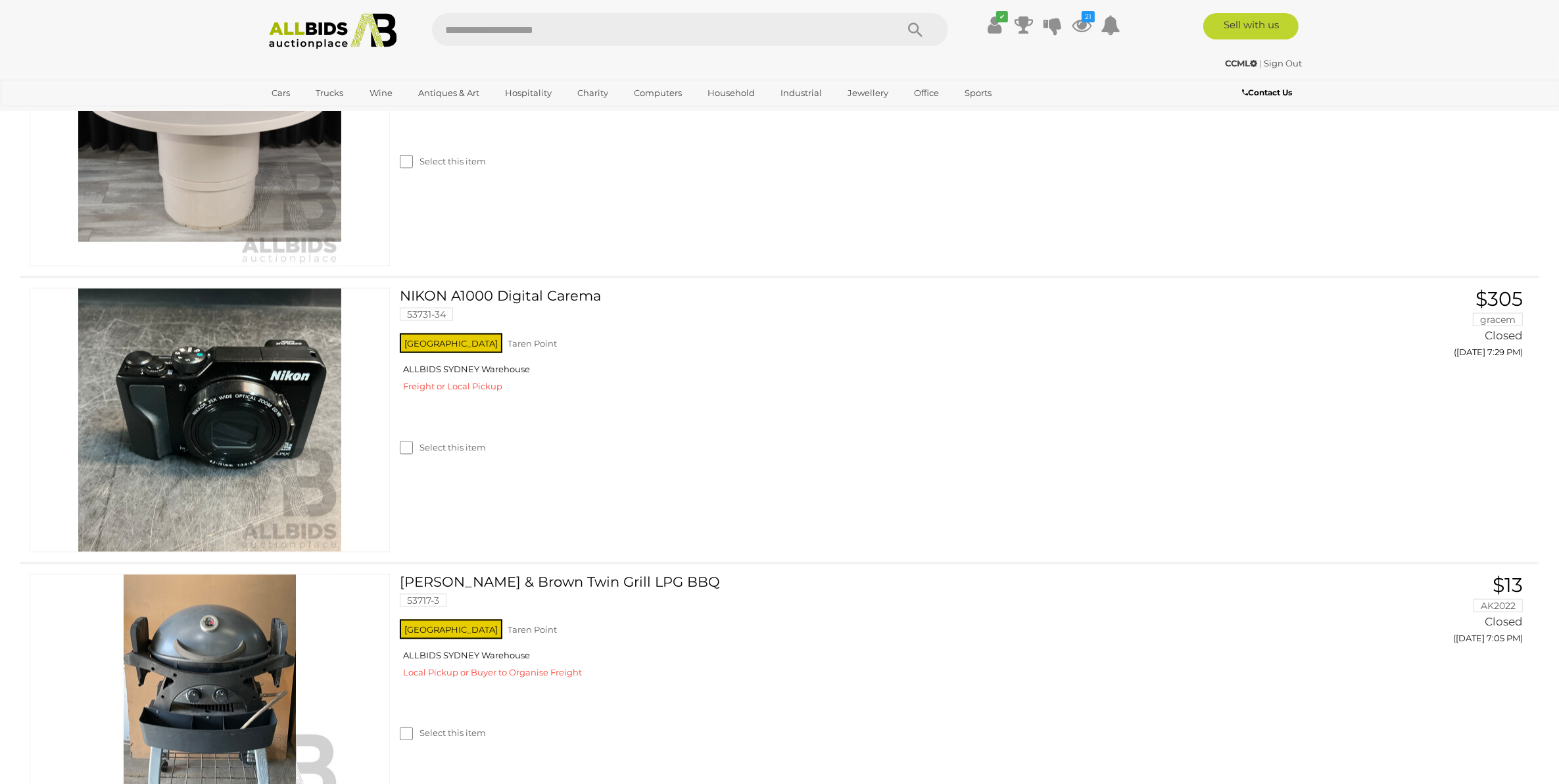
scroll to position [8716, 0]
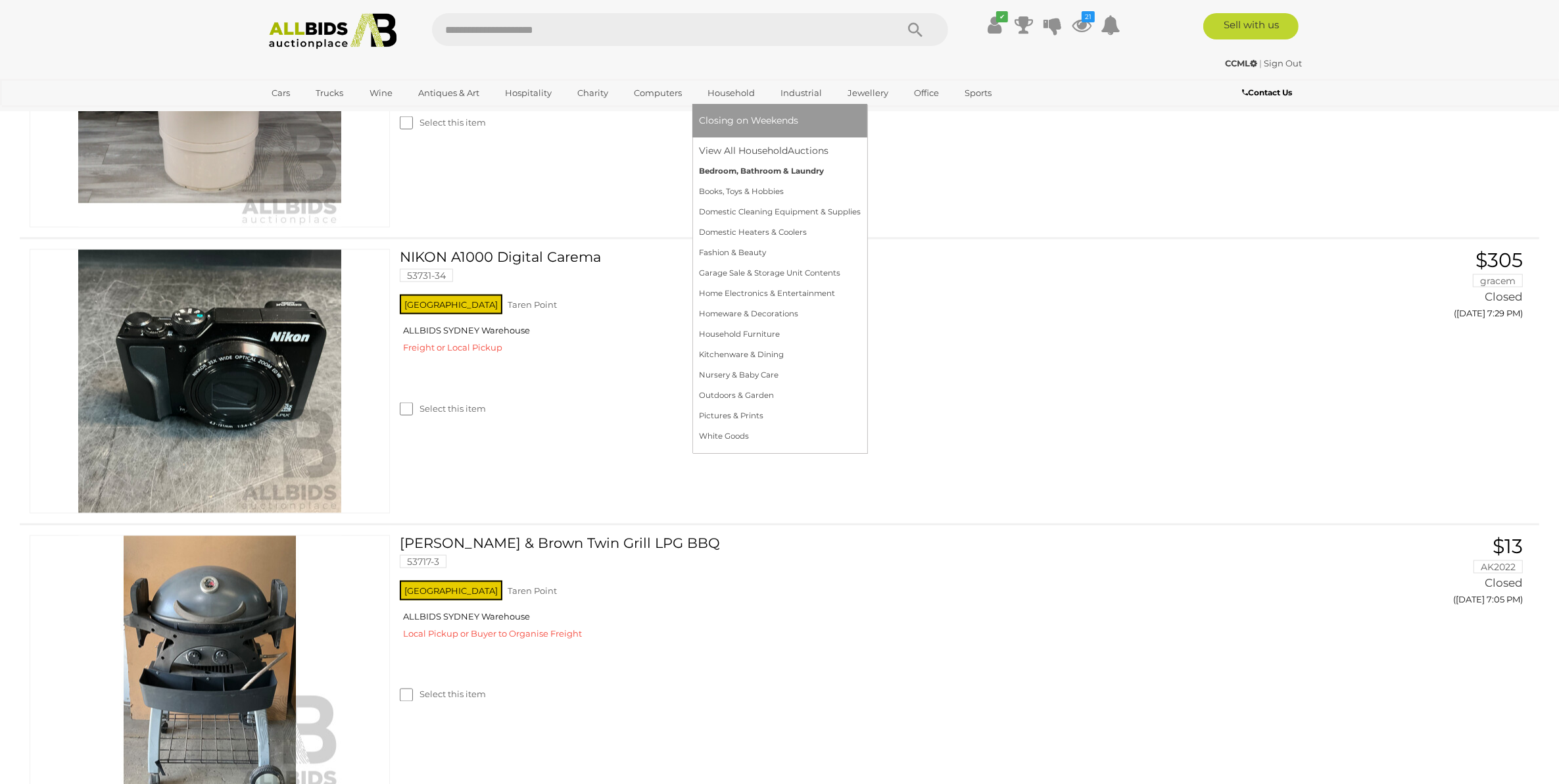
drag, startPoint x: 718, startPoint y: 149, endPoint x: 724, endPoint y: 166, distance: 18.0
click at [718, 149] on link "View All Household Auctions" at bounding box center [780, 150] width 161 height 20
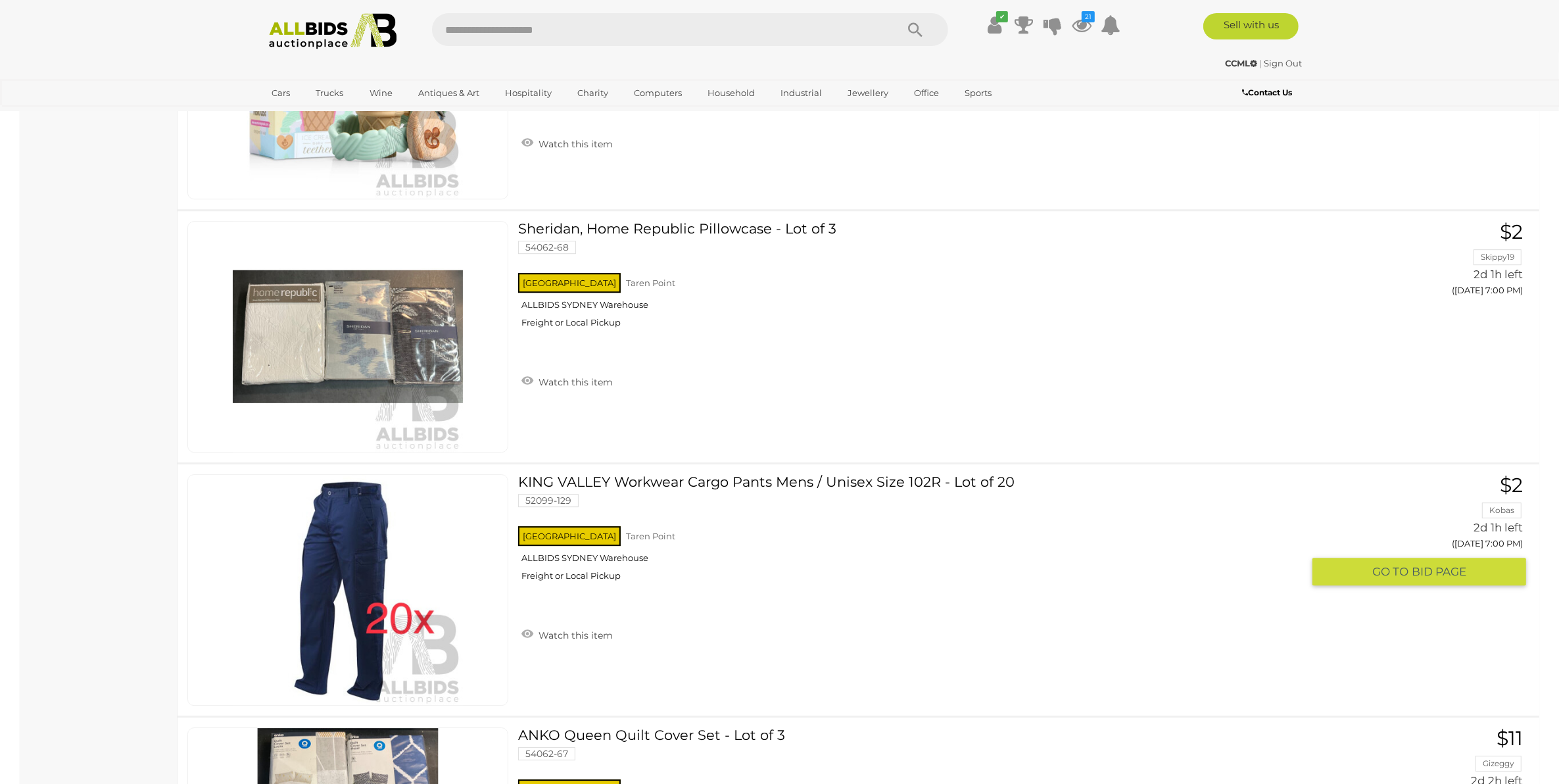
scroll to position [17259, 0]
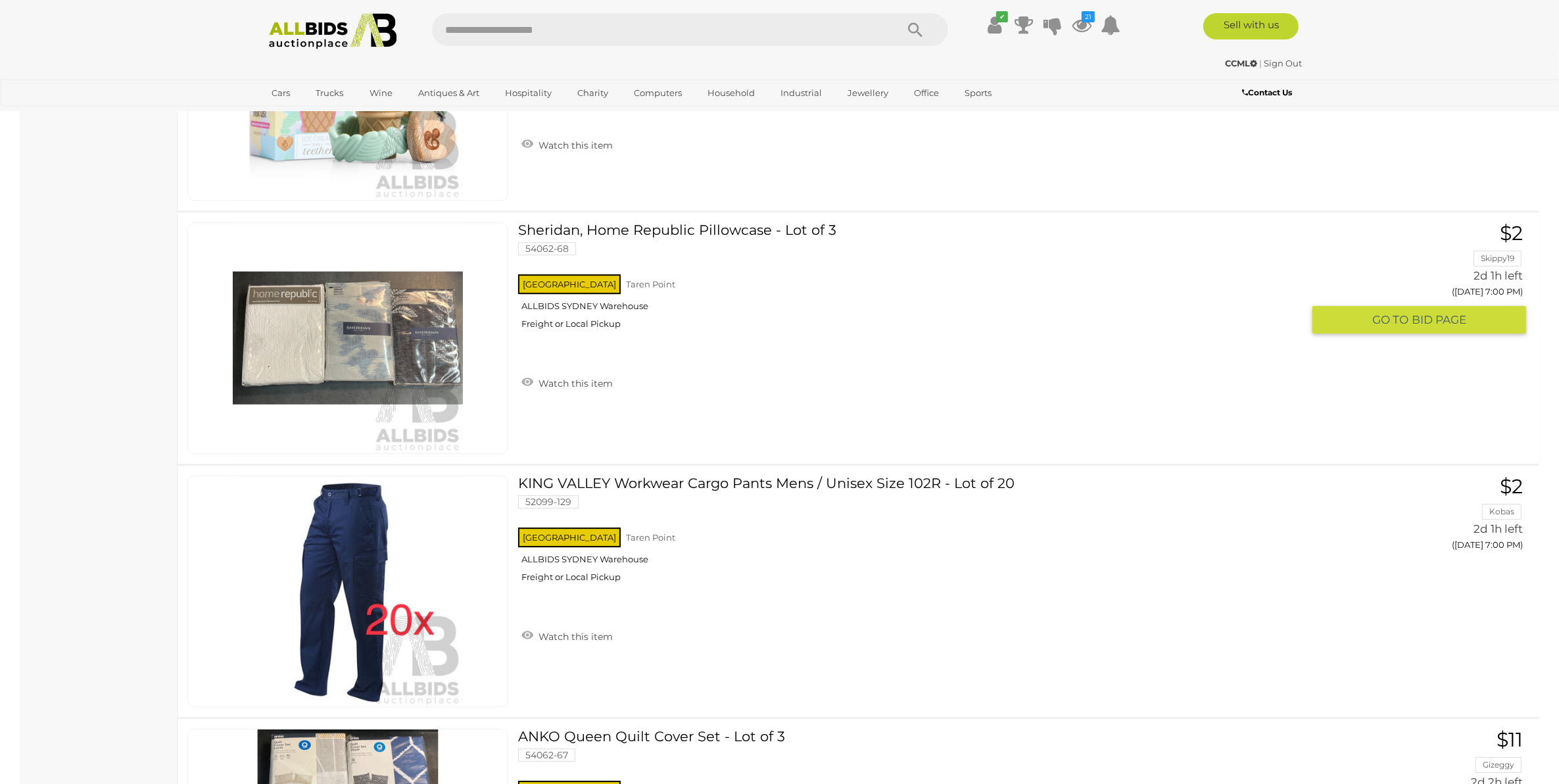
click at [344, 360] on img at bounding box center [347, 337] width 230 height 230
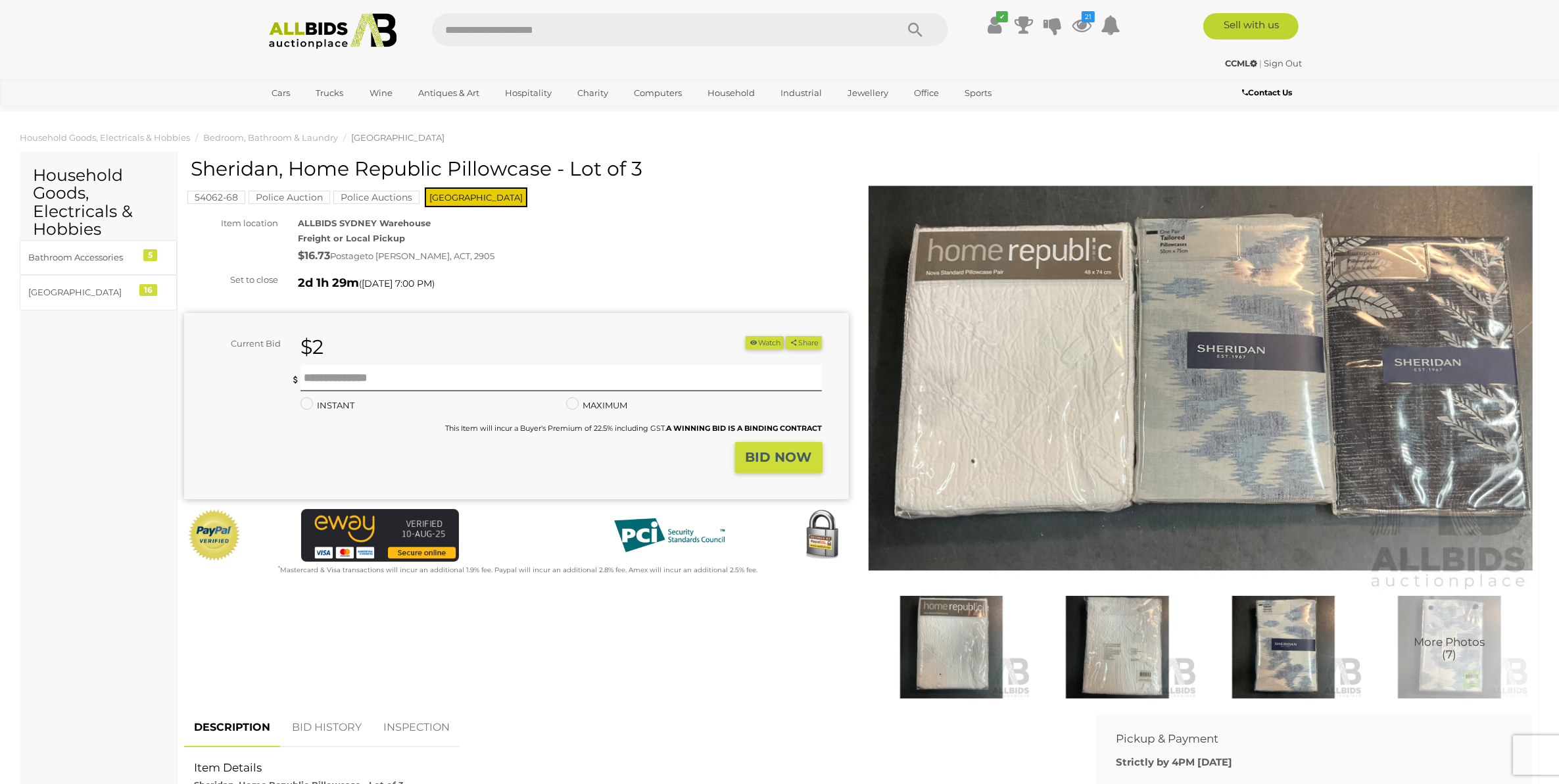
click at [1115, 411] on img at bounding box center [1201, 378] width 665 height 428
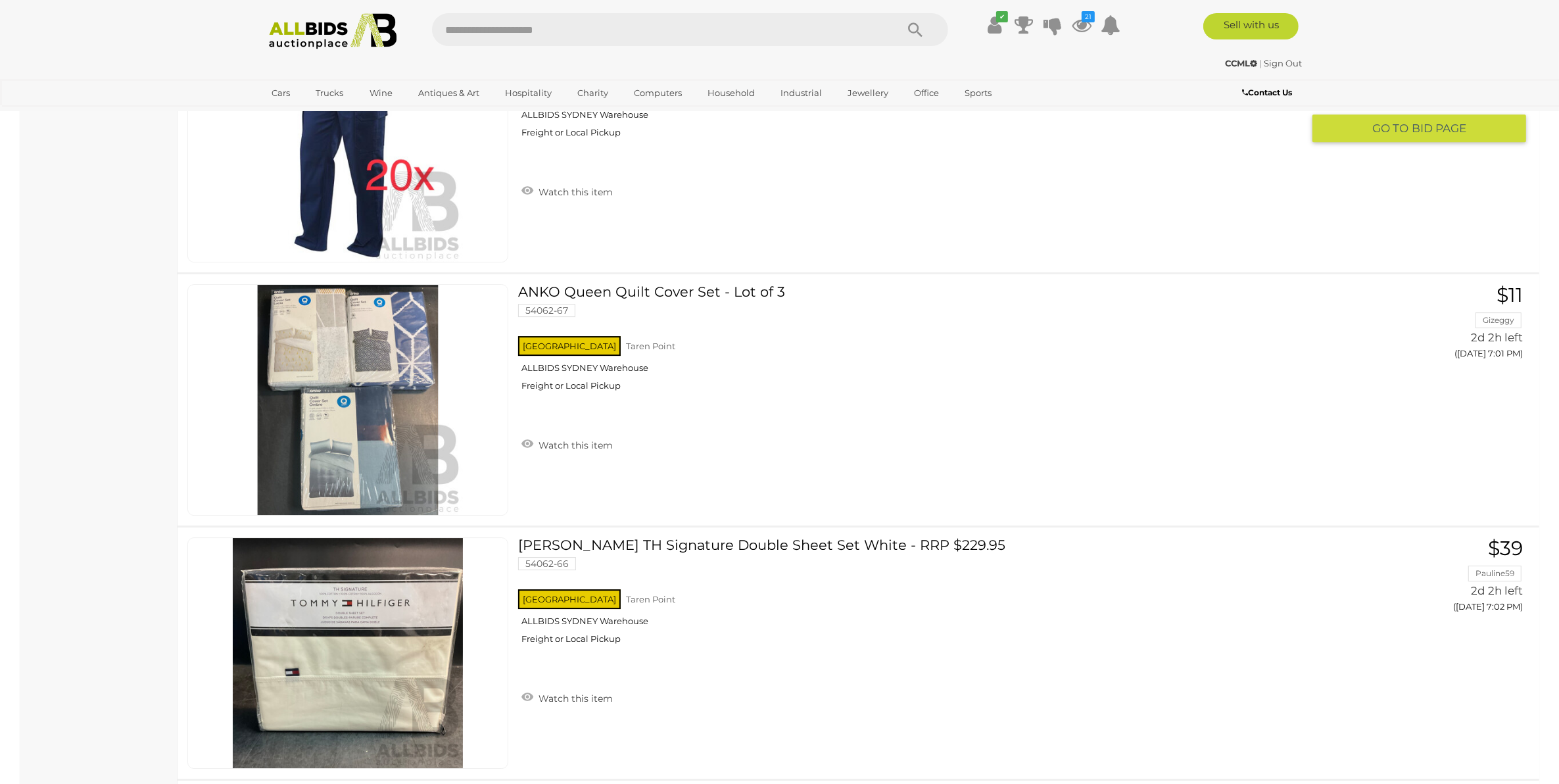
scroll to position [17730, 0]
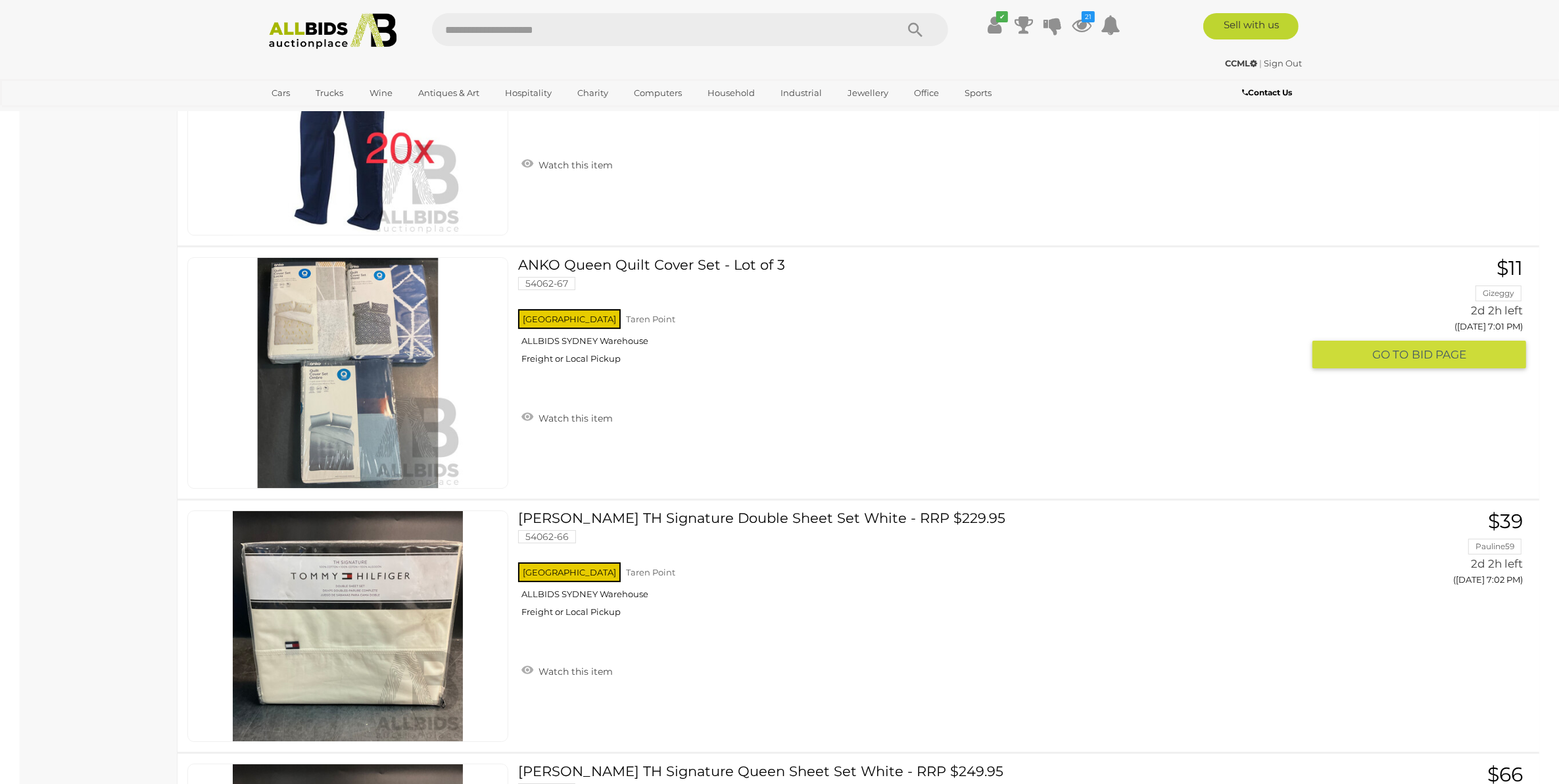
click at [613, 273] on link "ANKO Queen Quilt Cover Set - Lot of 3 54062-67 NSW Taren Point ALLBIDS SYDNEY W…" at bounding box center [915, 315] width 774 height 117
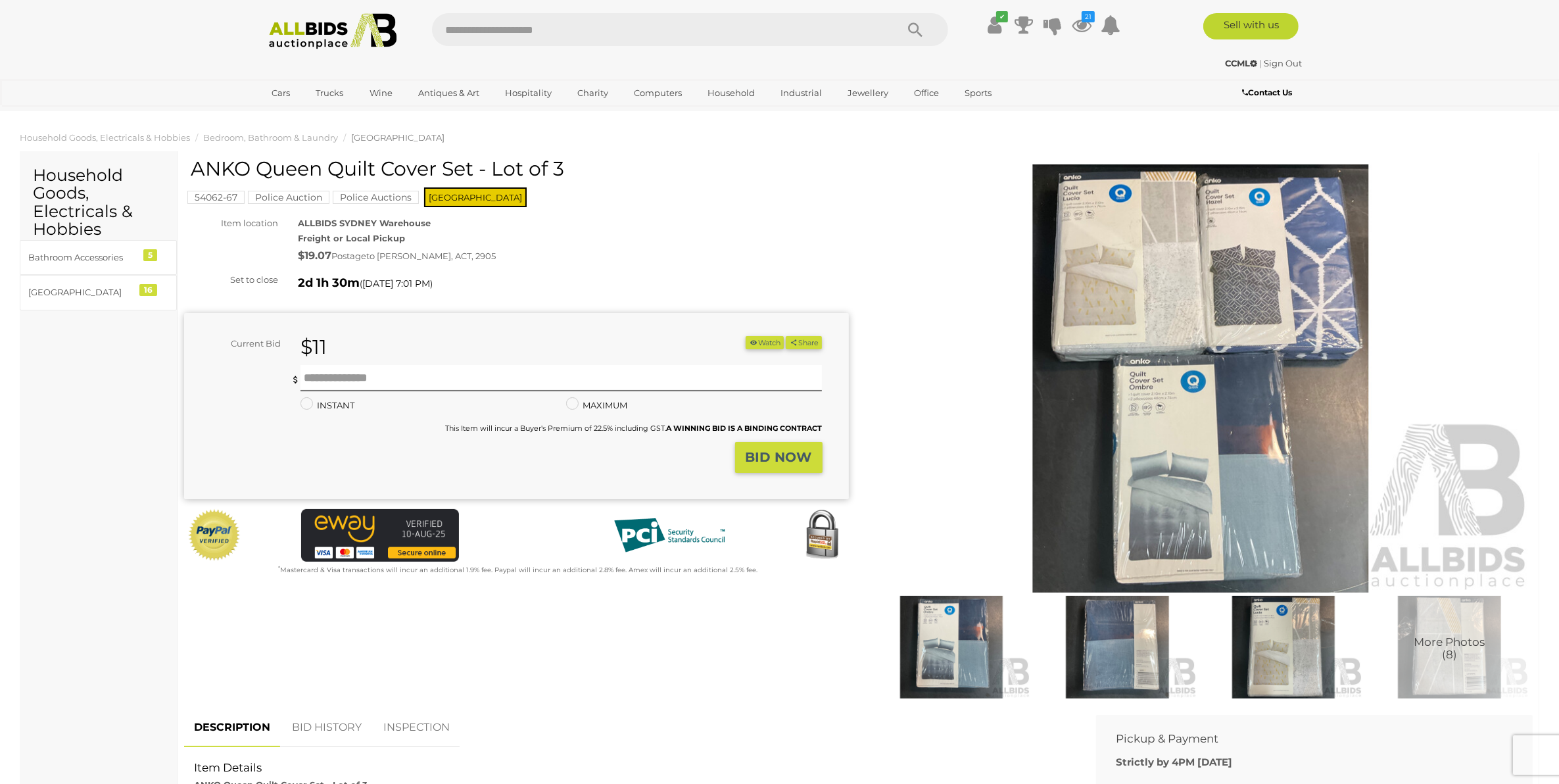
click at [1139, 403] on img at bounding box center [1201, 378] width 665 height 428
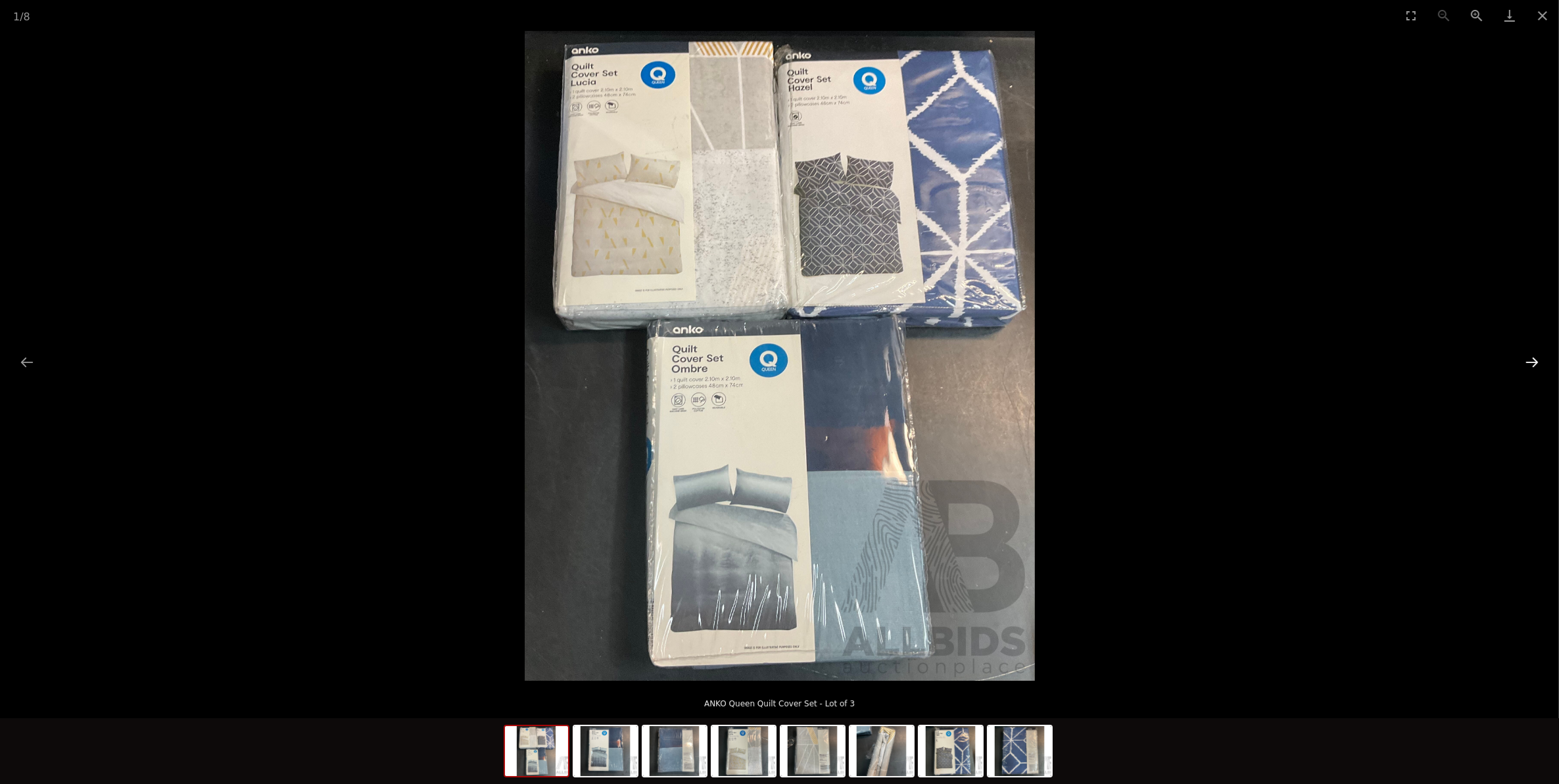
click at [1534, 360] on button "Next slide" at bounding box center [1532, 362] width 28 height 26
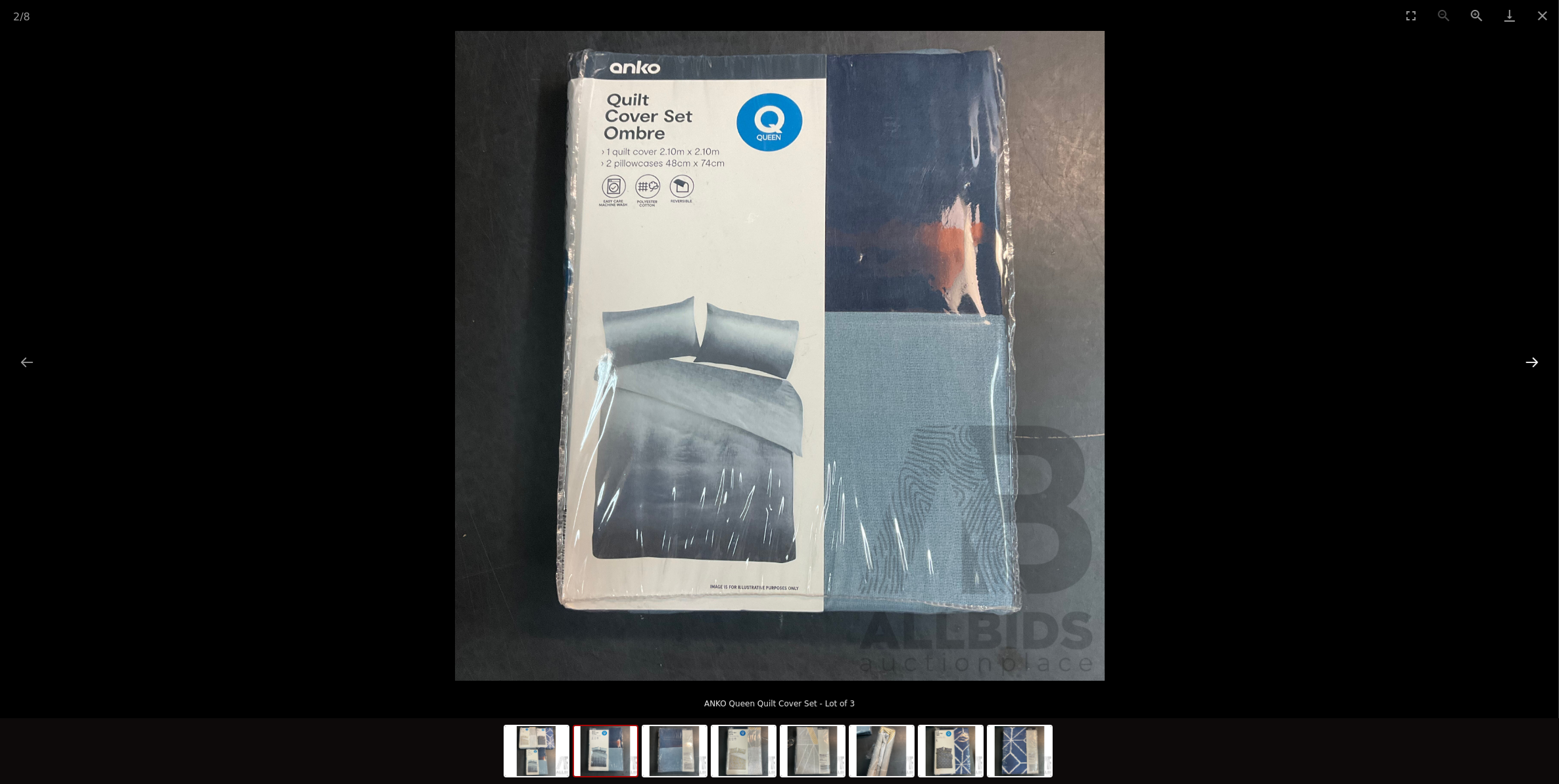
click at [1534, 360] on button "Next slide" at bounding box center [1532, 362] width 28 height 26
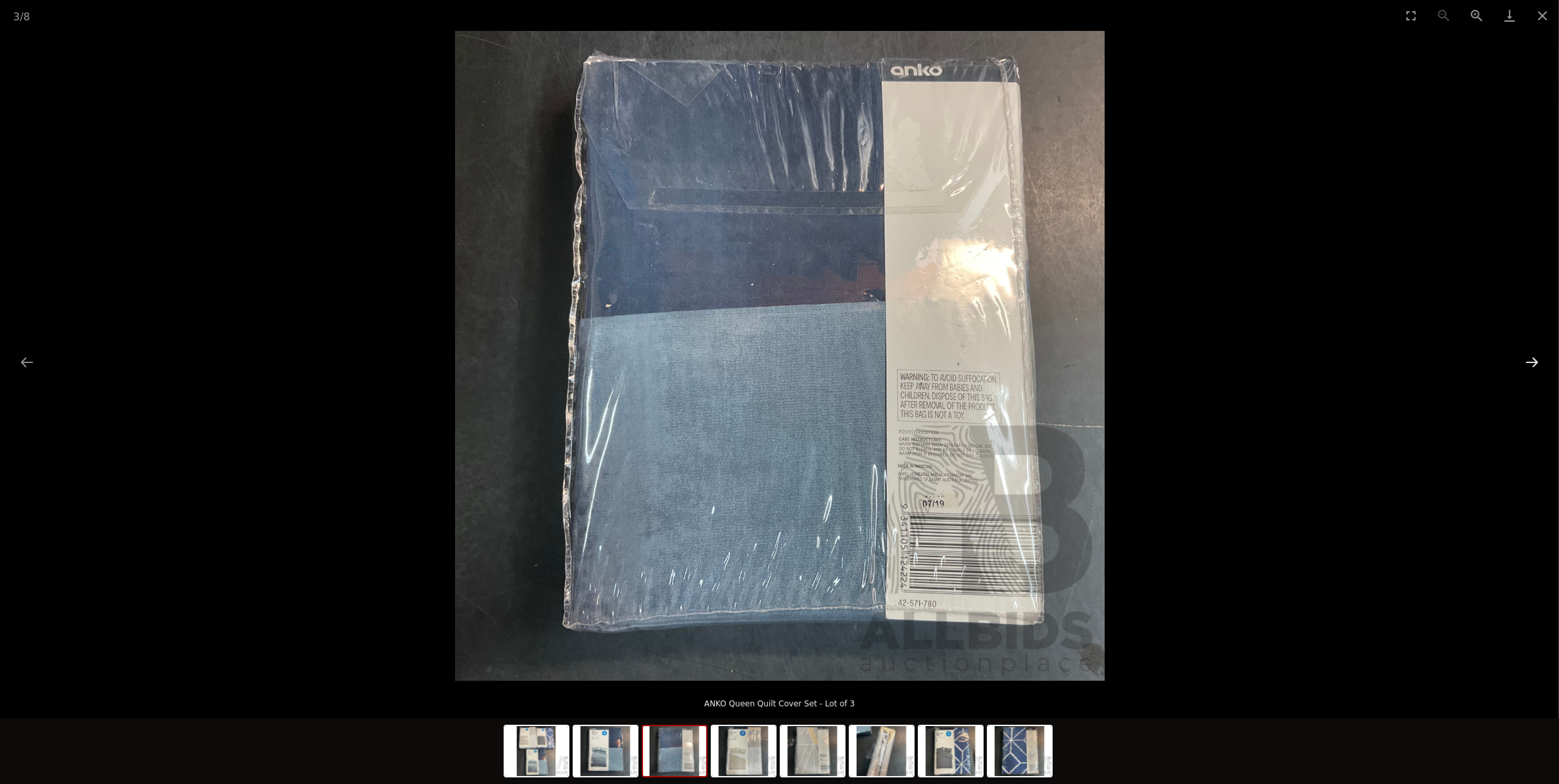
click at [1534, 360] on button "Next slide" at bounding box center [1532, 362] width 28 height 26
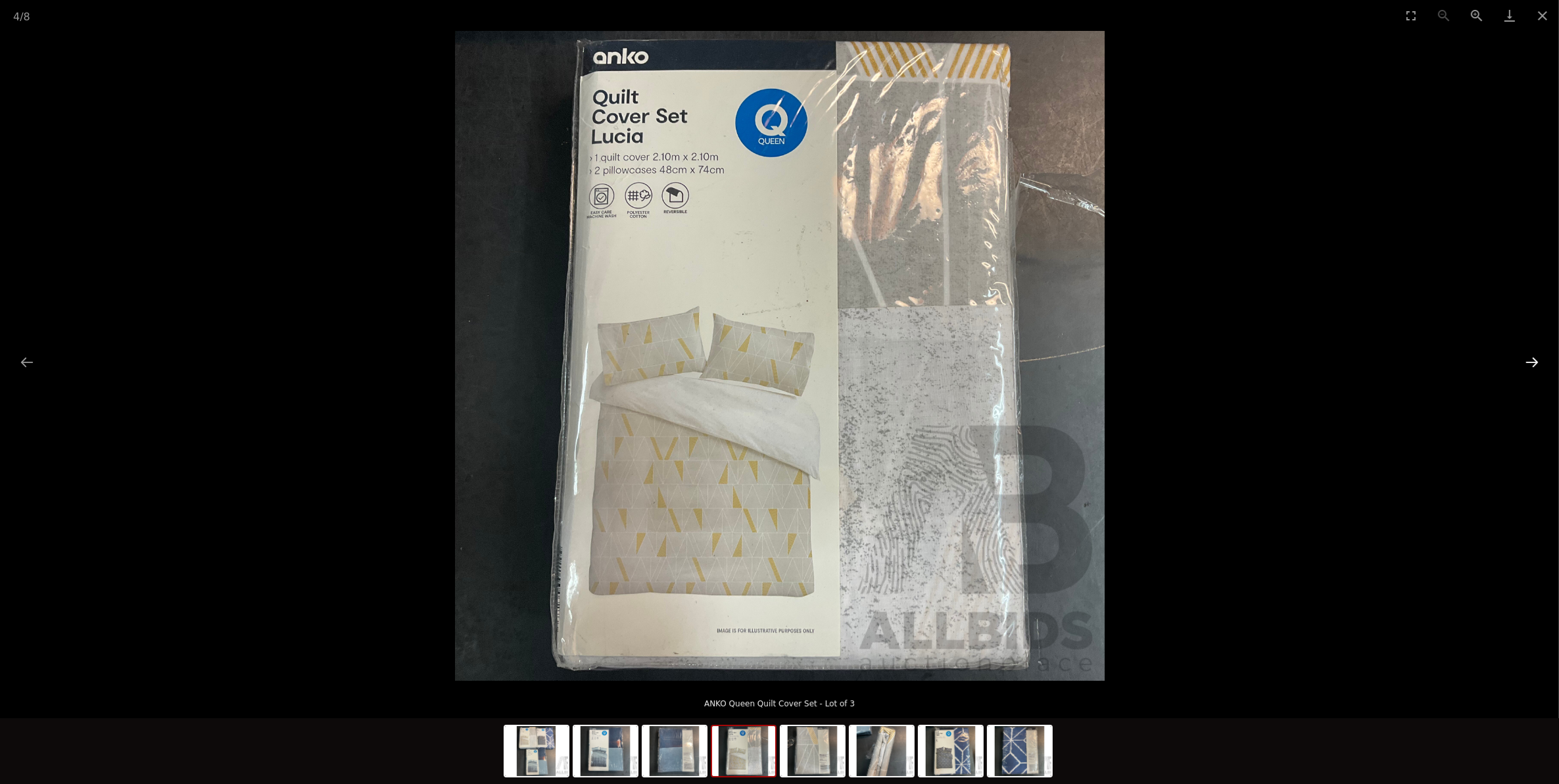
click at [1534, 360] on button "Next slide" at bounding box center [1532, 362] width 28 height 26
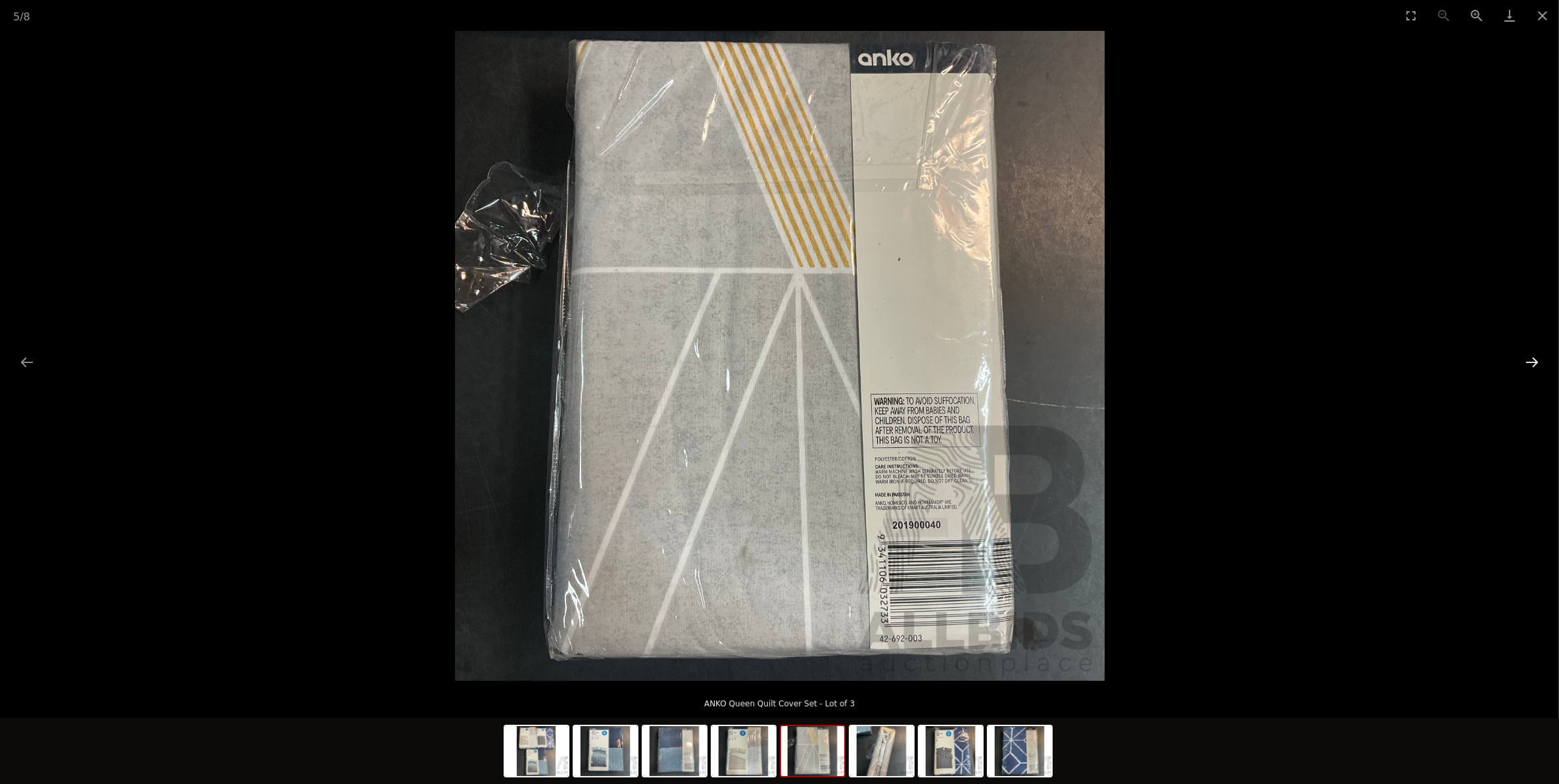
click at [1534, 360] on button "Next slide" at bounding box center [1532, 362] width 28 height 26
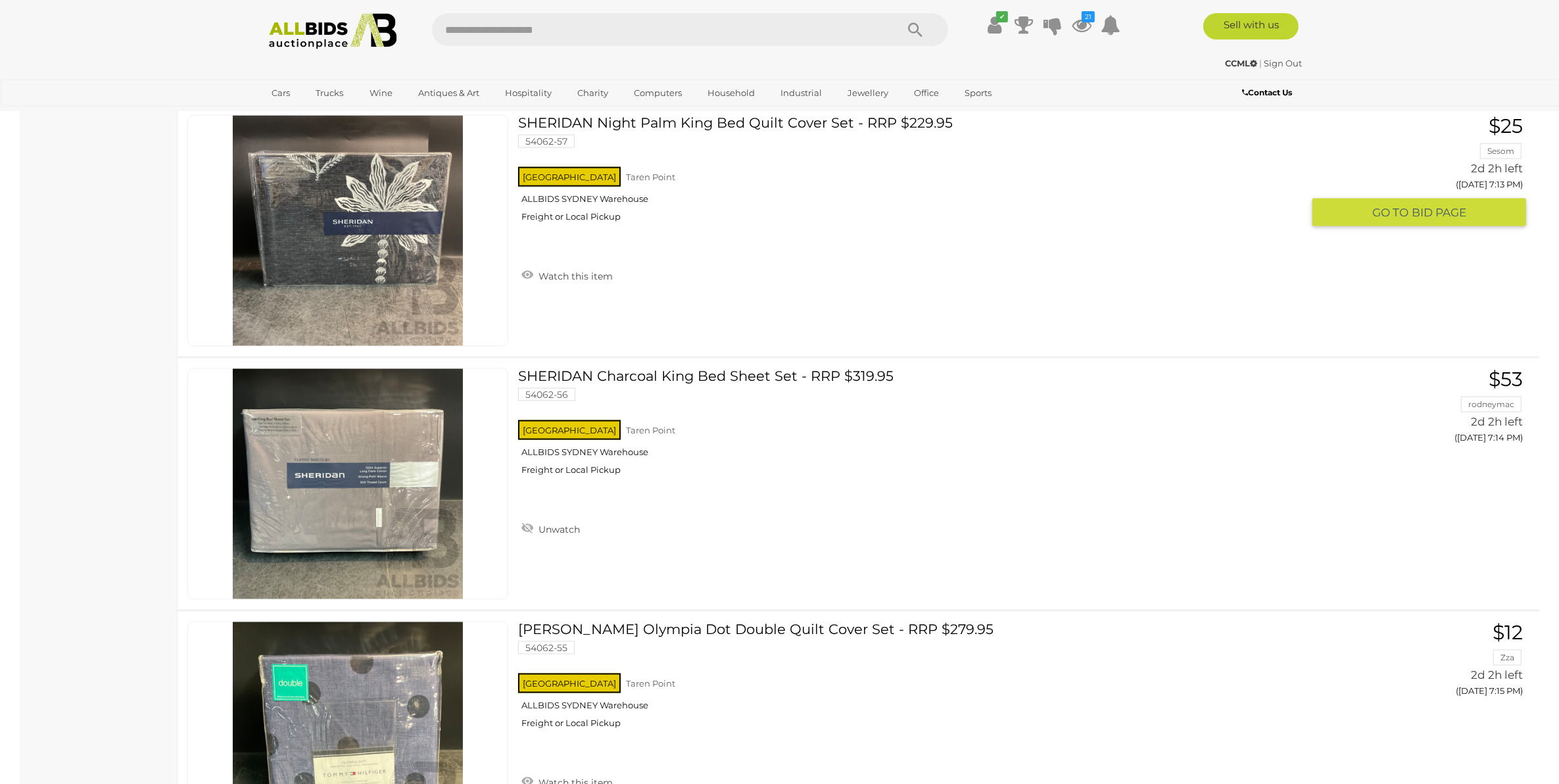
scroll to position [20948, 0]
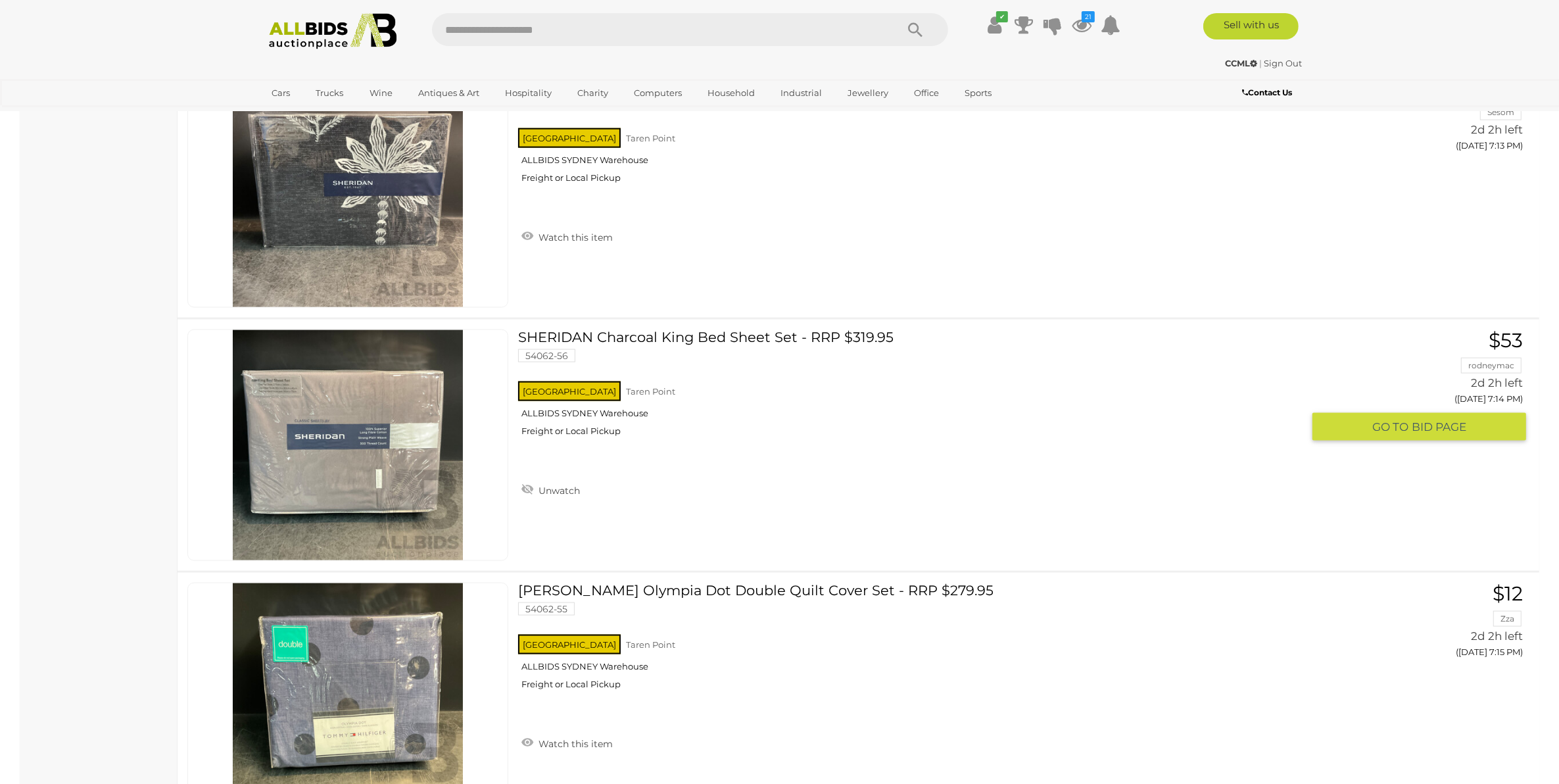
click at [608, 330] on link "SHERIDAN Charcoal King Bed Sheet Set - RRP $319.95 54062-56 [GEOGRAPHIC_DATA] […" at bounding box center [915, 388] width 774 height 117
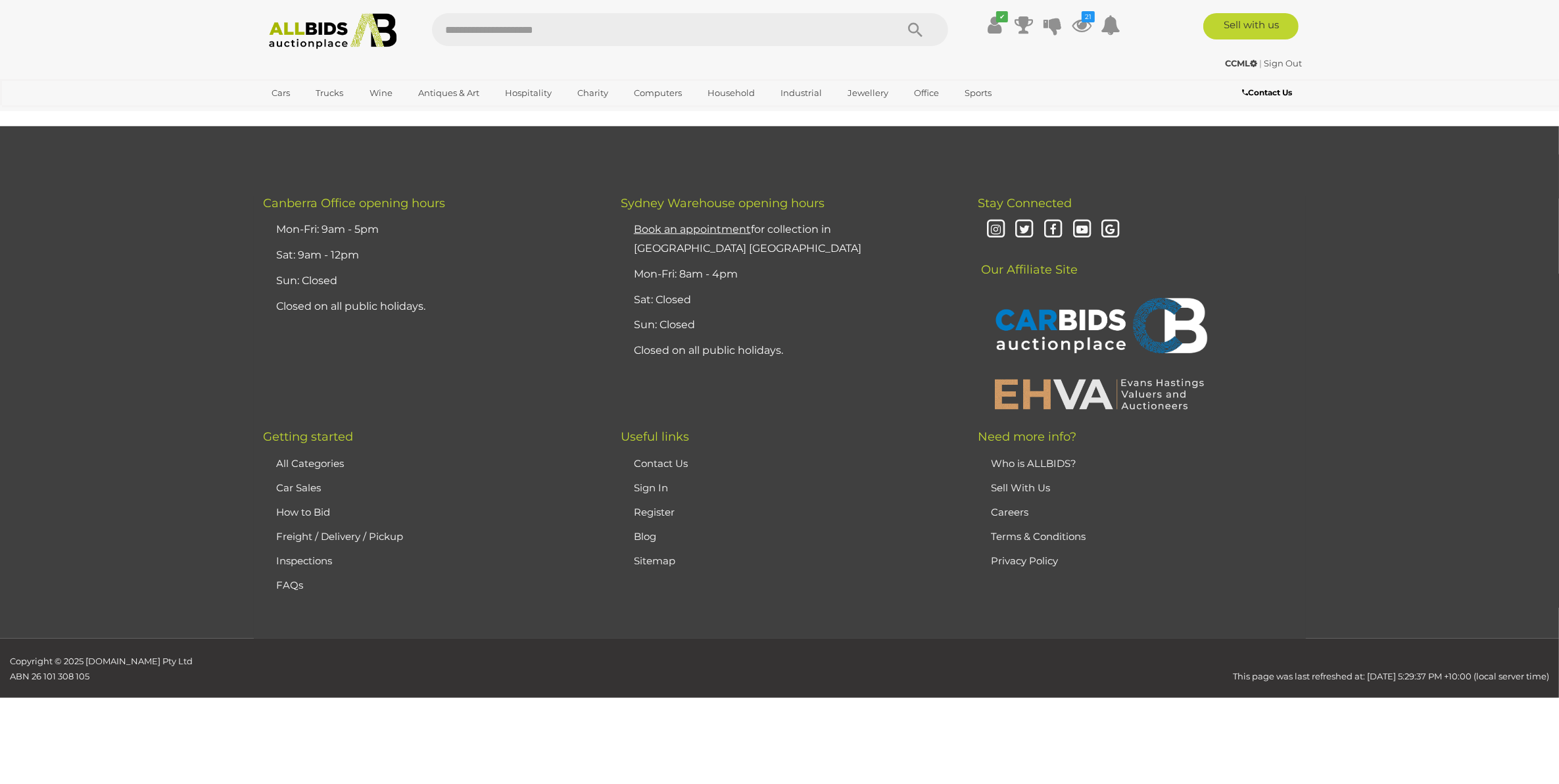
scroll to position [21198, 0]
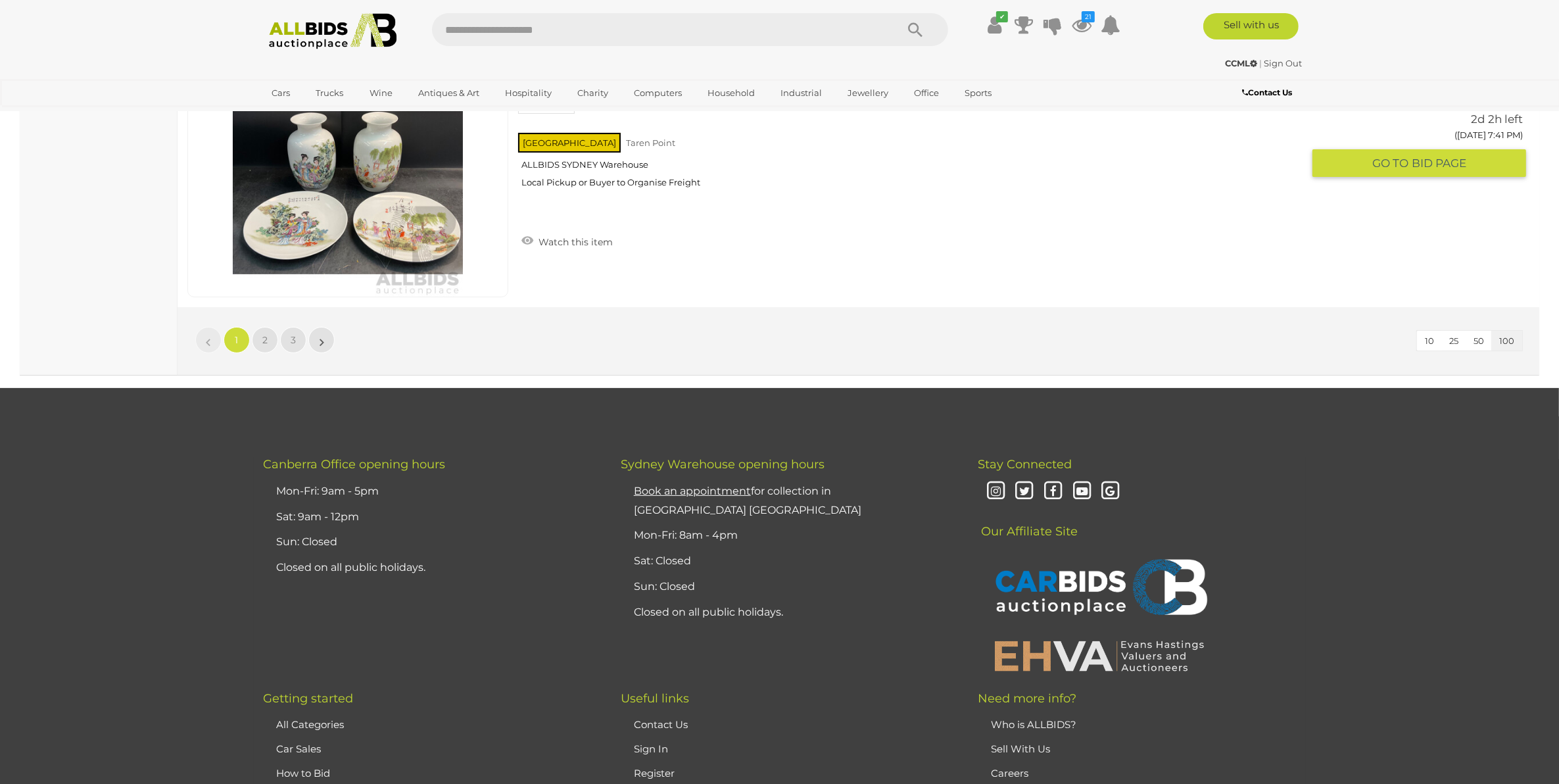
scroll to position [25305, 0]
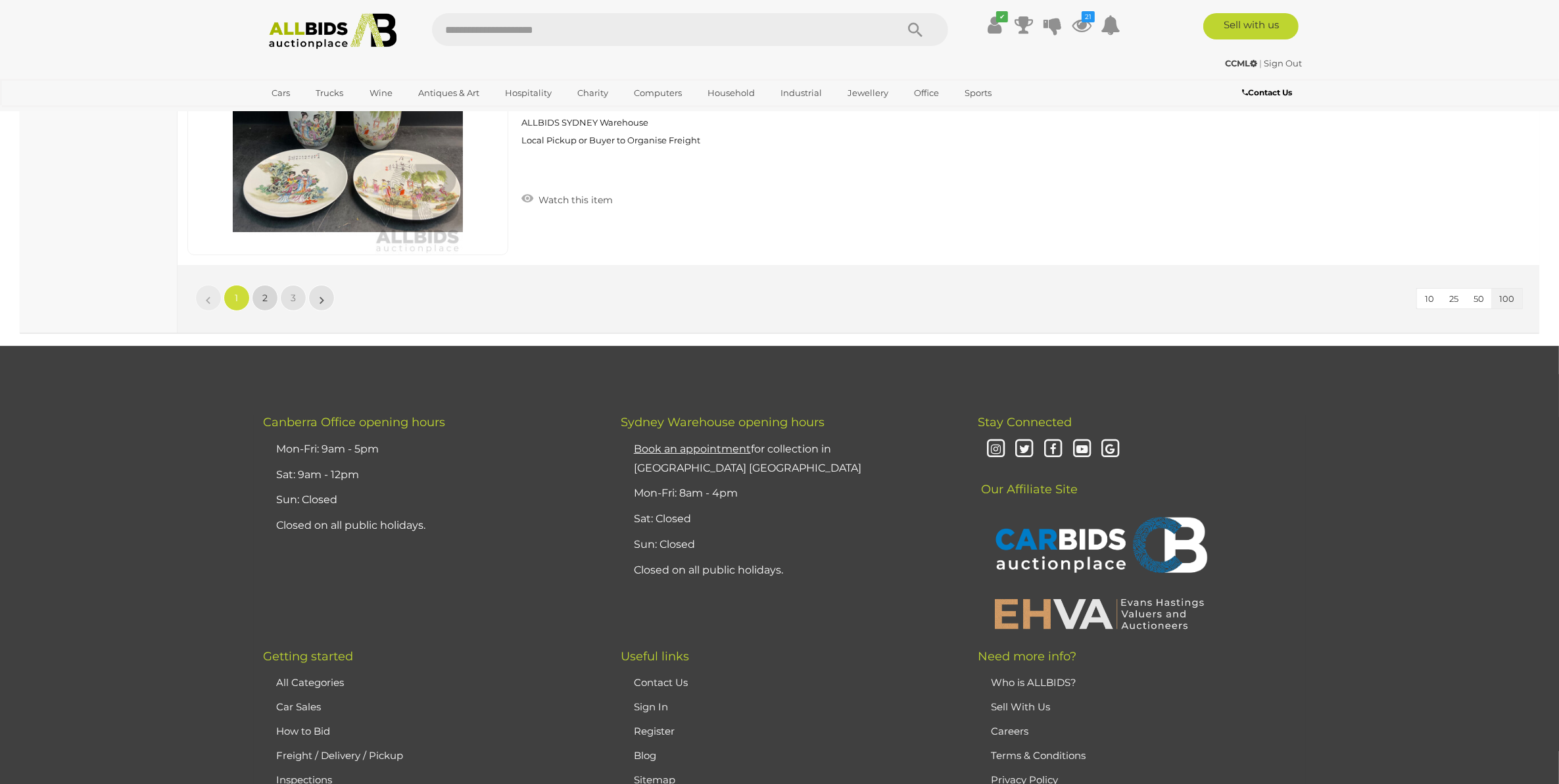
click at [264, 298] on span "2" at bounding box center [265, 298] width 5 height 12
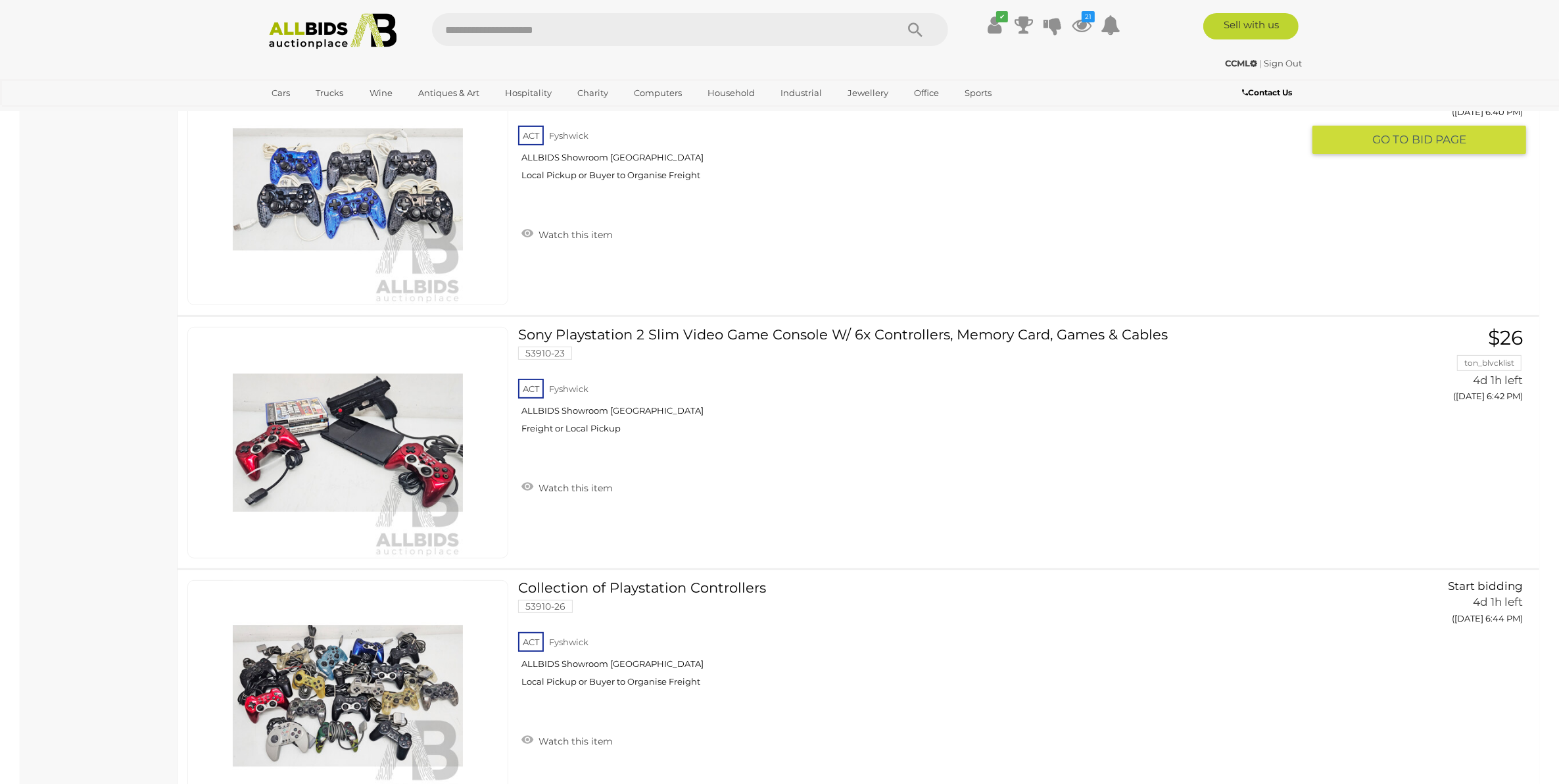
scroll to position [19110, 0]
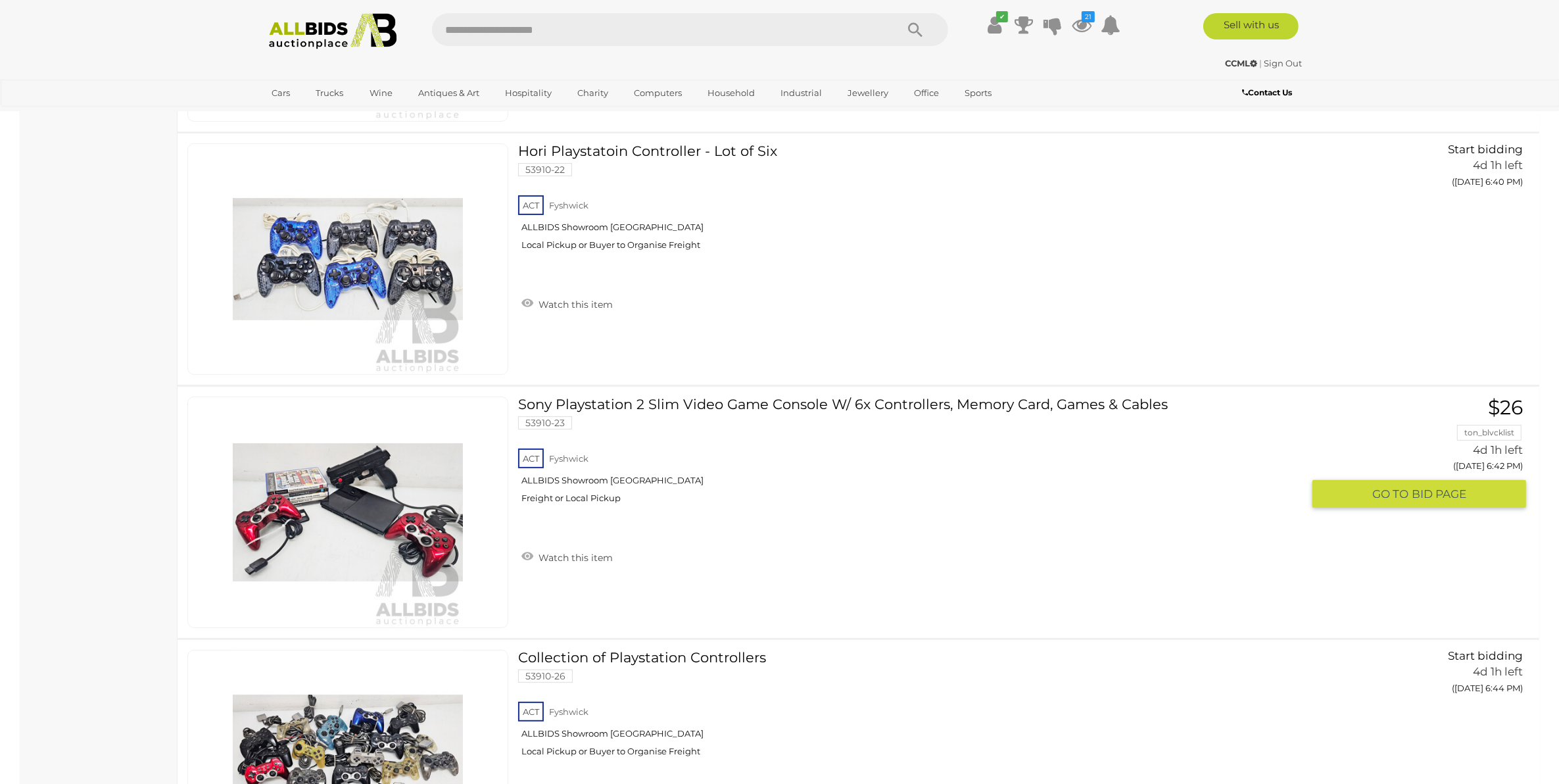
click at [814, 401] on link "Sony Playstation 2 Slim Video Game Console W/ 6x Controllers, Memory Card, Game…" at bounding box center [915, 454] width 774 height 117
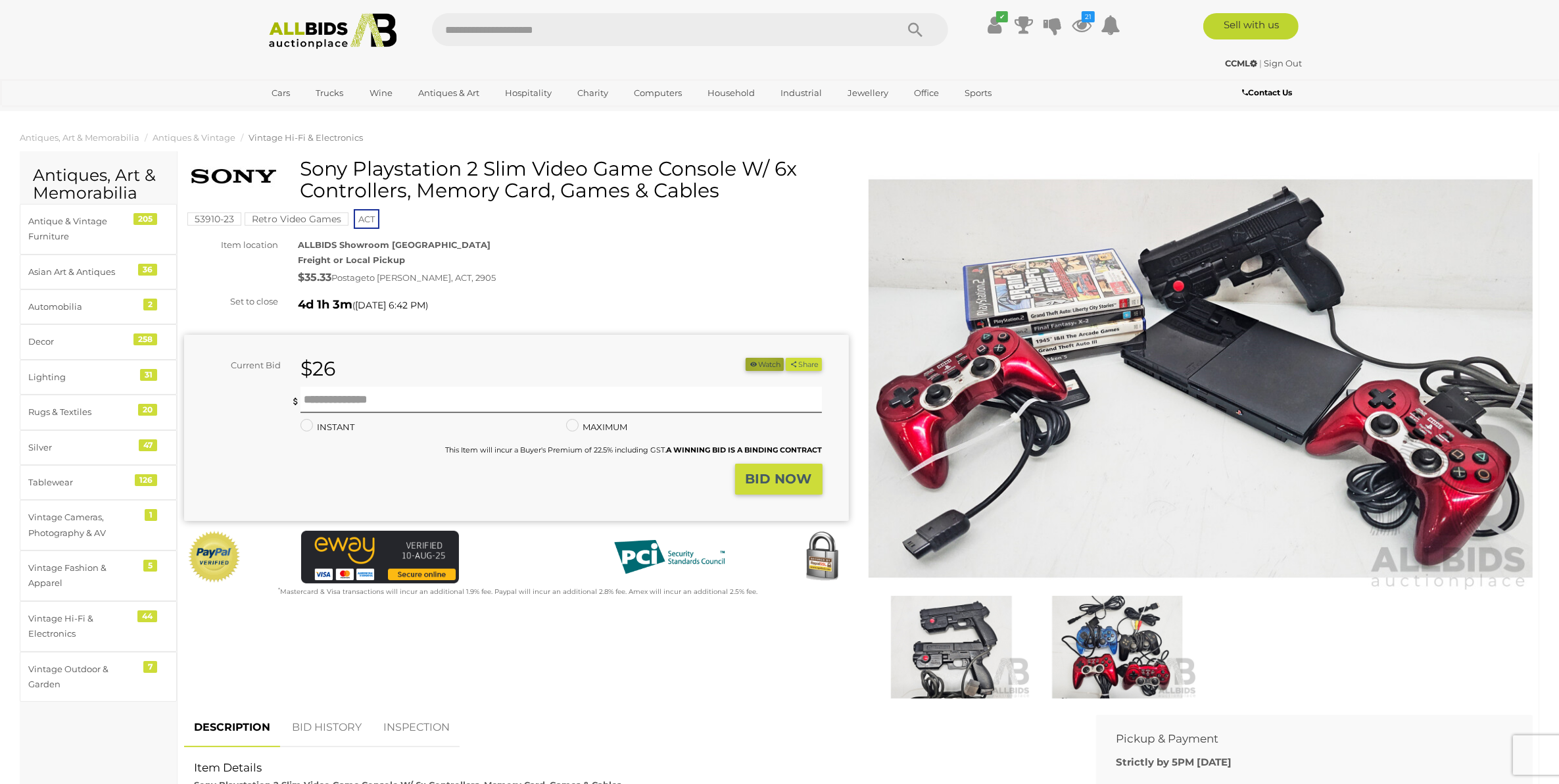
click at [756, 365] on button "Watch" at bounding box center [764, 364] width 38 height 14
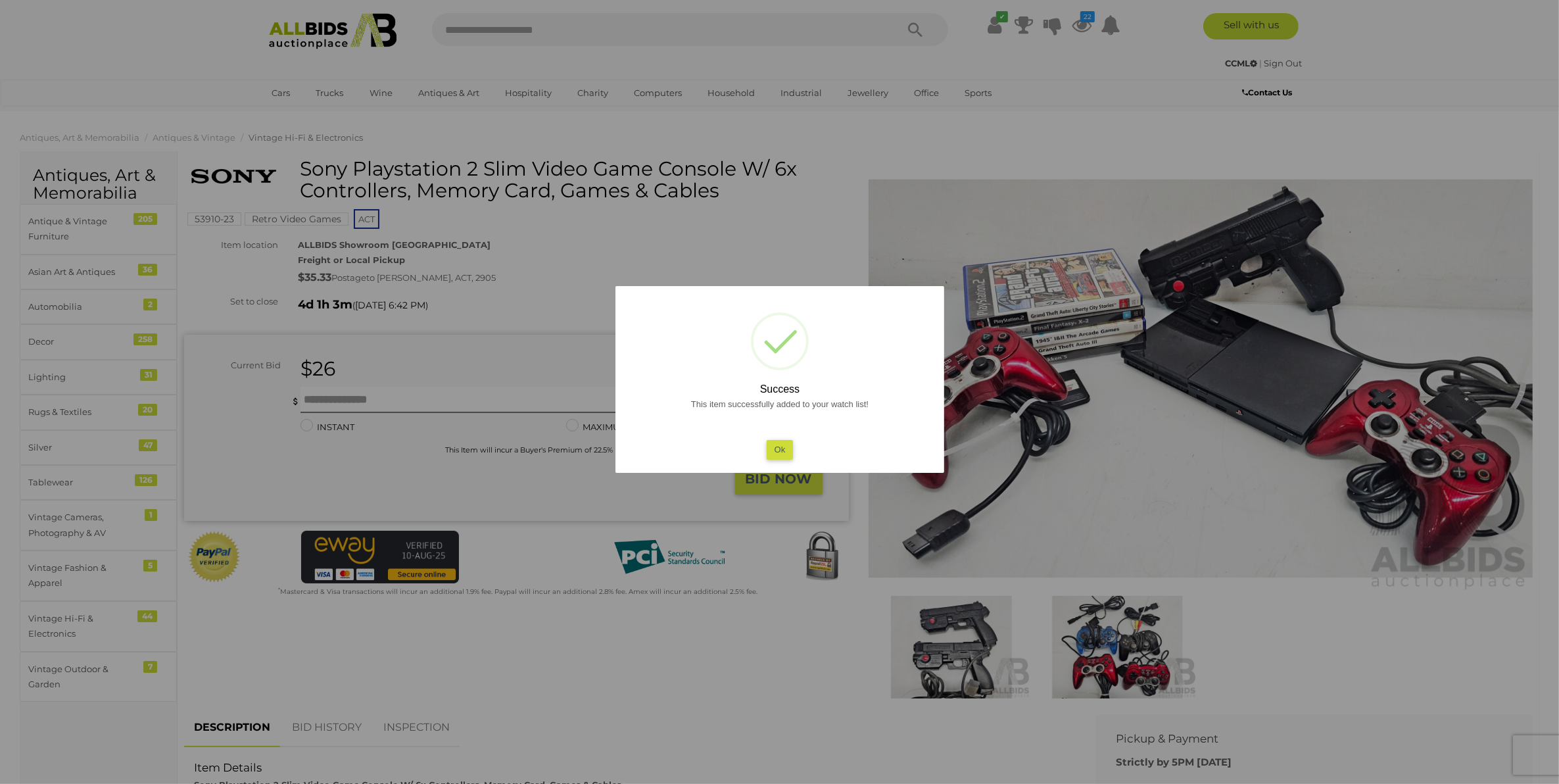
click at [783, 453] on button "Ok" at bounding box center [780, 449] width 27 height 19
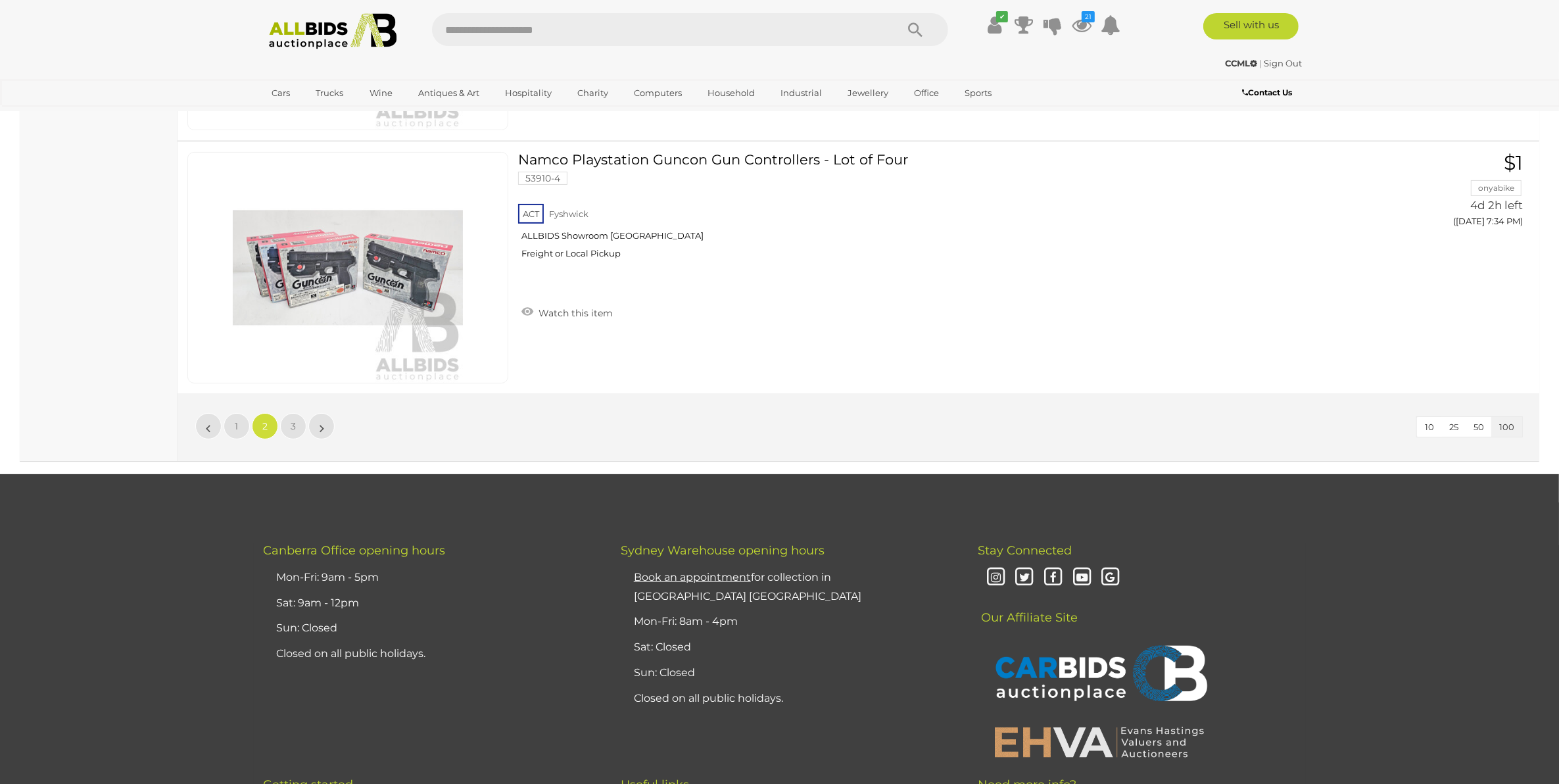
scroll to position [25262, 0]
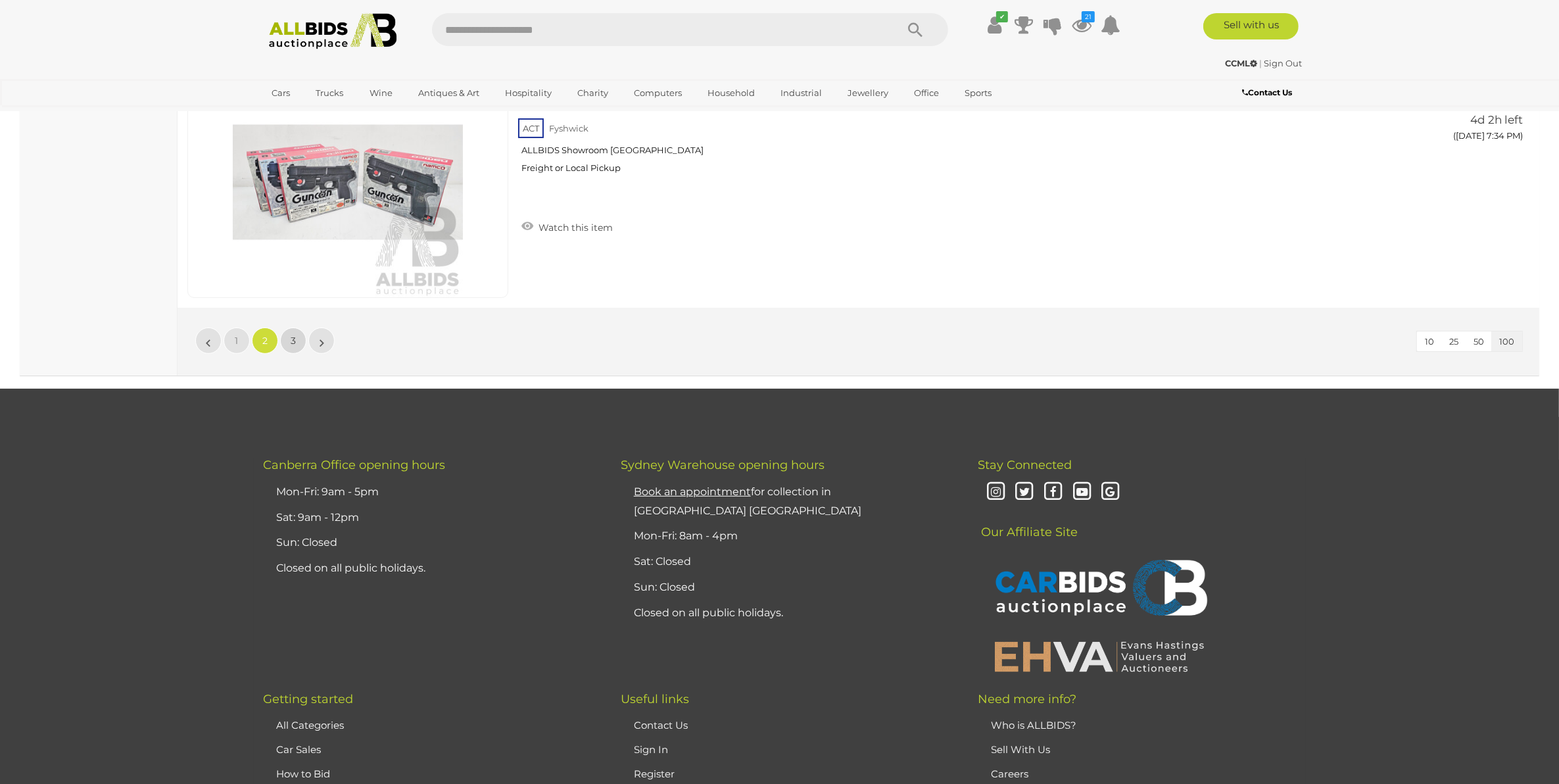
click at [298, 343] on link "3" at bounding box center [293, 340] width 26 height 26
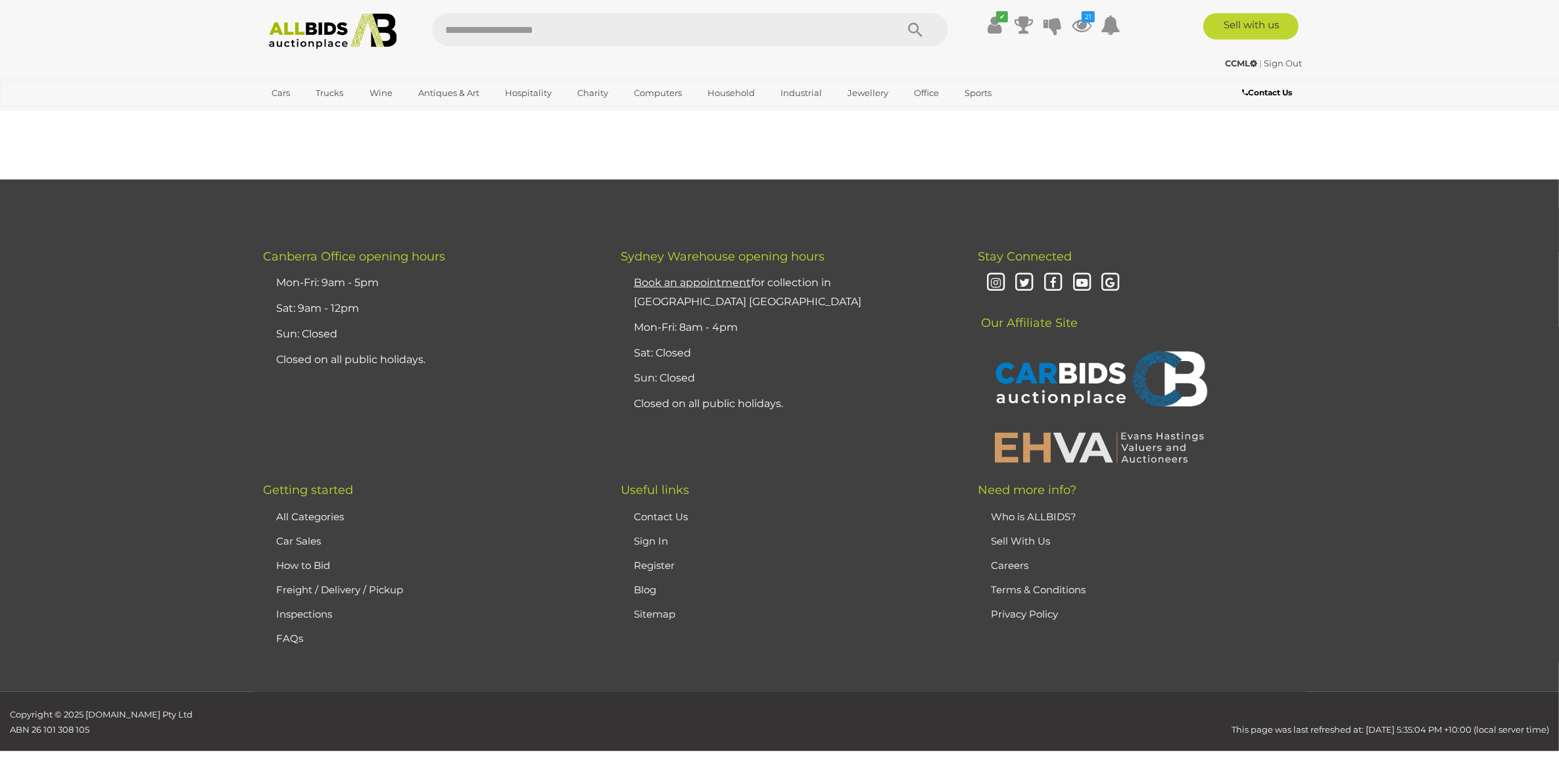
scroll to position [125, 0]
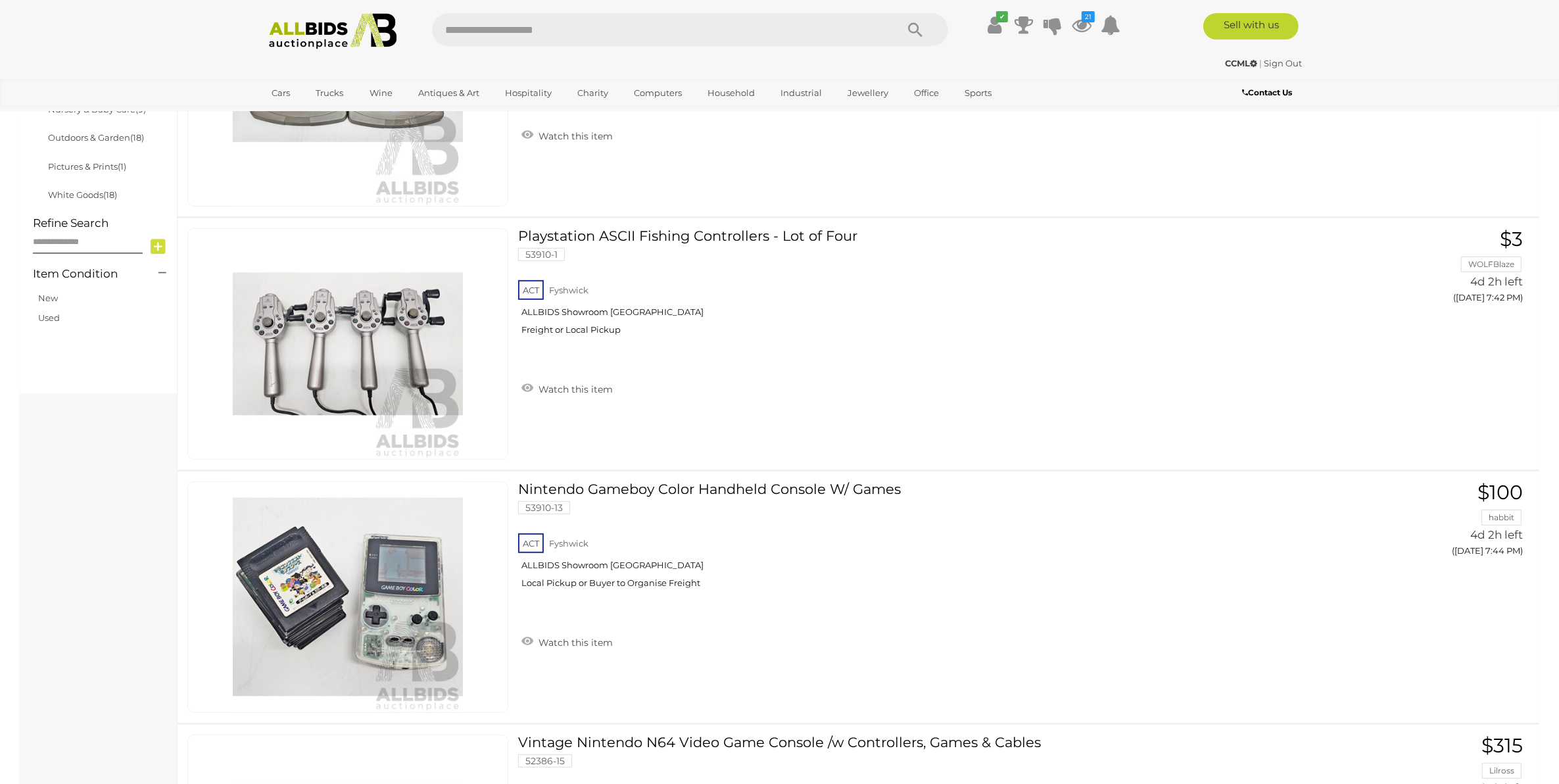
scroll to position [865, 0]
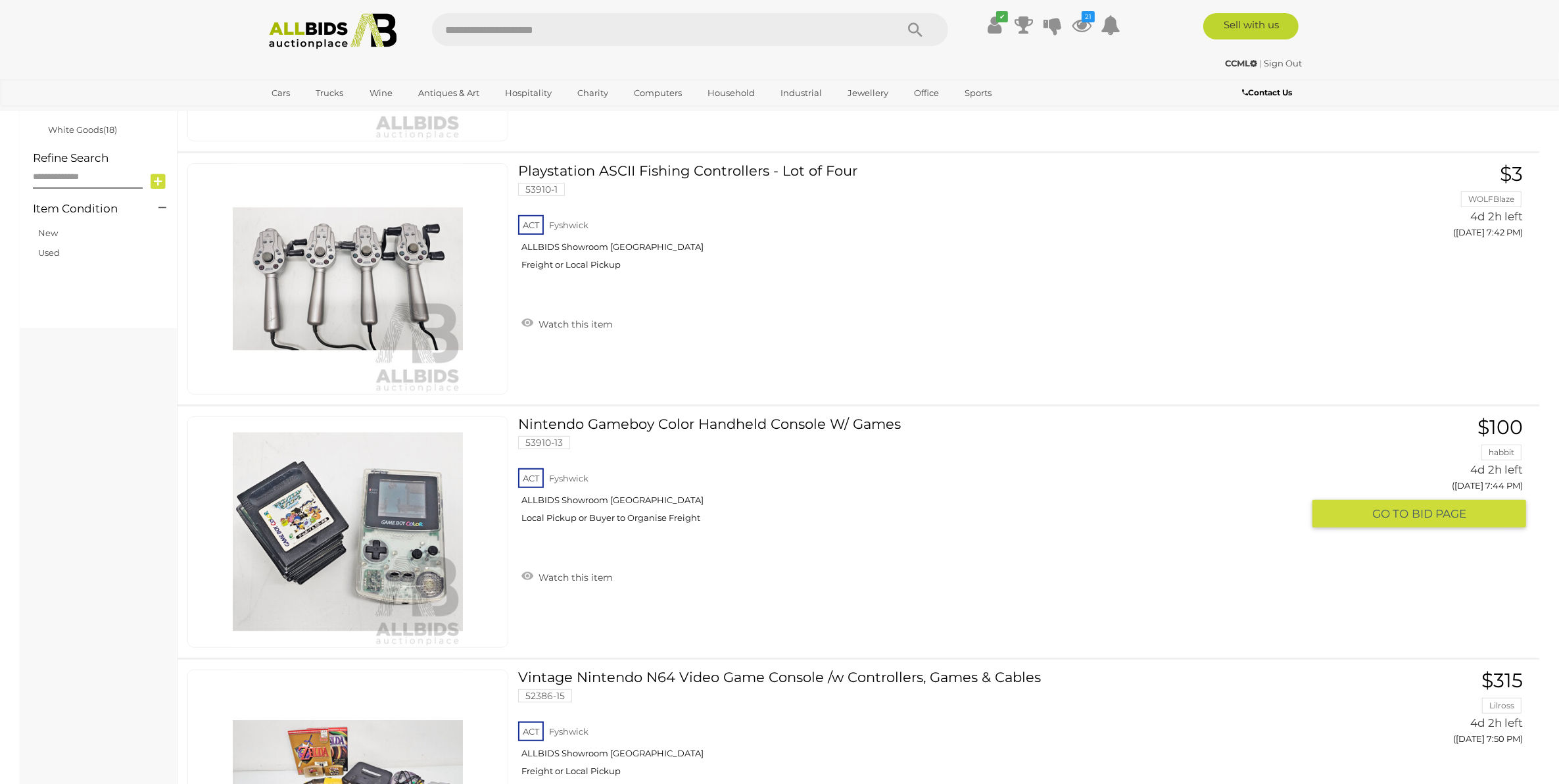
click at [767, 417] on link "Nintendo Gameboy Color Handheld Console W/ Games 53910-13 ACT Fyshwick" at bounding box center [915, 475] width 774 height 117
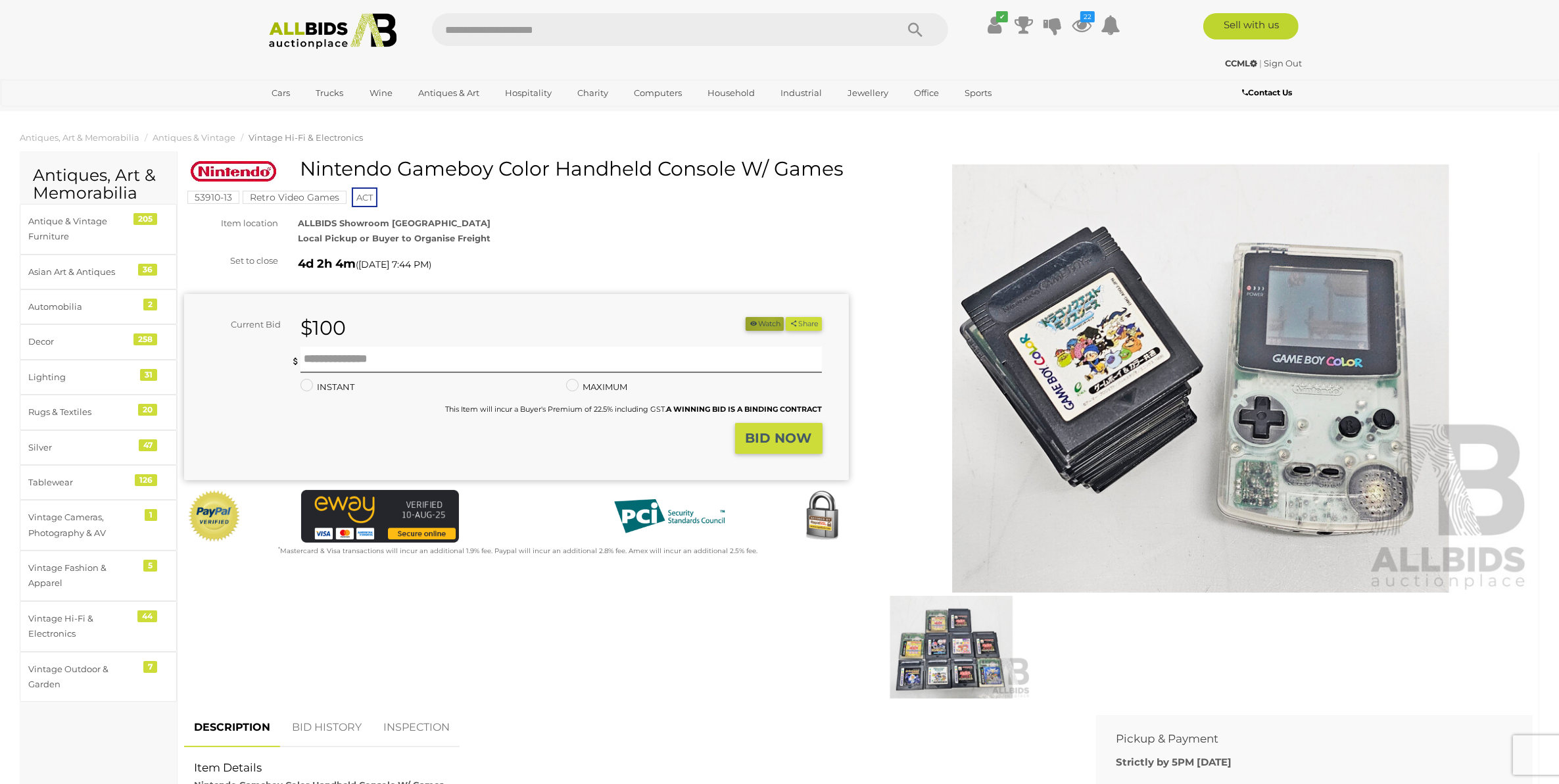
click at [764, 321] on button "Watch" at bounding box center [764, 324] width 38 height 14
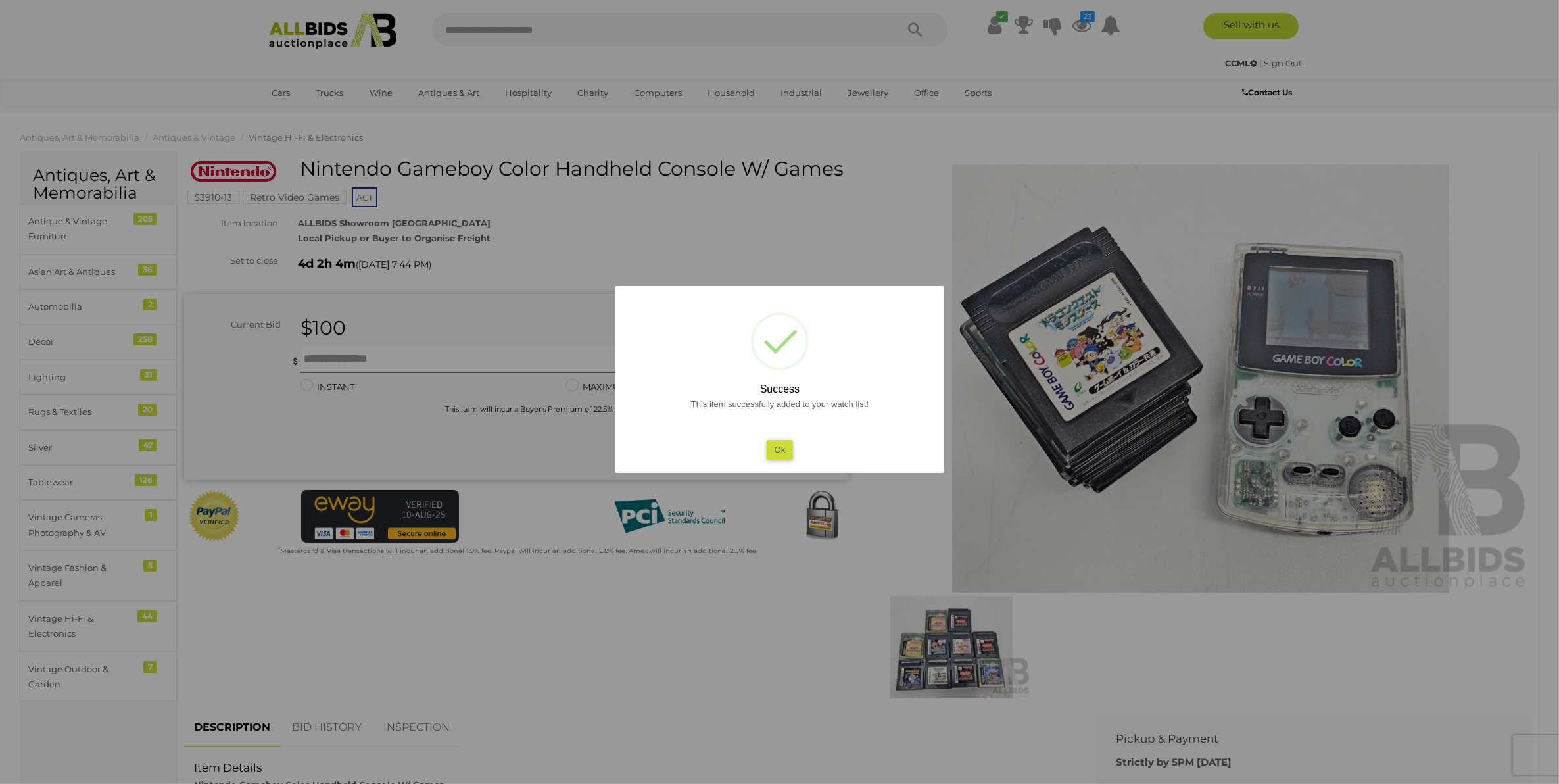
click at [786, 448] on button "Ok" at bounding box center [780, 449] width 27 height 19
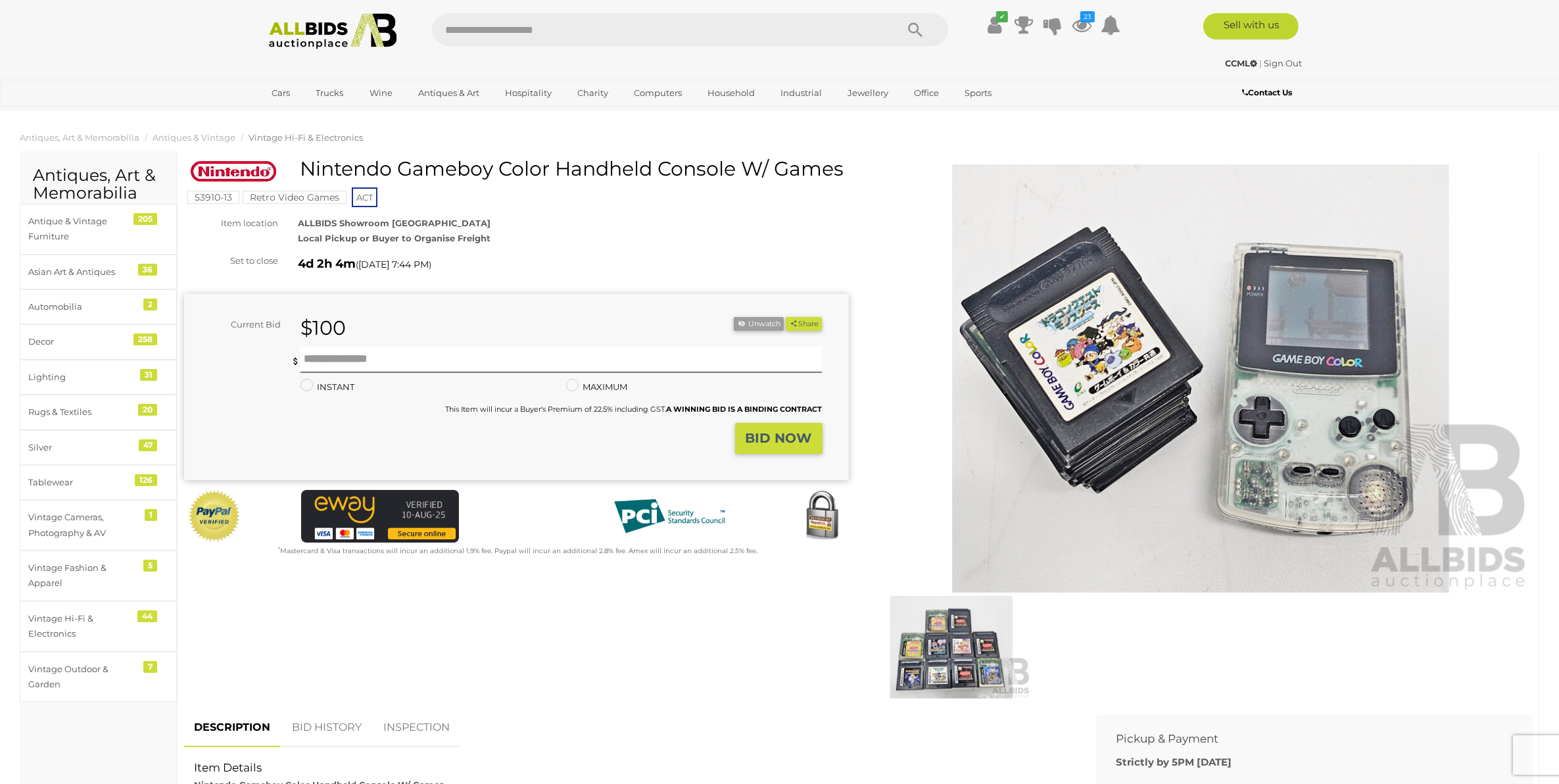
click at [1213, 395] on img at bounding box center [1201, 378] width 665 height 428
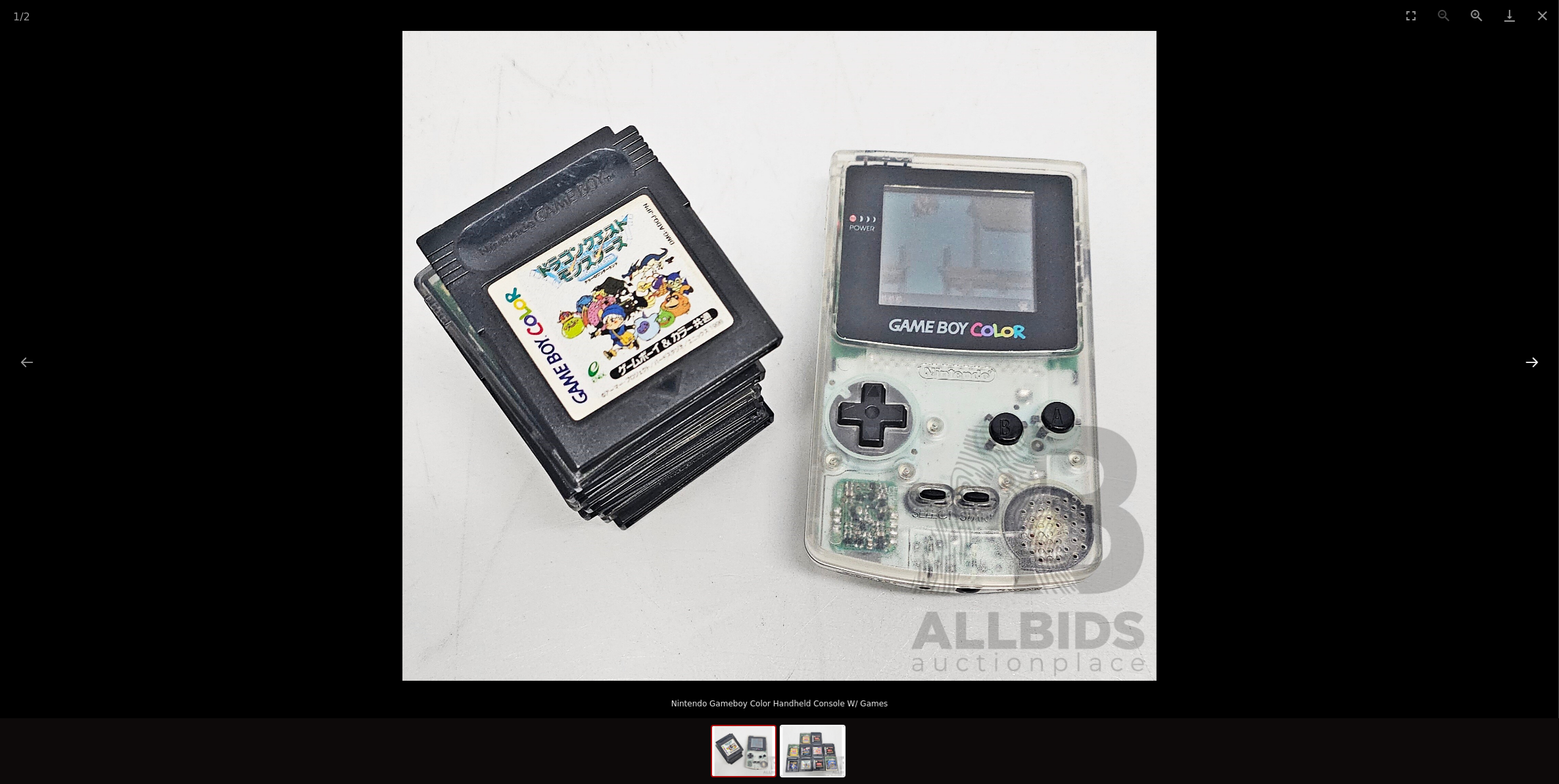
click at [1526, 366] on button "Next slide" at bounding box center [1532, 362] width 28 height 26
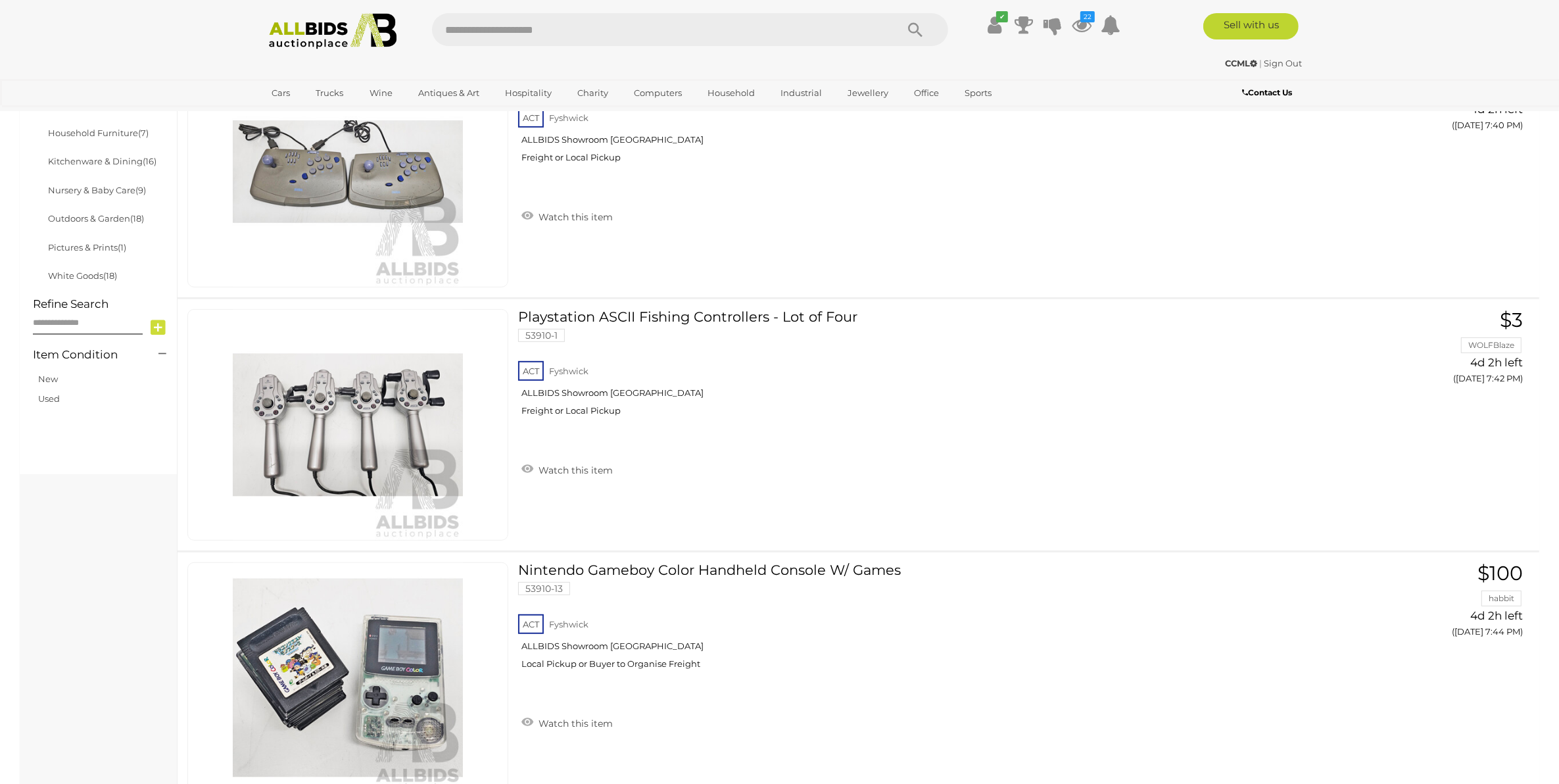
scroll to position [1201, 0]
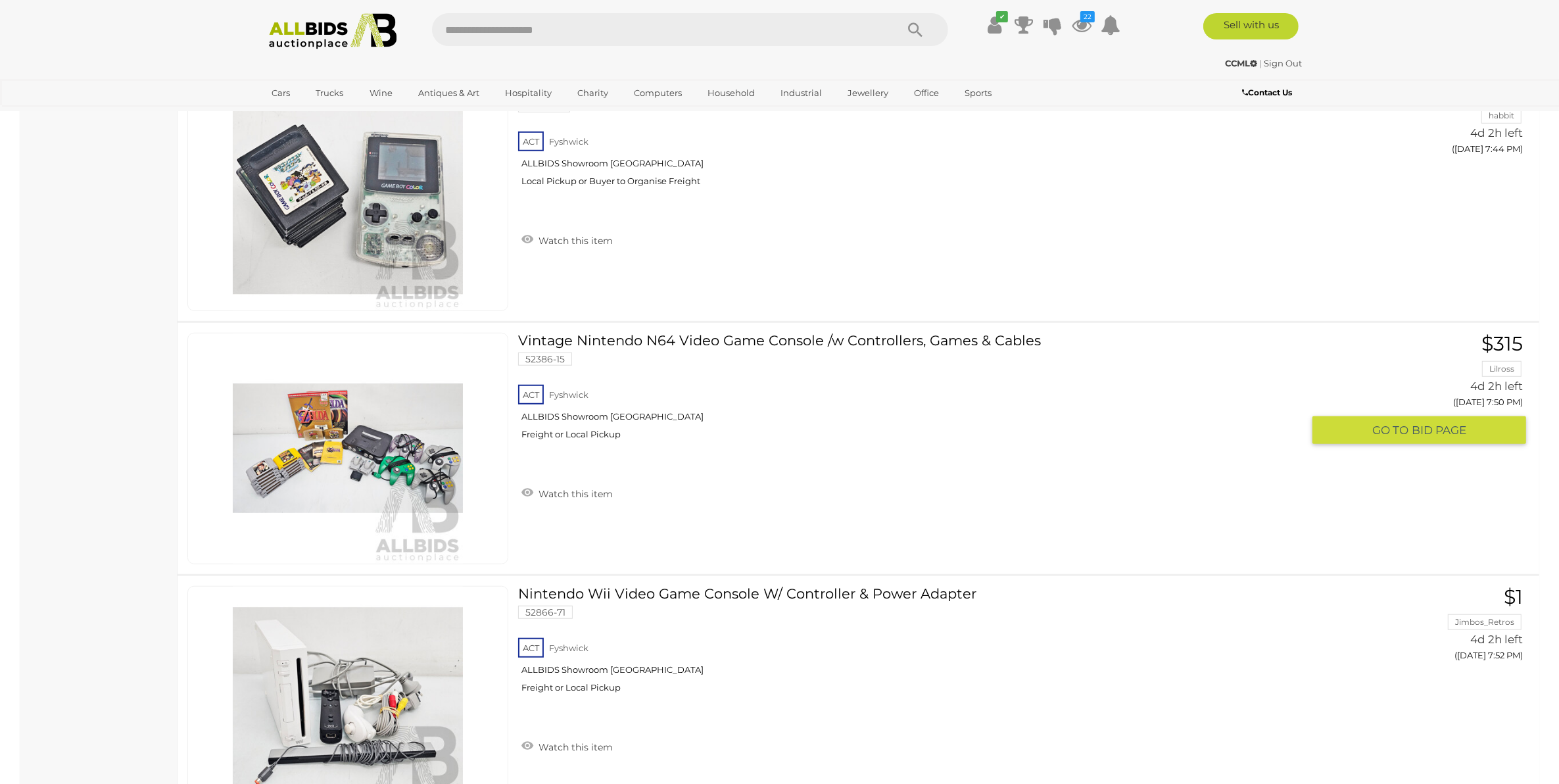
click at [763, 340] on link "Vintage Nintendo N64 Video Game Console /w Controllers, Games & Cables 52386-15…" at bounding box center [915, 391] width 774 height 117
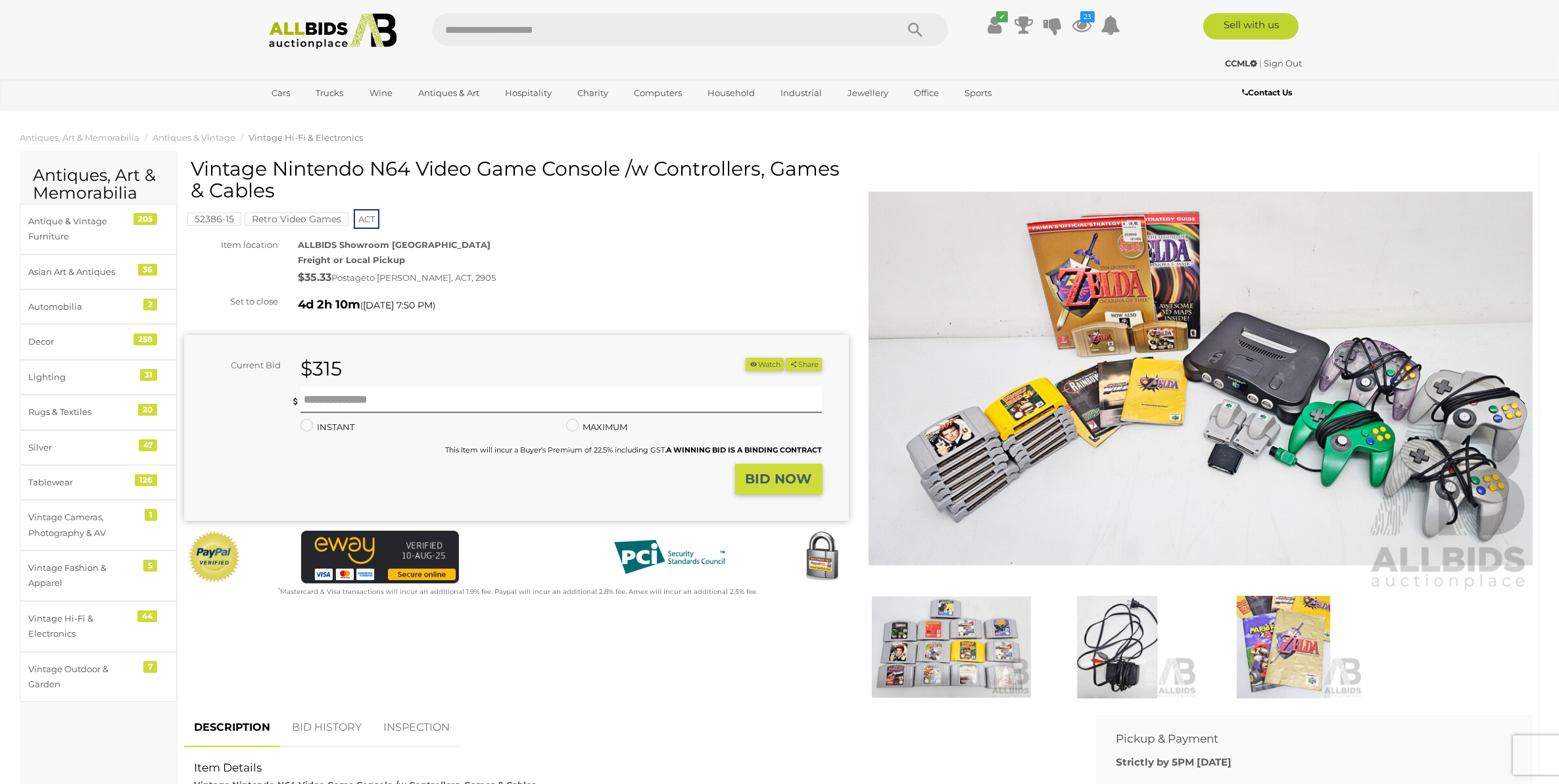
click at [766, 365] on button "Watch" at bounding box center [764, 364] width 38 height 14
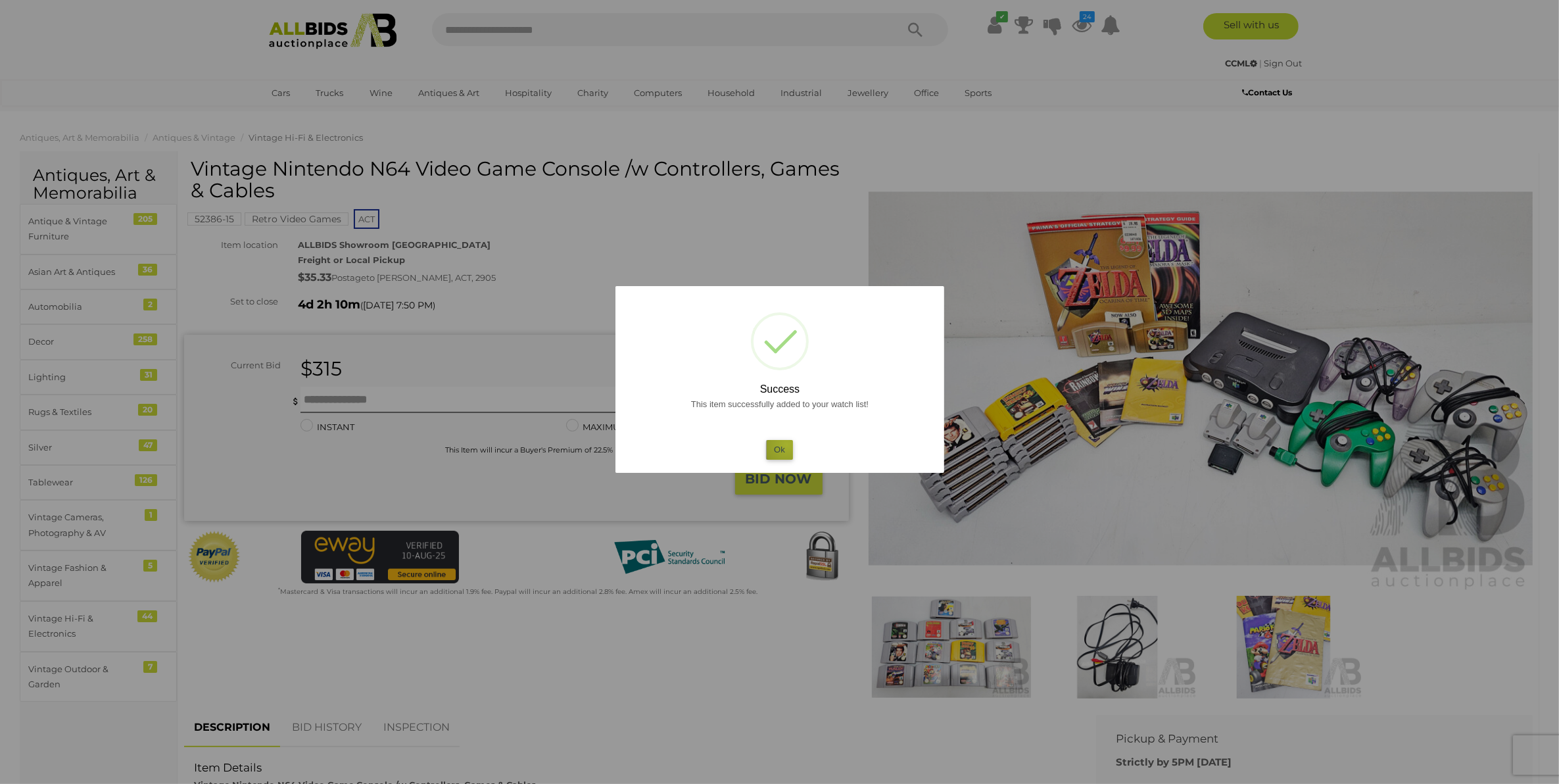
click at [787, 444] on button "Ok" at bounding box center [780, 449] width 27 height 19
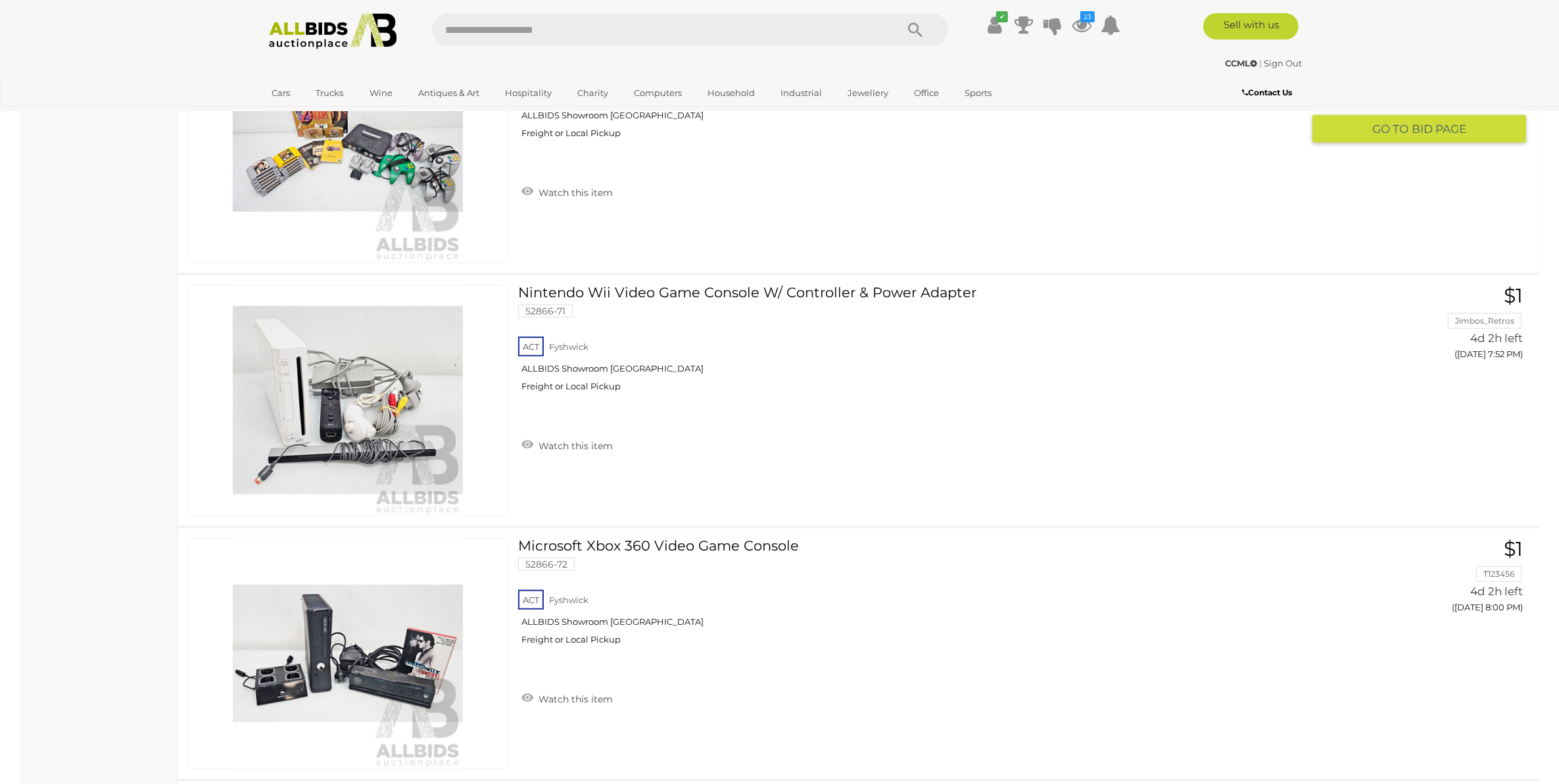
scroll to position [1530, 0]
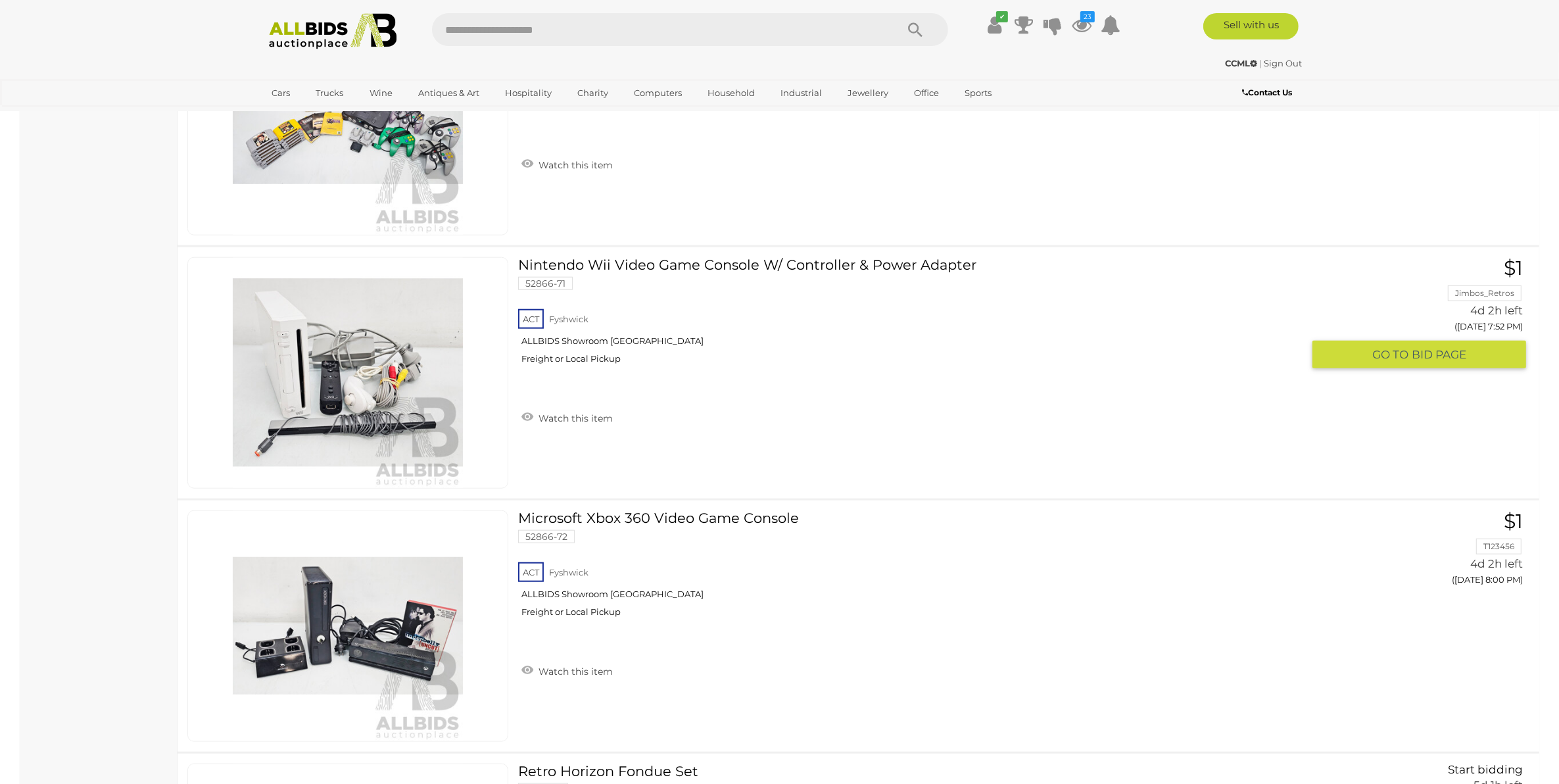
click at [749, 260] on link "Nintendo Wii Video Game Console W/ Controller & Power Adapter 52866-71 ACT Fysh…" at bounding box center [915, 315] width 774 height 117
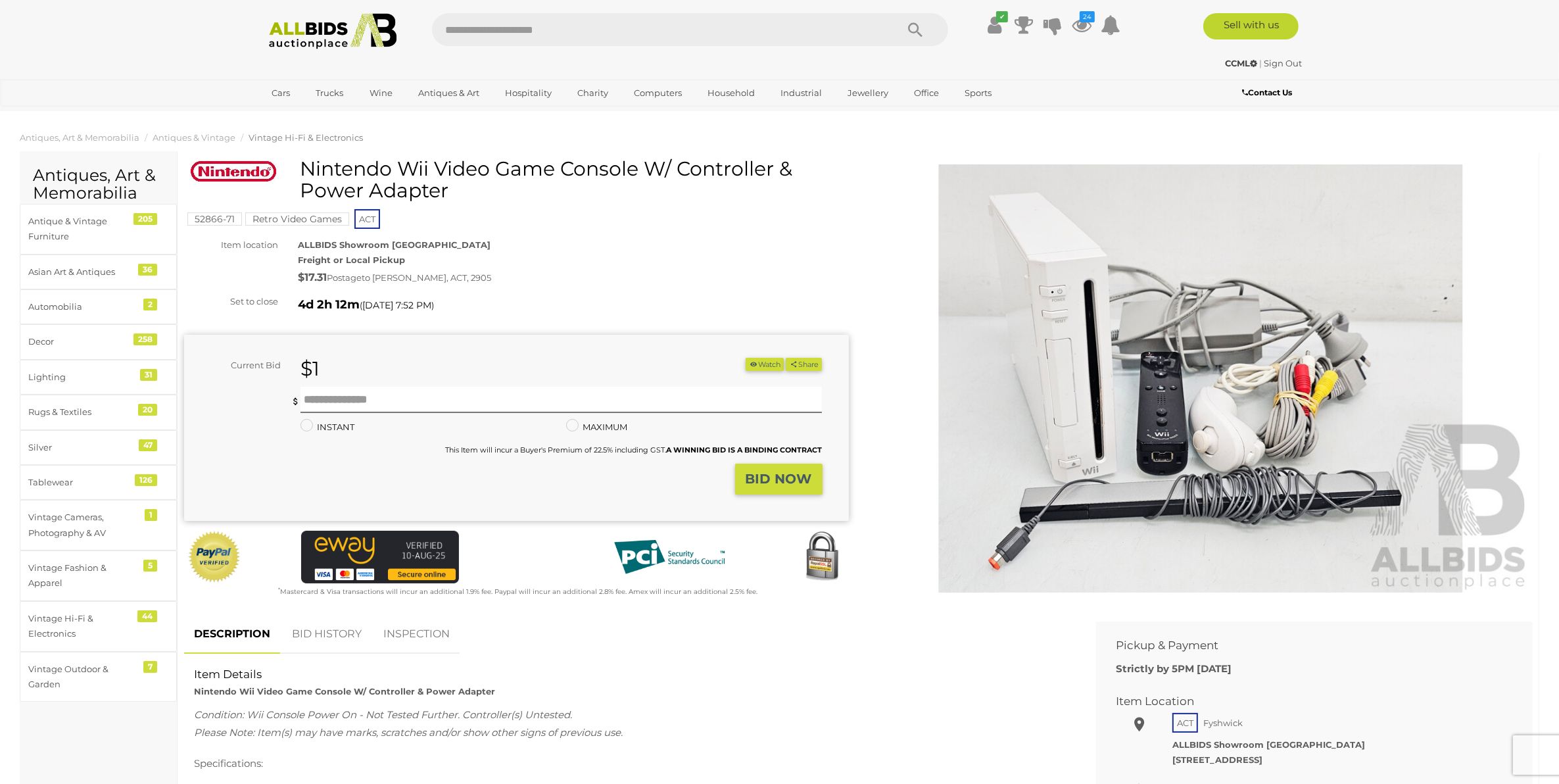
click at [758, 365] on button "Watch" at bounding box center [764, 364] width 38 height 14
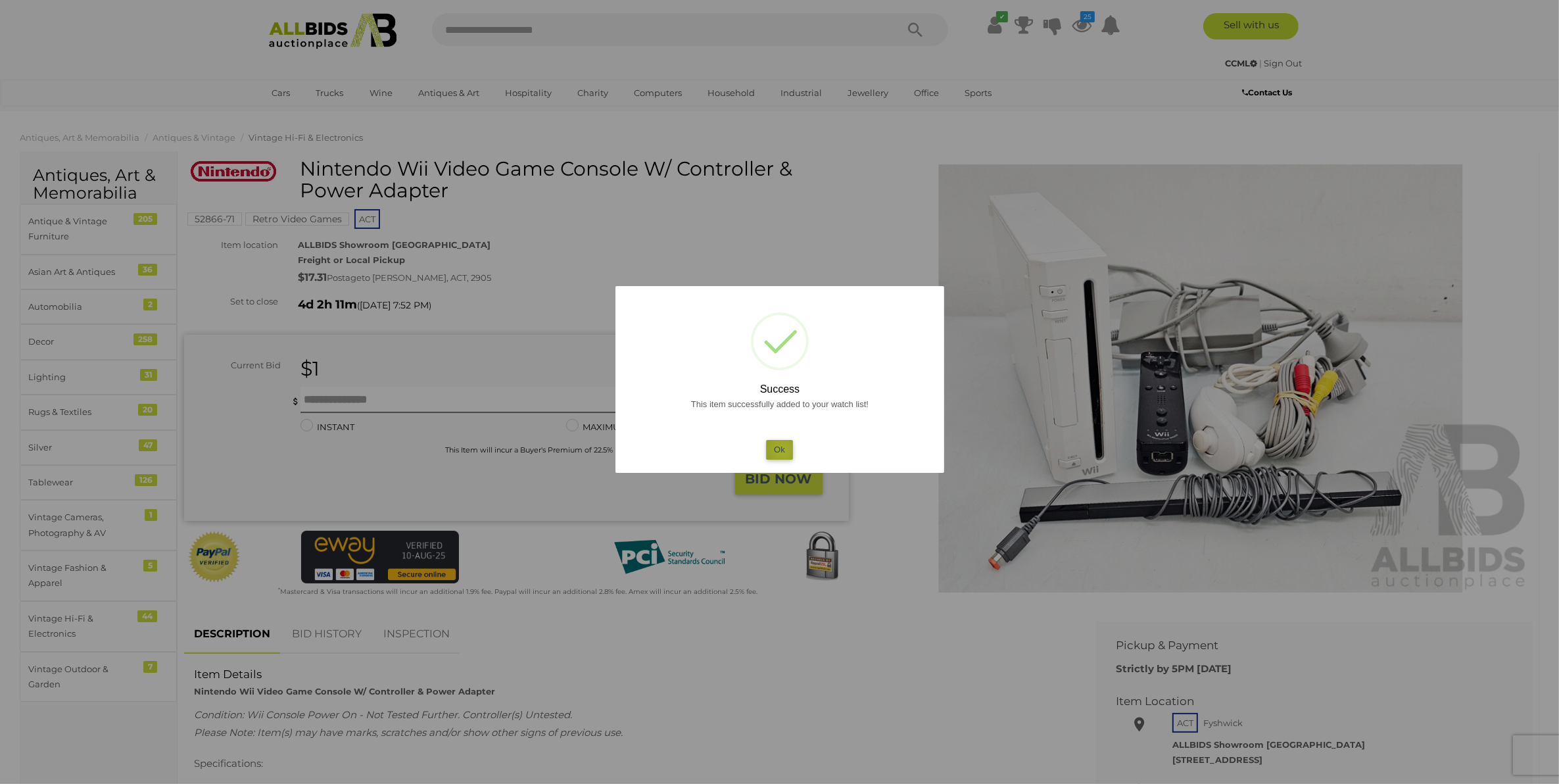
click at [783, 451] on button "Ok" at bounding box center [780, 449] width 27 height 19
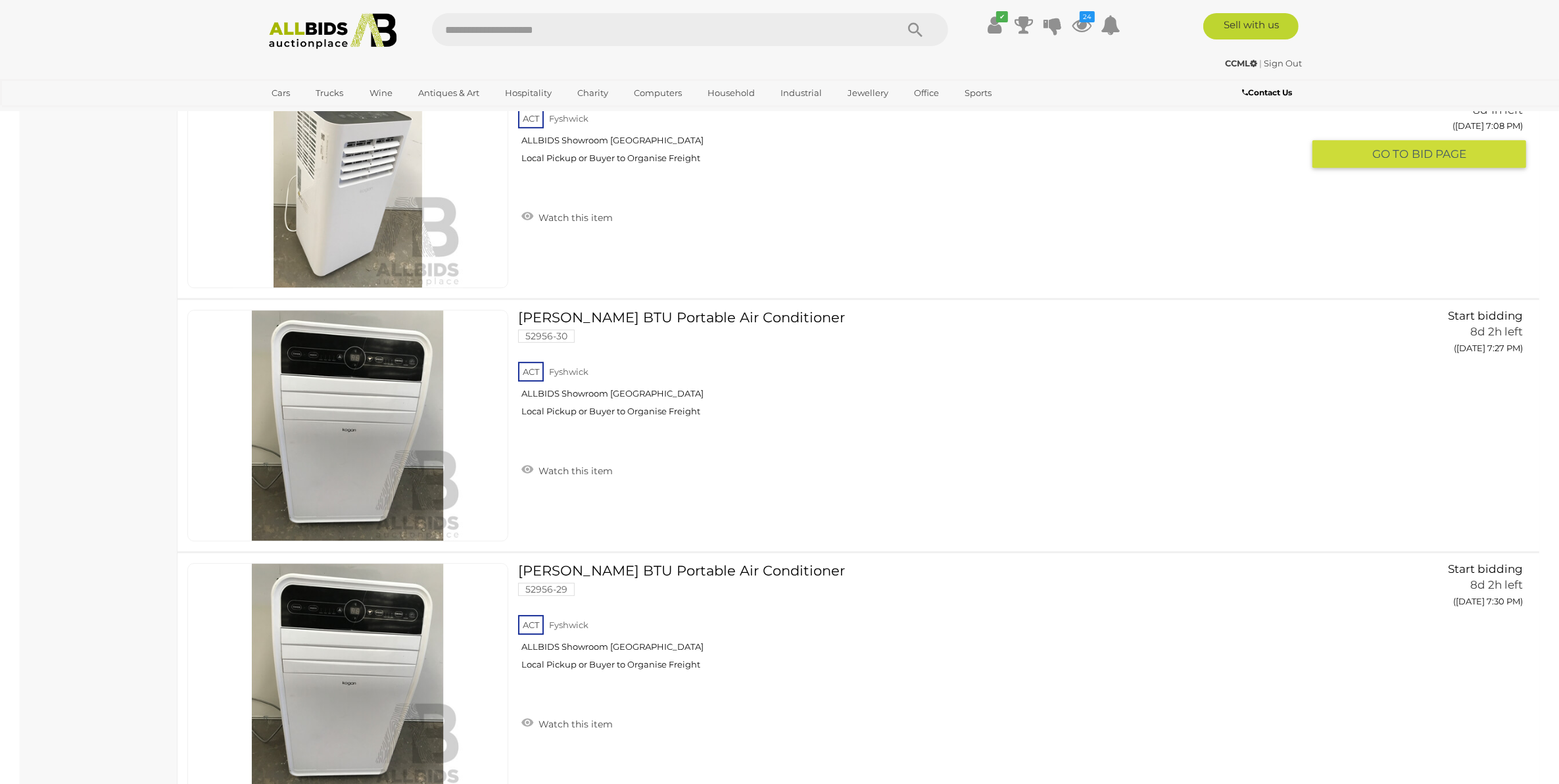
scroll to position [11195, 0]
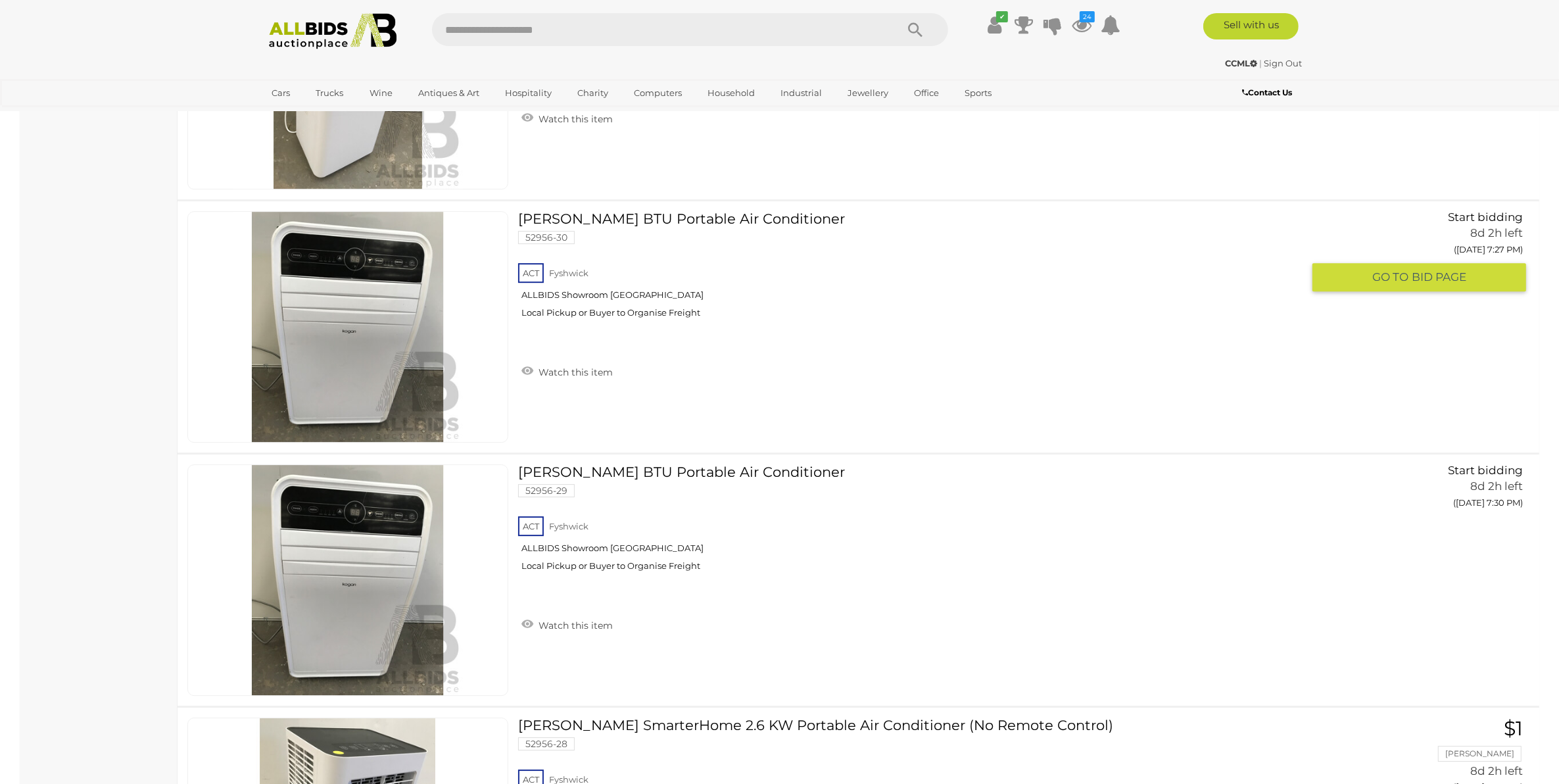
click at [677, 212] on link "Kogan BTU Portable Air Conditioner 52956-30 ACT Fyshwick ALLBIDS Showroom Fyshw…" at bounding box center [915, 269] width 774 height 117
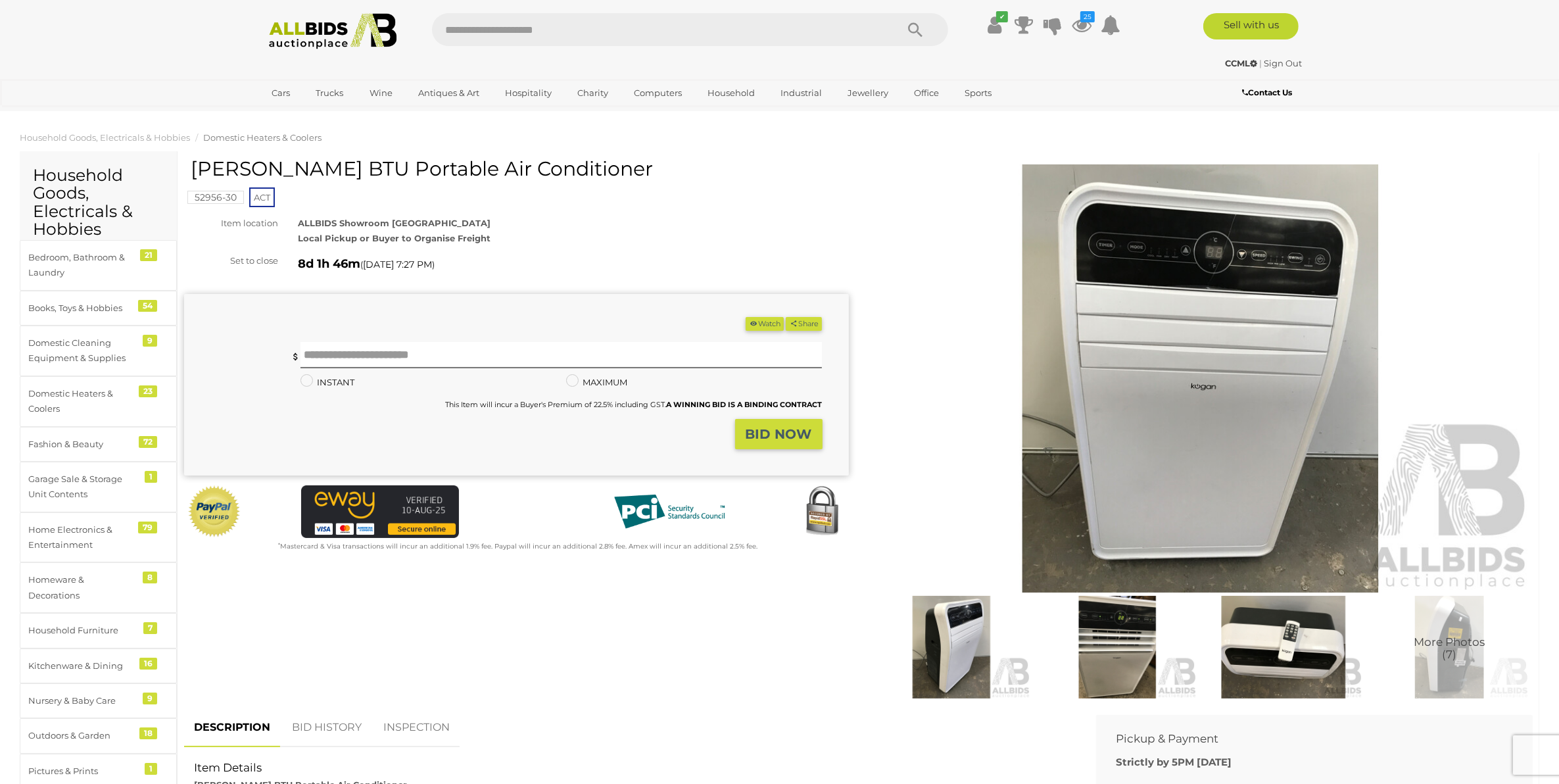
click at [1342, 303] on img at bounding box center [1201, 378] width 665 height 428
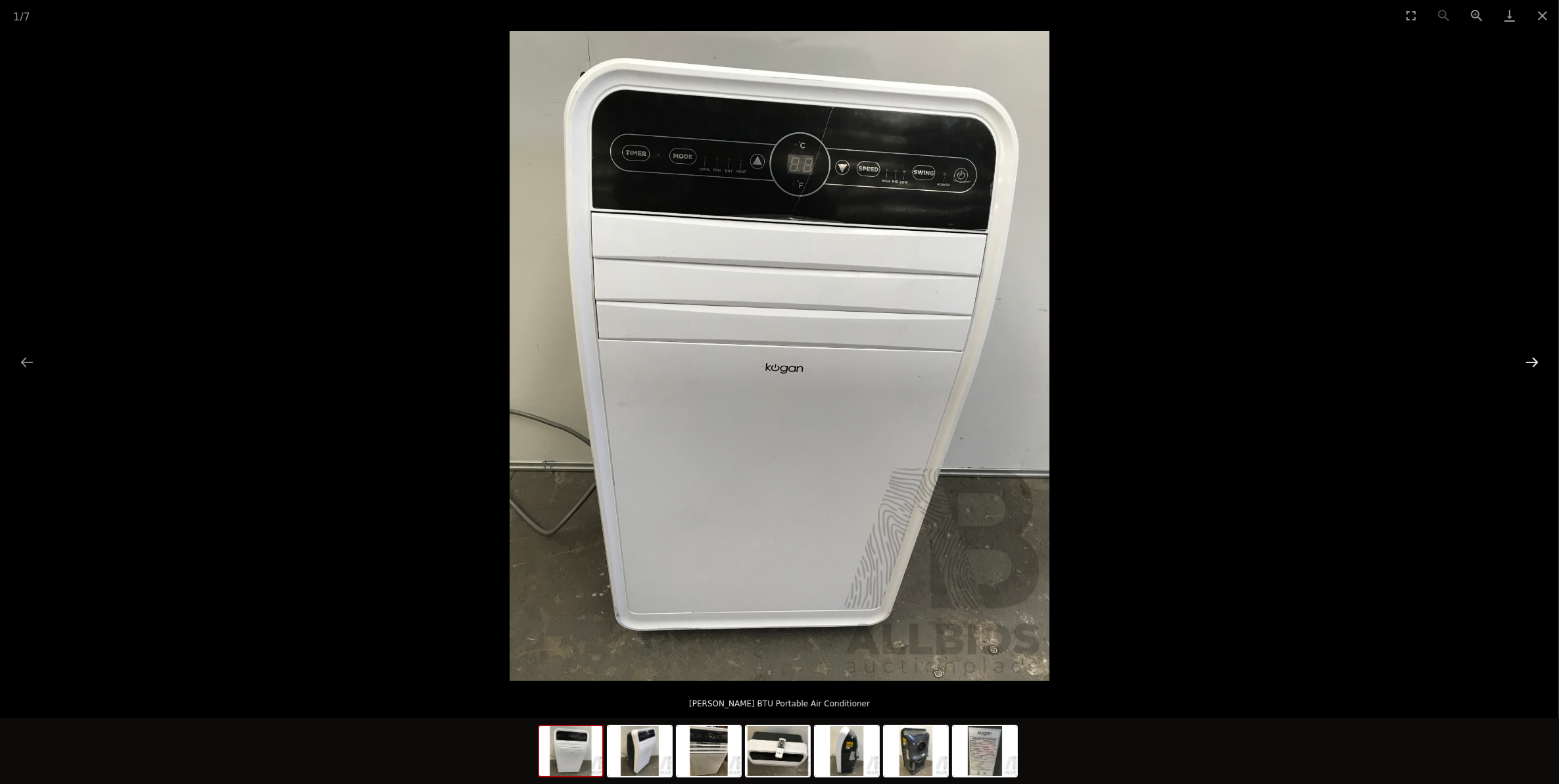
click at [1529, 352] on button "Next slide" at bounding box center [1532, 362] width 28 height 26
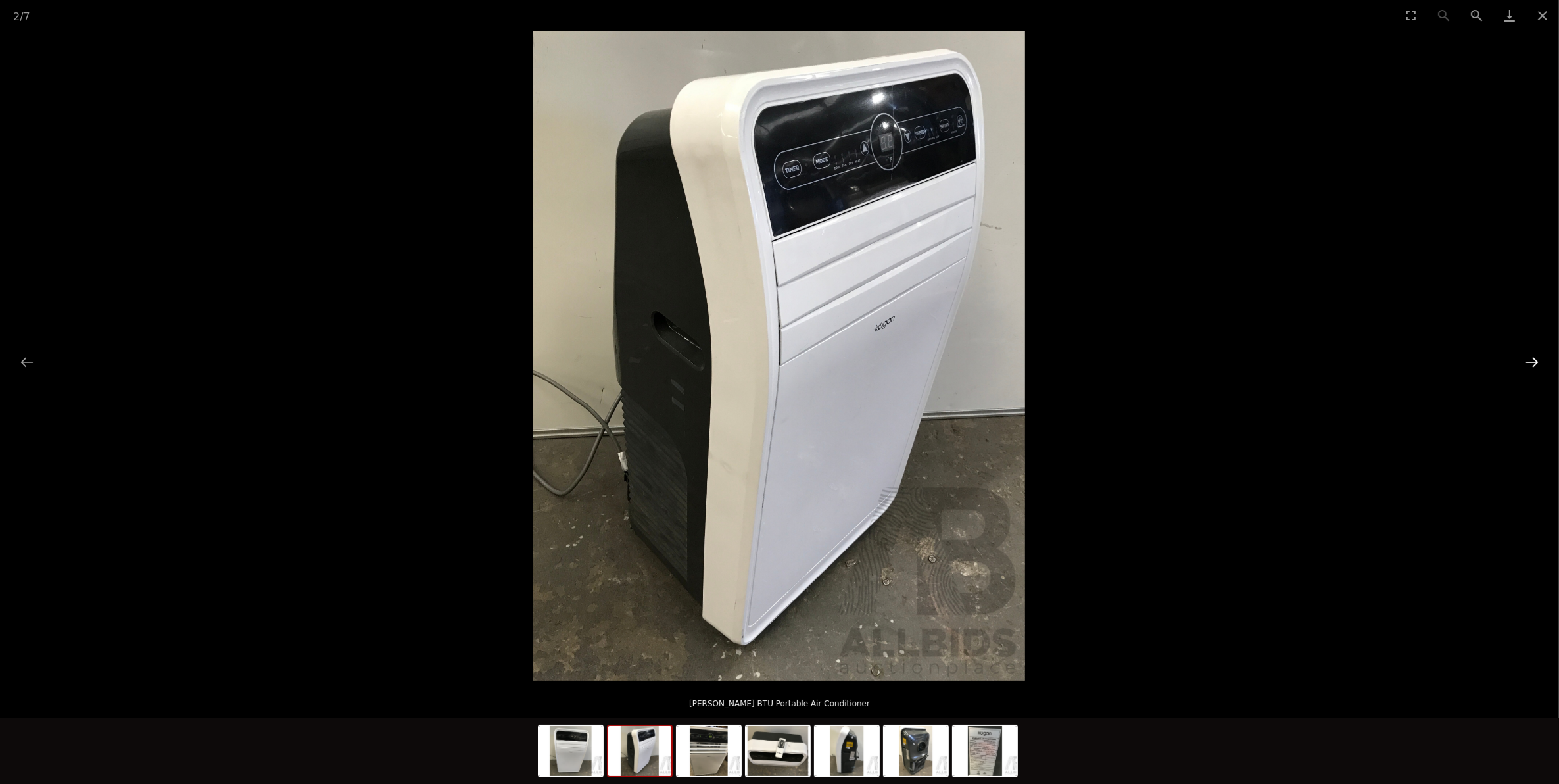
click at [1529, 352] on button "Next slide" at bounding box center [1532, 362] width 28 height 26
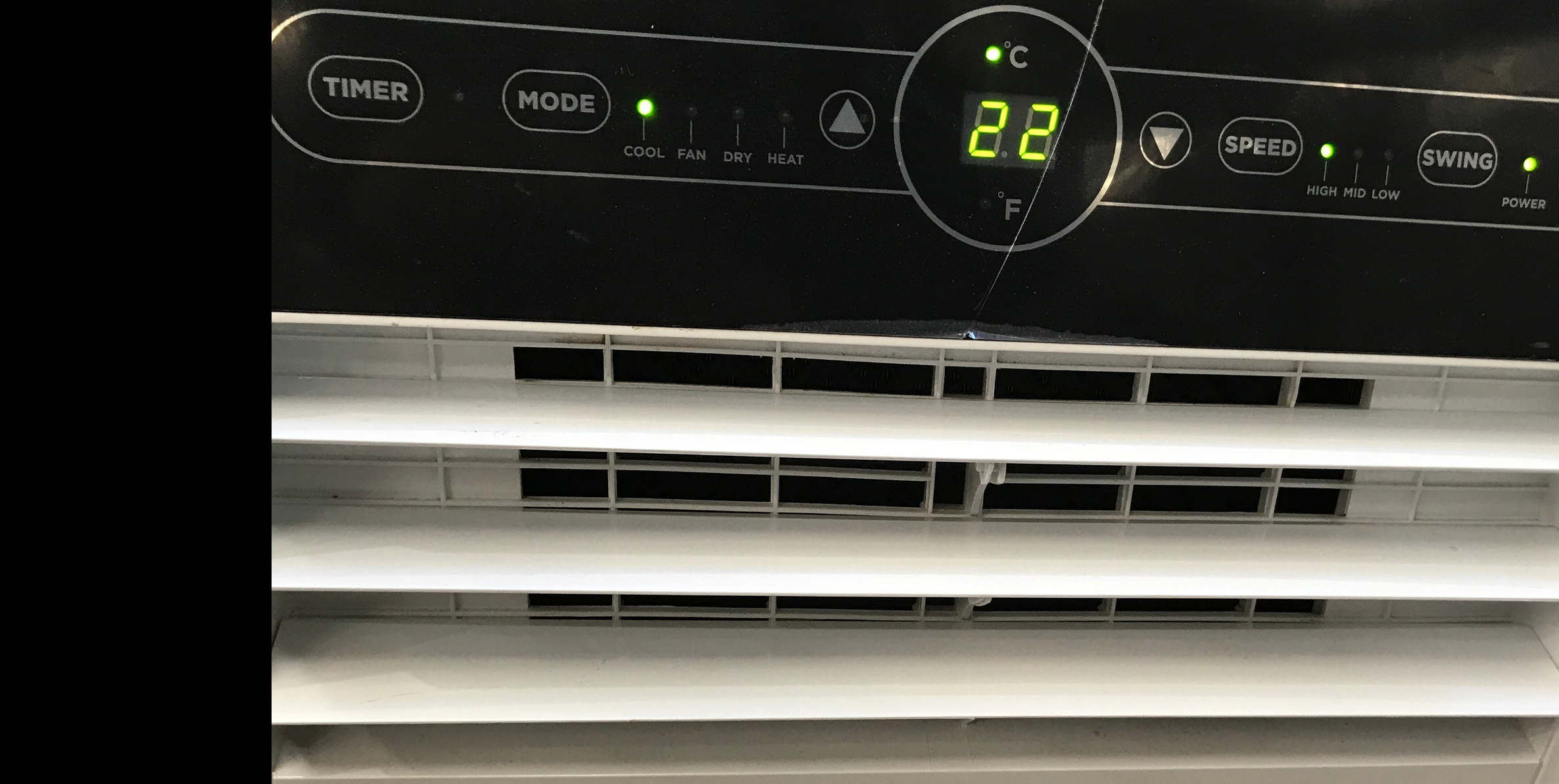
drag, startPoint x: 684, startPoint y: 192, endPoint x: 672, endPoint y: 200, distance: 14.4
click at [672, 201] on img at bounding box center [780, 355] width 487 height 650
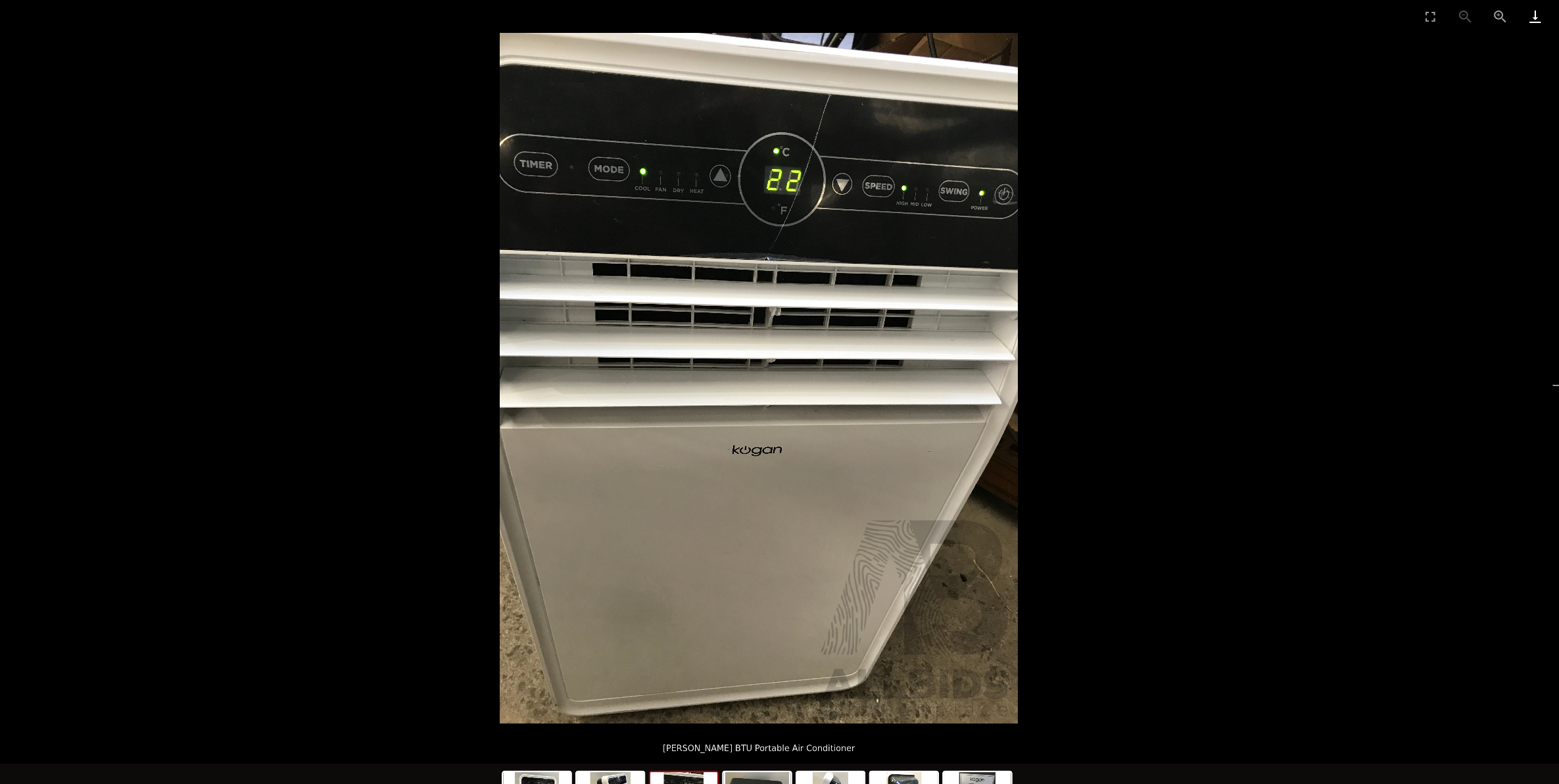
click at [1515, 12] on link "Download" at bounding box center [1510, 15] width 33 height 31
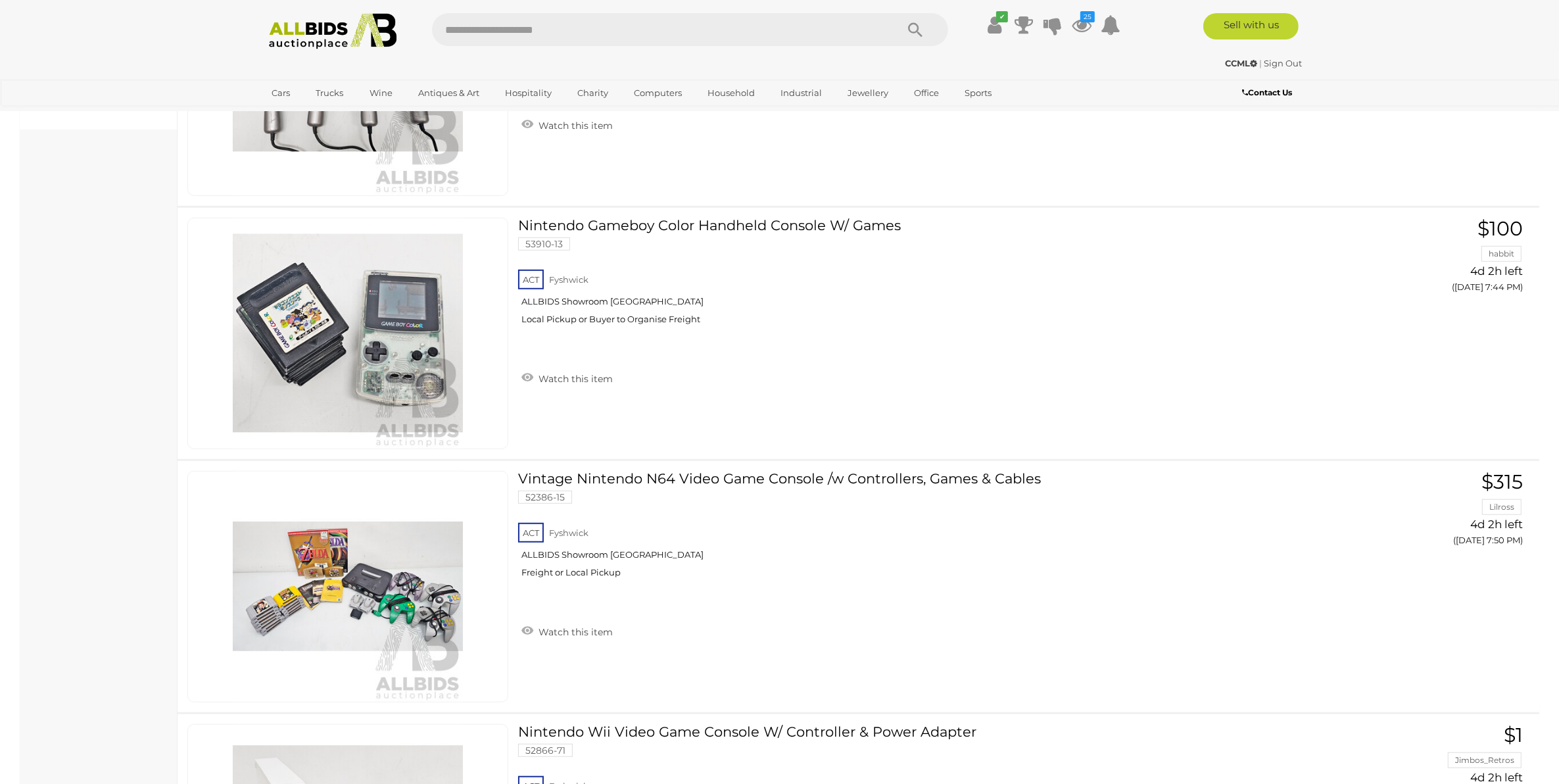
scroll to position [11326, 0]
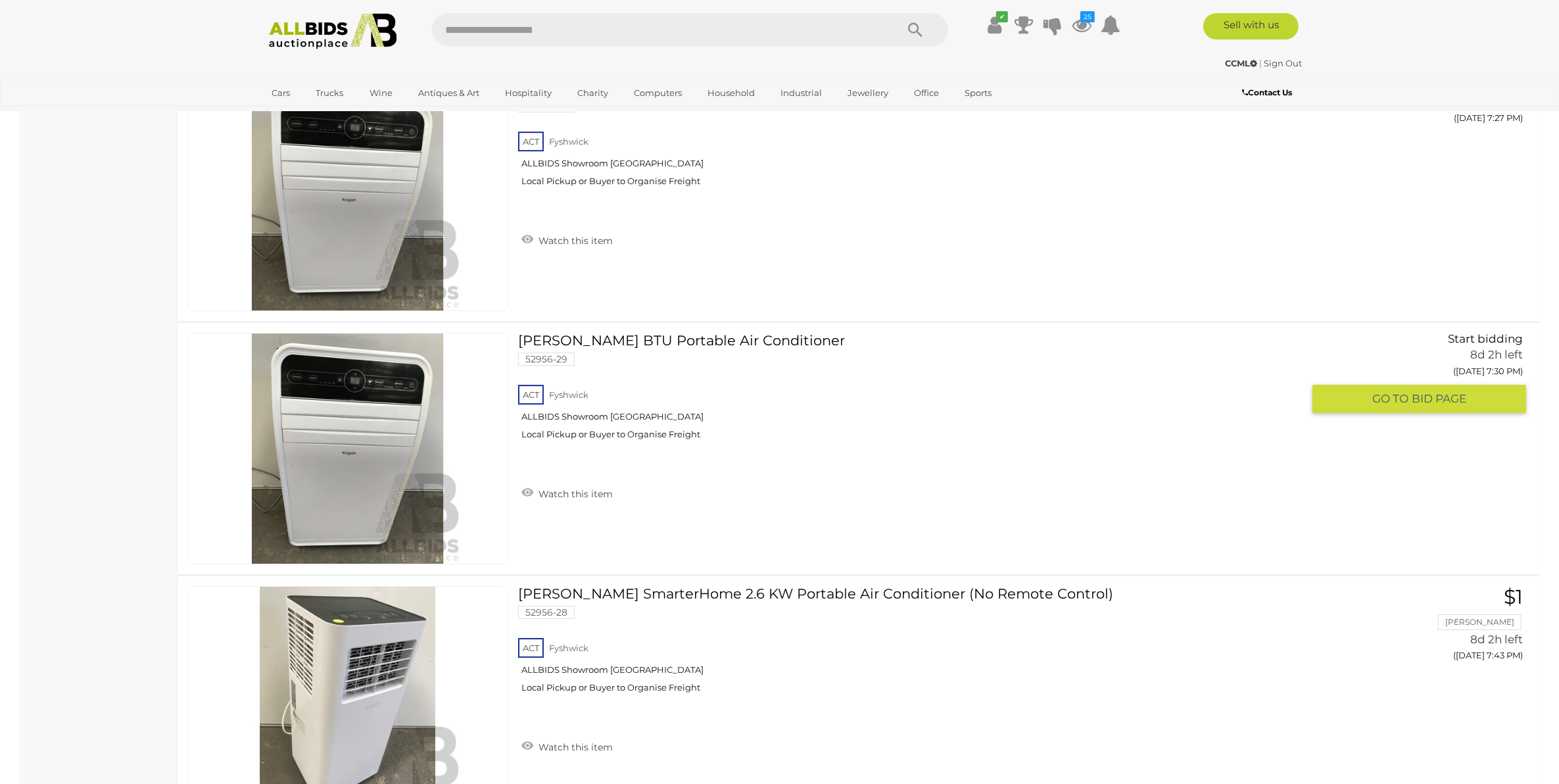
click at [616, 339] on link "Kogan BTU Portable Air Conditioner 52956-29 ACT Fyshwick ALLBIDS Showroom Fyshw…" at bounding box center [915, 391] width 774 height 117
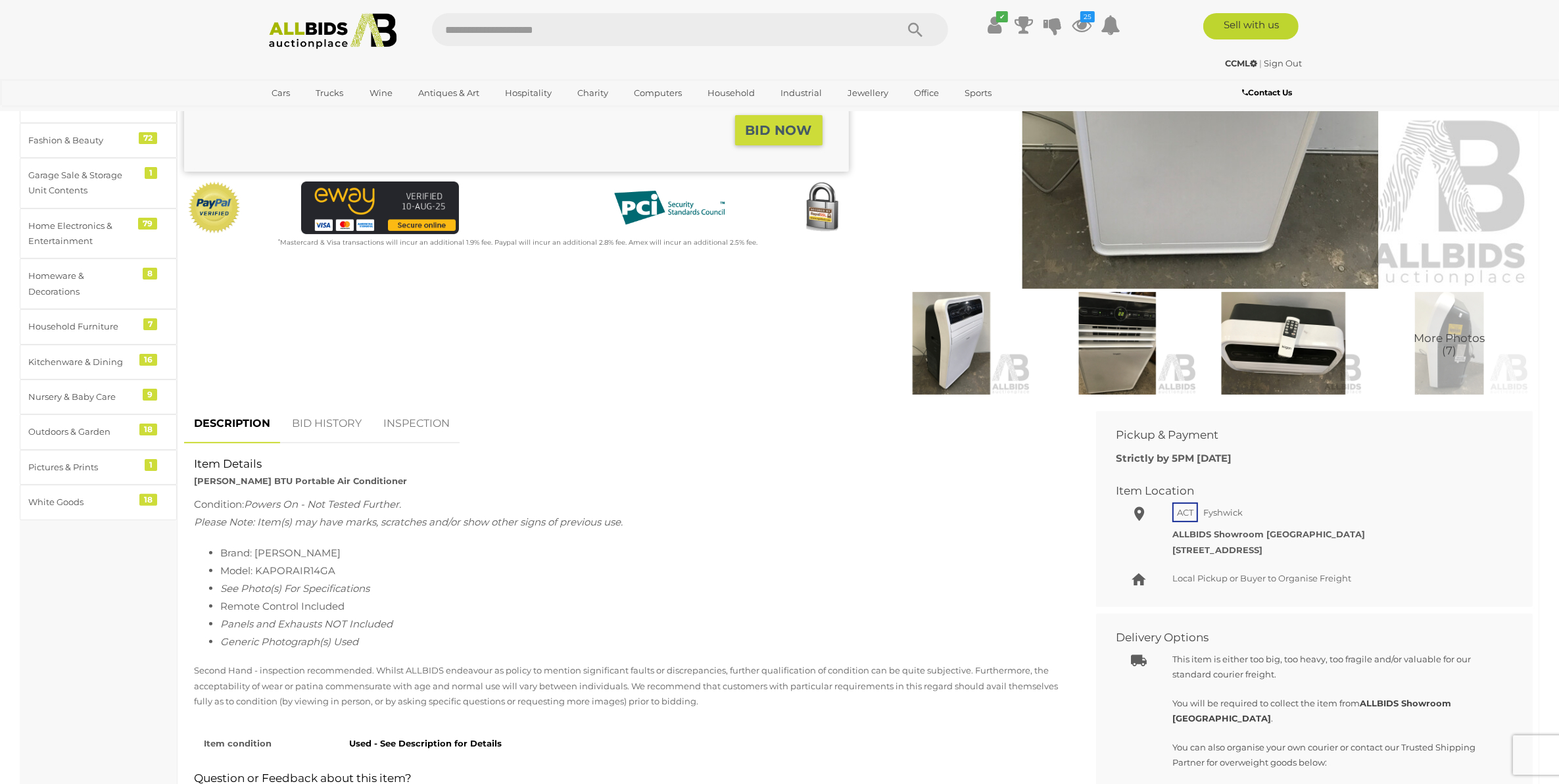
scroll to position [575, 0]
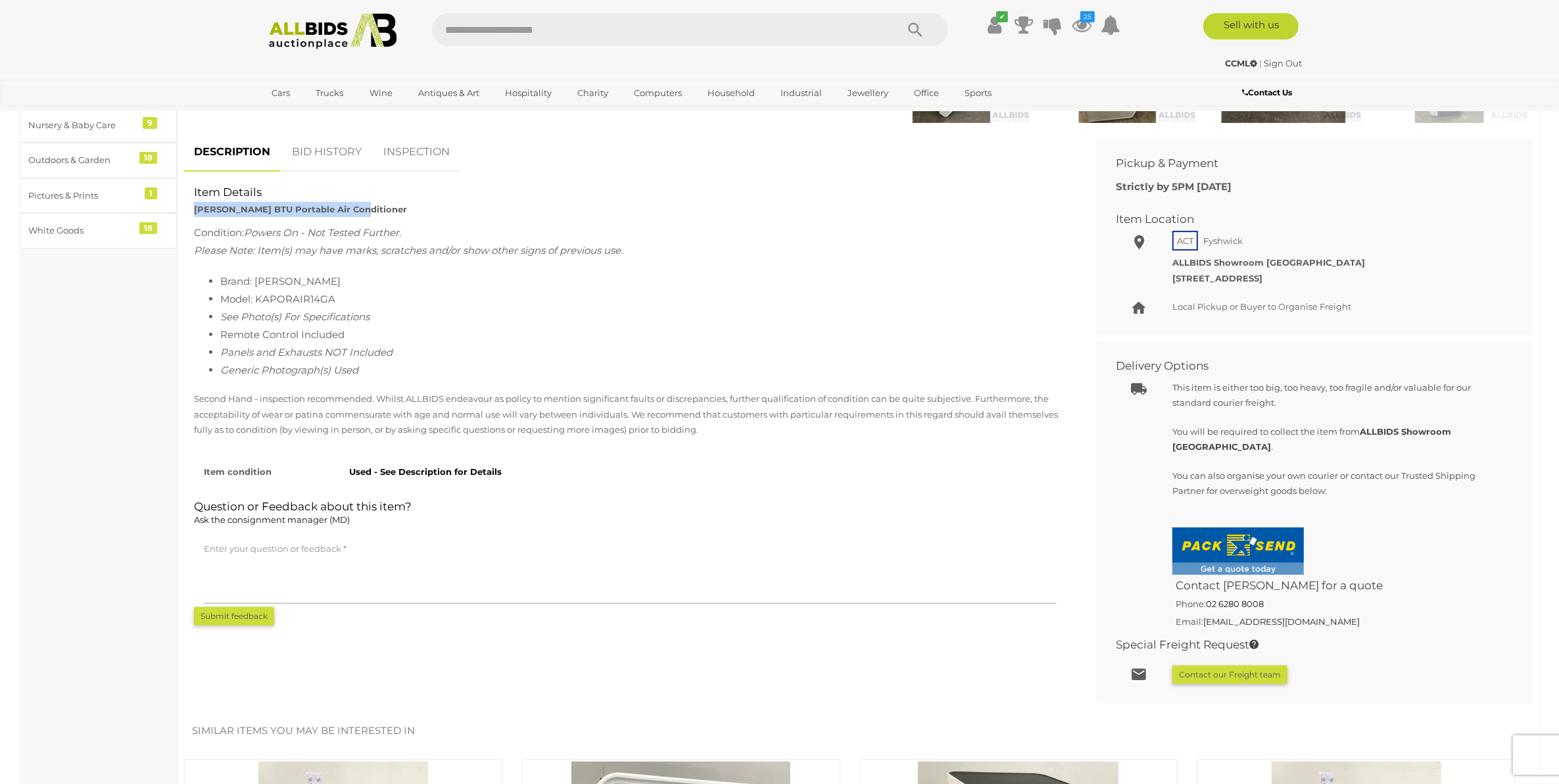
drag, startPoint x: 369, startPoint y: 208, endPoint x: 187, endPoint y: 216, distance: 182.2
click at [187, 216] on div "Item Details [PERSON_NAME] BTU Portable Air Conditioner" at bounding box center [630, 201] width 892 height 32
copy strong "[PERSON_NAME] BTU Portable Air Conditioner"
drag, startPoint x: 344, startPoint y: 296, endPoint x: 257, endPoint y: 299, distance: 87.1
click at [257, 299] on li "Model: KAPORAIR14GA" at bounding box center [643, 299] width 846 height 18
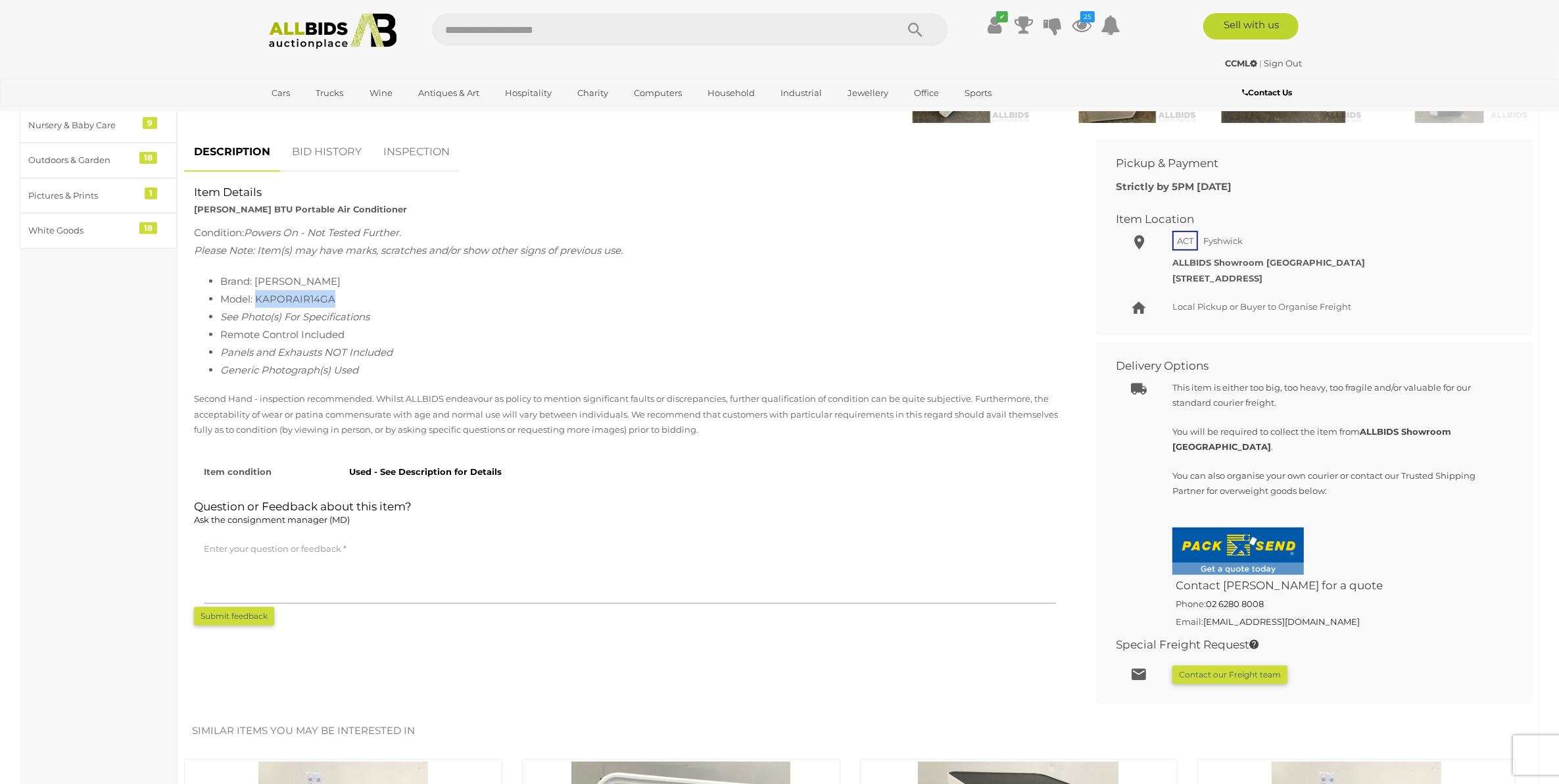
copy li "KAPORAIR14GA"
